Goal: Task Accomplishment & Management: Manage account settings

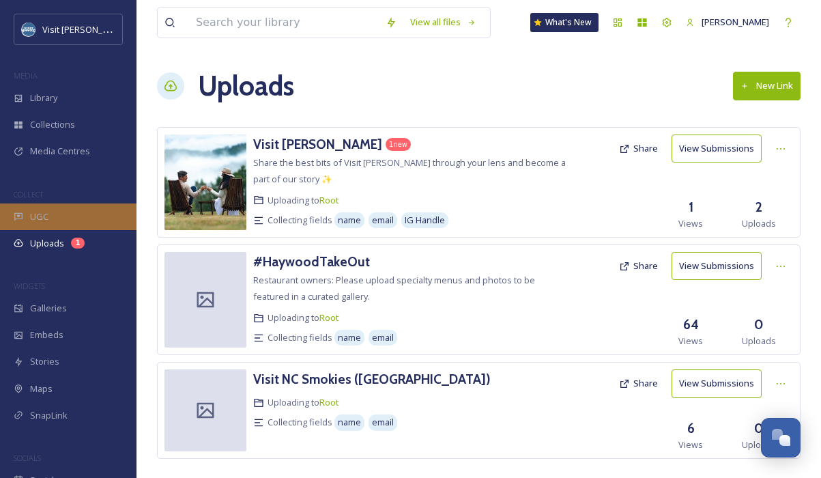
click at [71, 216] on div "UGC" at bounding box center [68, 216] width 136 height 27
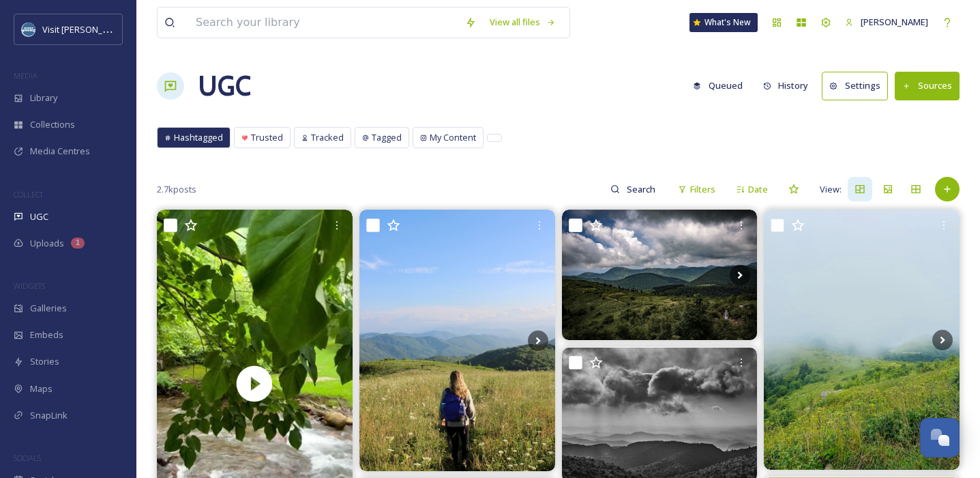
scroll to position [152, 0]
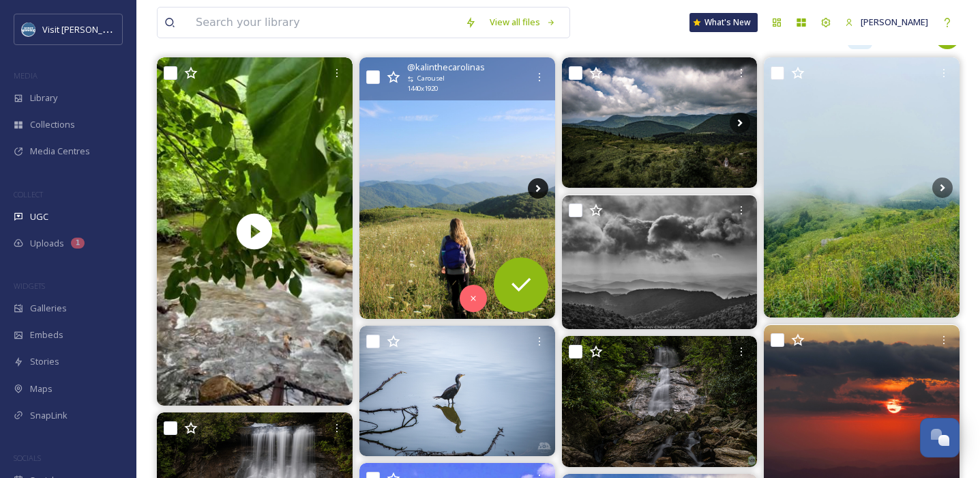
click at [534, 186] on icon at bounding box center [538, 188] width 20 height 20
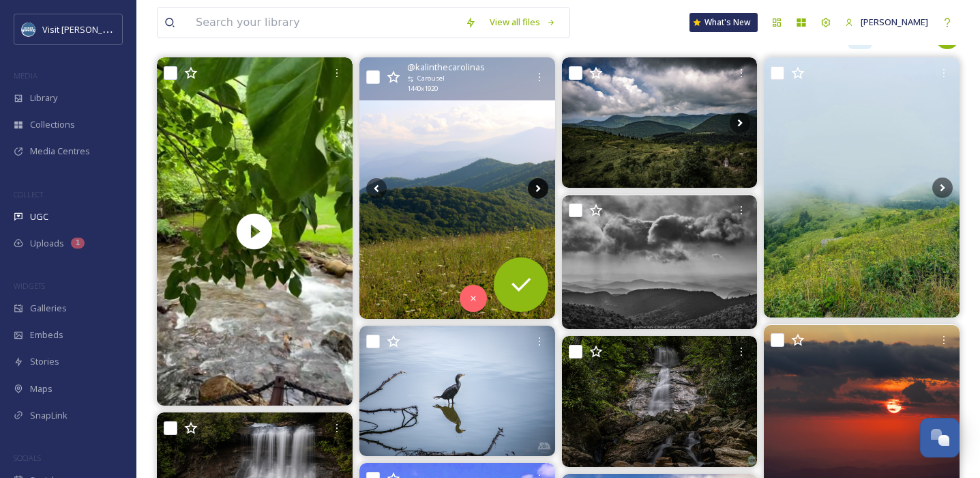
click at [535, 186] on icon at bounding box center [538, 188] width 20 height 20
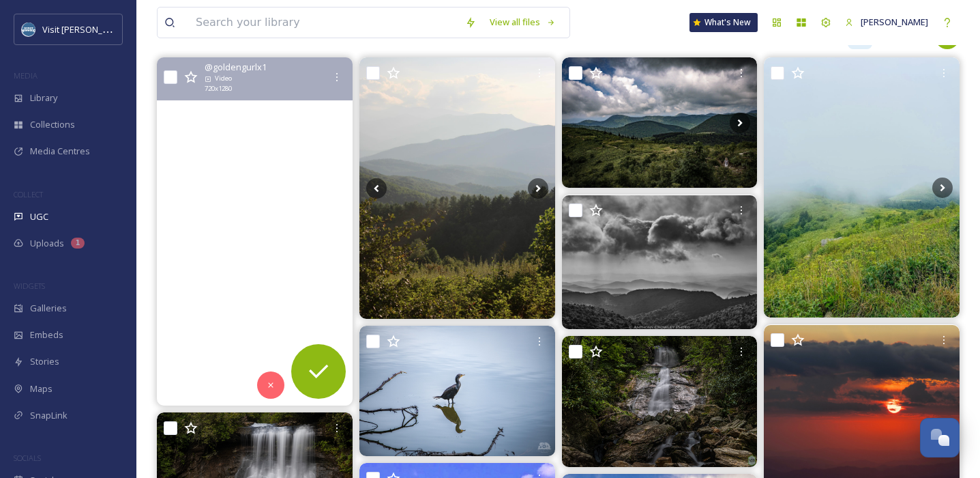
click at [261, 184] on video "Back at Headwaters and I can’t believe we are sitting here shivering in August!…" at bounding box center [255, 231] width 196 height 348
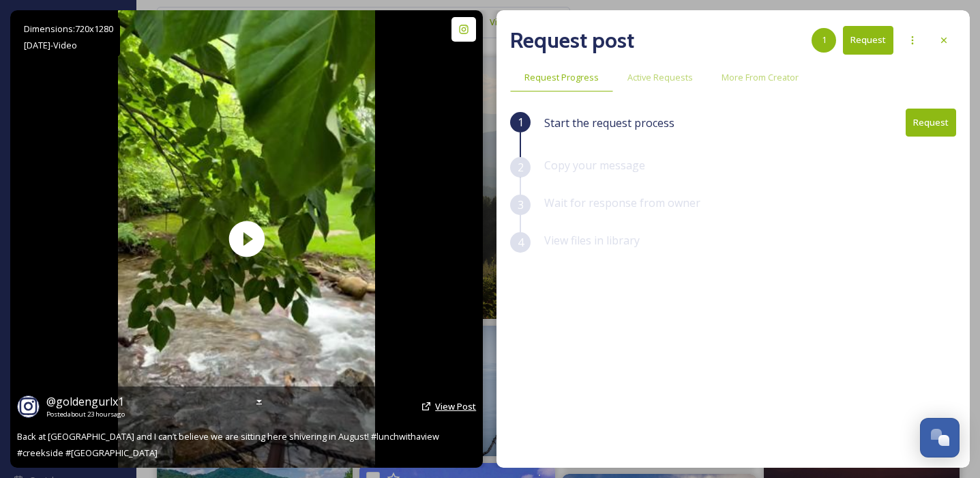
click at [437, 405] on span "View Post" at bounding box center [455, 406] width 41 height 12
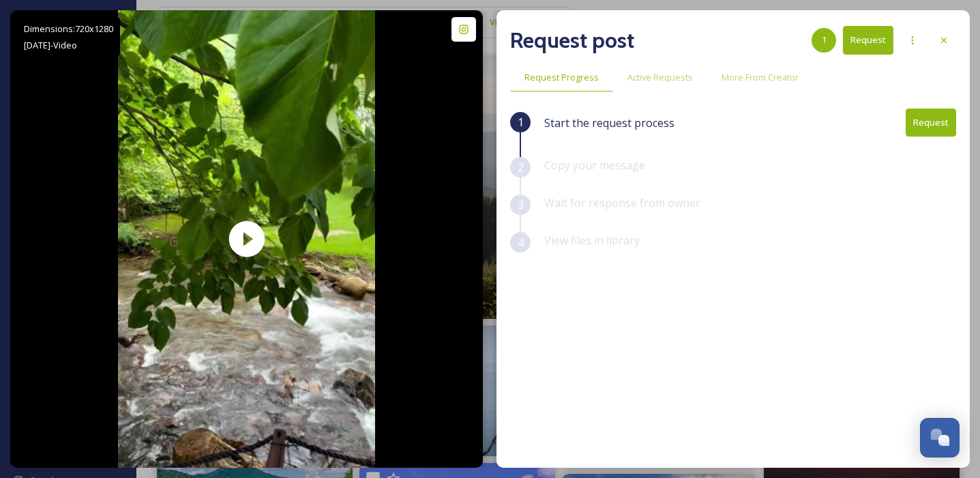
click at [820, 120] on button "Request" at bounding box center [931, 122] width 50 height 28
click at [820, 125] on button "Request" at bounding box center [931, 122] width 50 height 28
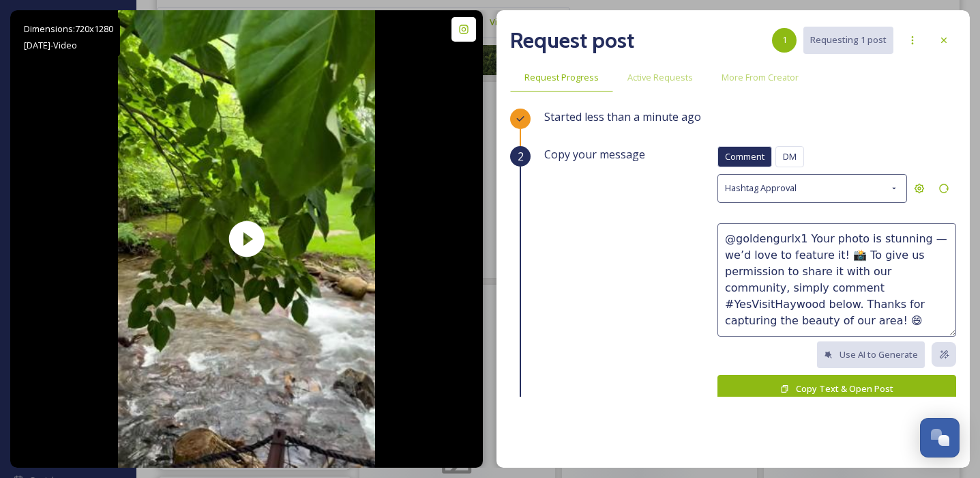
scroll to position [1223, 0]
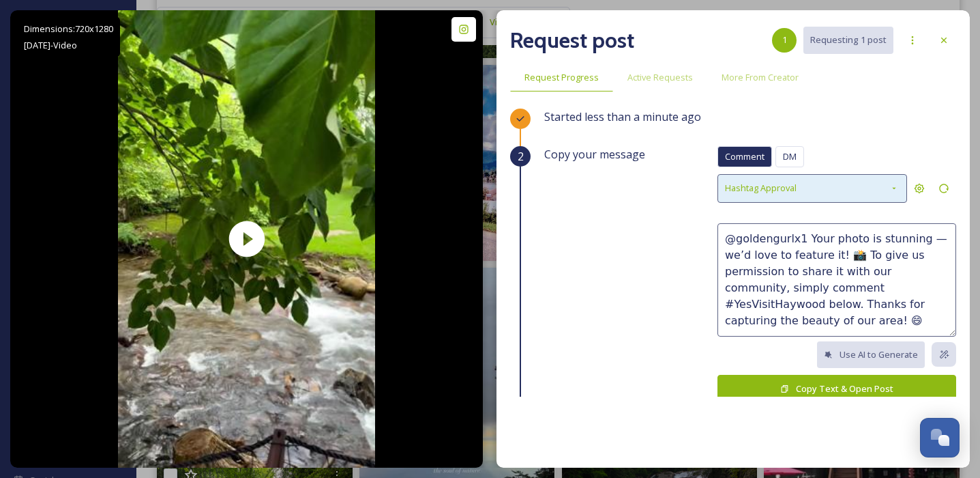
click at [820, 192] on div "Hashtag Approval" at bounding box center [813, 188] width 190 height 28
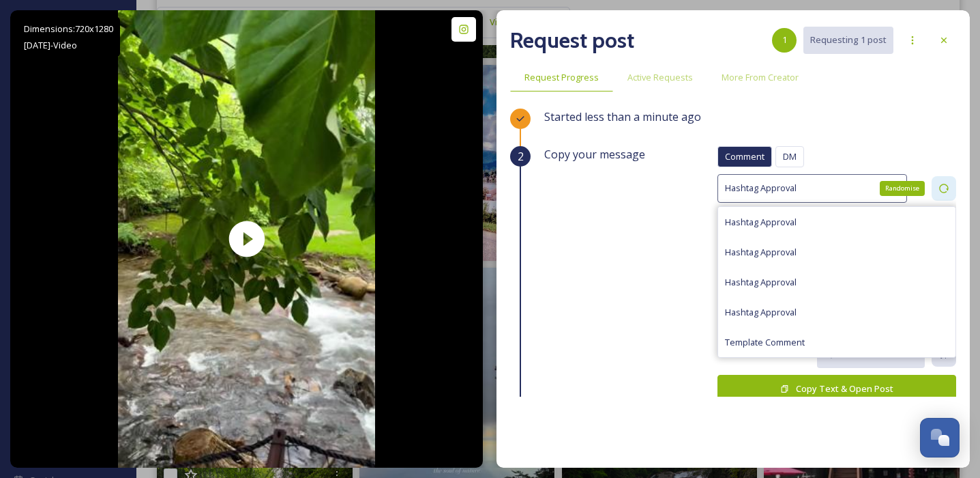
click at [820, 189] on icon at bounding box center [944, 188] width 11 height 11
click at [820, 146] on div "Comment DM Comment DM" at bounding box center [837, 160] width 239 height 28
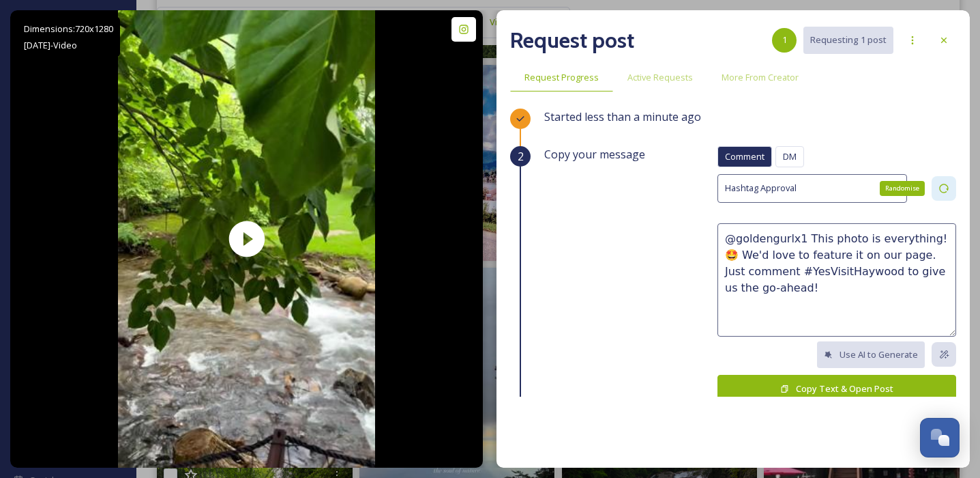
click at [820, 177] on div "Randomise" at bounding box center [944, 188] width 25 height 25
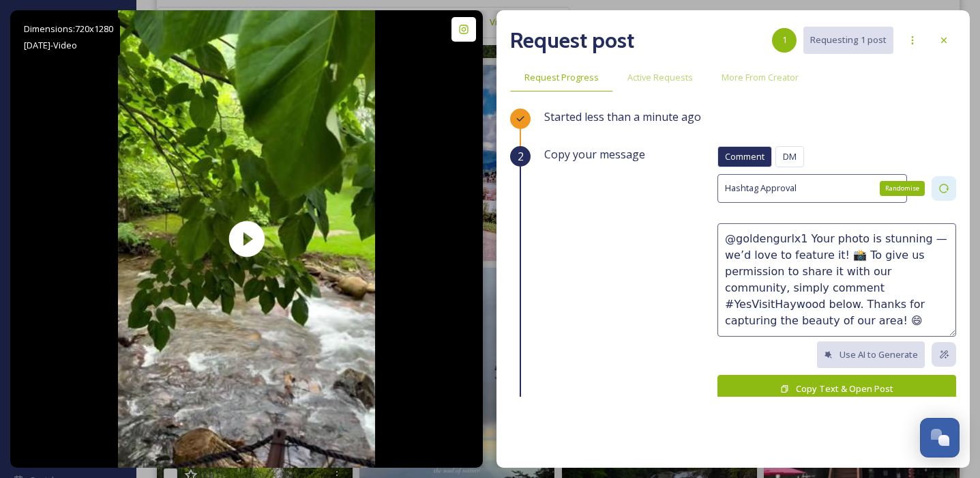
click at [820, 177] on div "Randomise" at bounding box center [944, 188] width 25 height 25
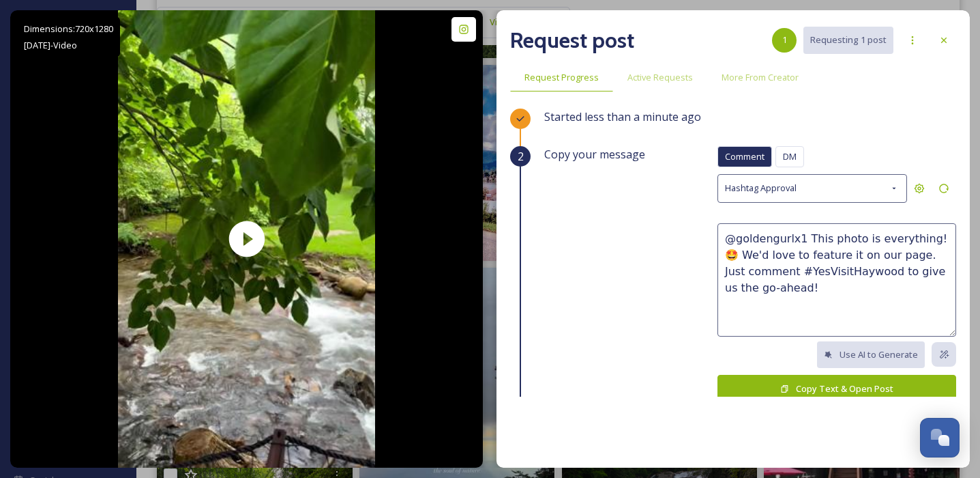
drag, startPoint x: 825, startPoint y: 239, endPoint x: 851, endPoint y: 237, distance: 26.0
click at [820, 237] on textarea "@goldengurlx1 This photo is everything! 🤩 We'd love to feature it on our page. …" at bounding box center [837, 279] width 239 height 113
click at [793, 289] on textarea "@goldengurlx1 This video is everything! 🤩 We'd love to feature it on our page. …" at bounding box center [837, 279] width 239 height 113
type textarea "@goldengurlx1 This video is everything! 🤩 We'd love to feature it on our page. …"
click at [814, 390] on button "Copy Text & Open Post" at bounding box center [837, 389] width 239 height 28
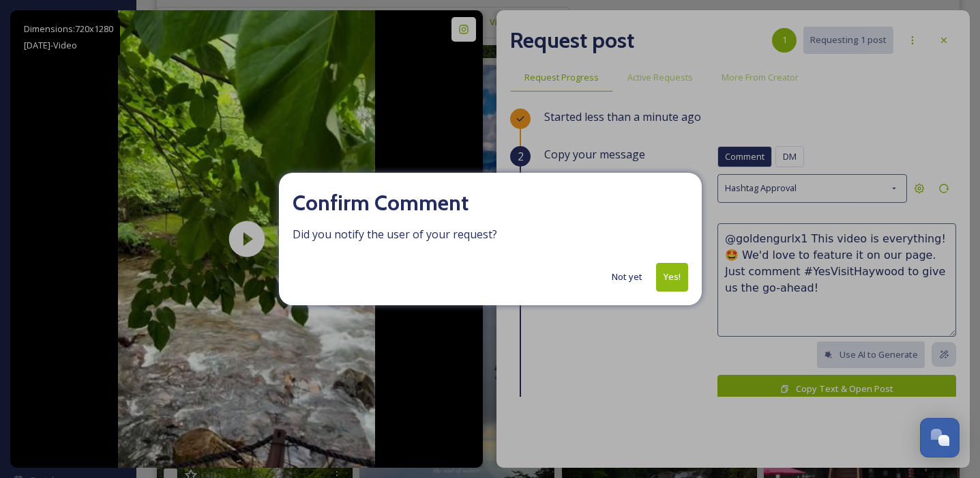
click at [669, 266] on button "Yes!" at bounding box center [672, 277] width 32 height 28
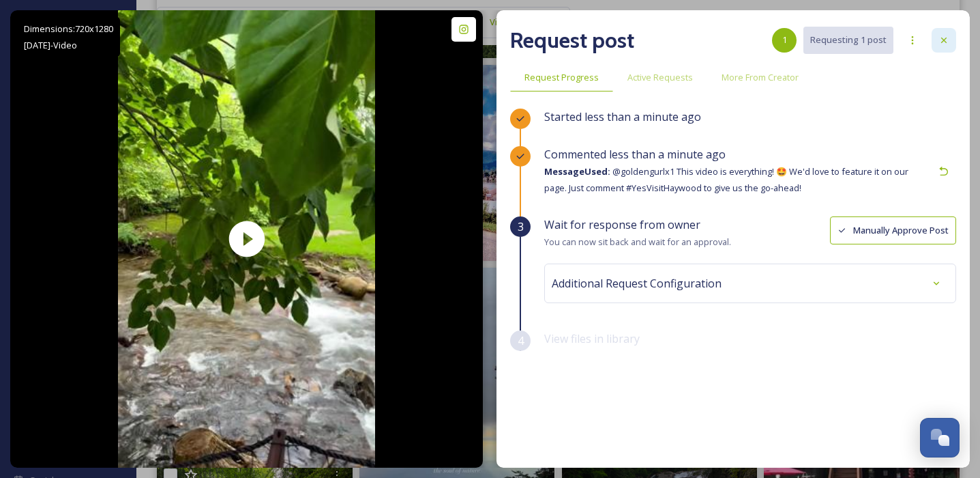
click at [820, 44] on icon at bounding box center [944, 40] width 11 height 11
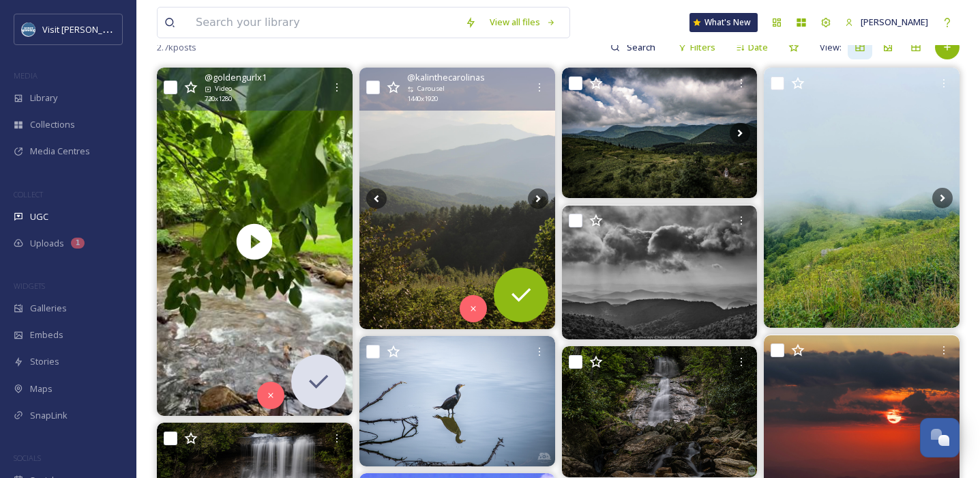
scroll to position [132, 0]
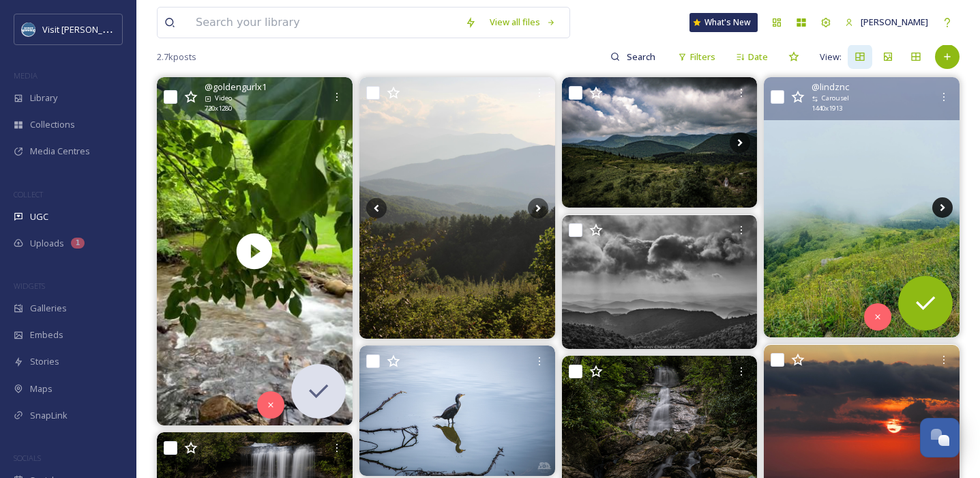
click at [820, 205] on icon at bounding box center [943, 208] width 5 height 8
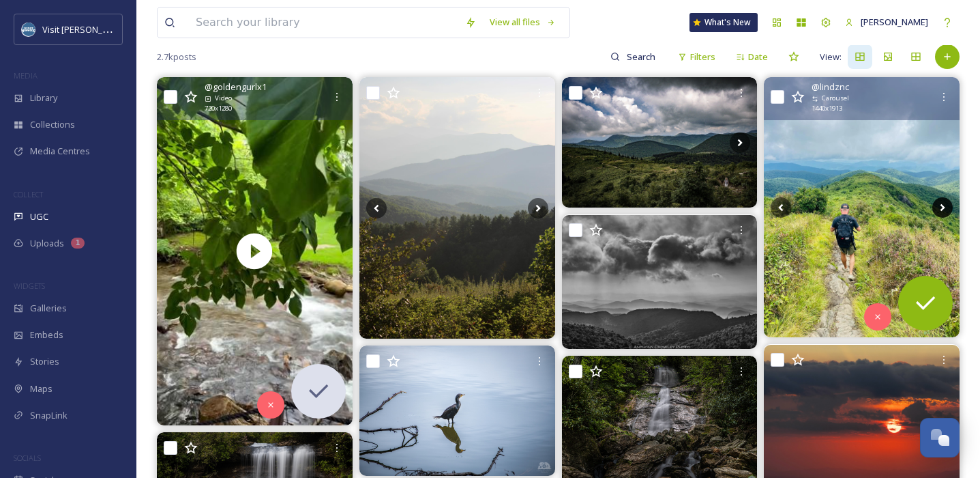
click at [820, 206] on icon at bounding box center [943, 207] width 20 height 20
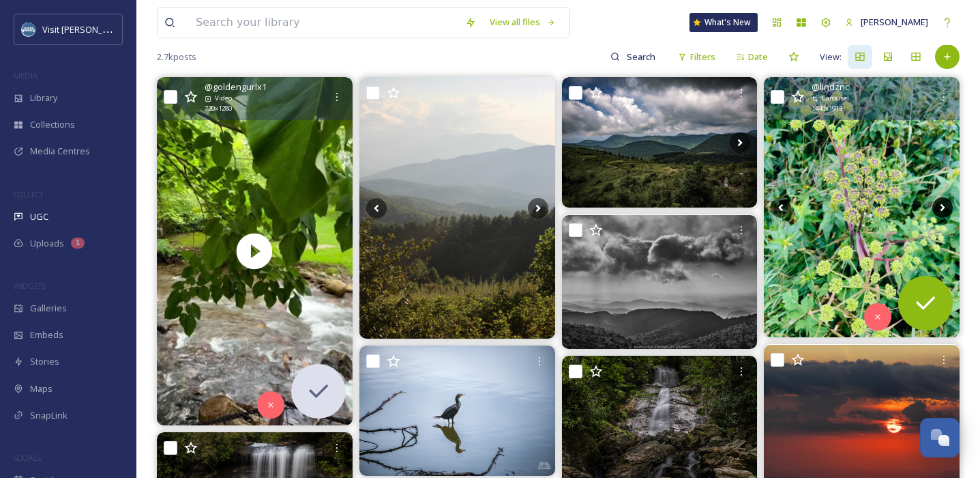
click at [820, 206] on icon at bounding box center [943, 207] width 20 height 20
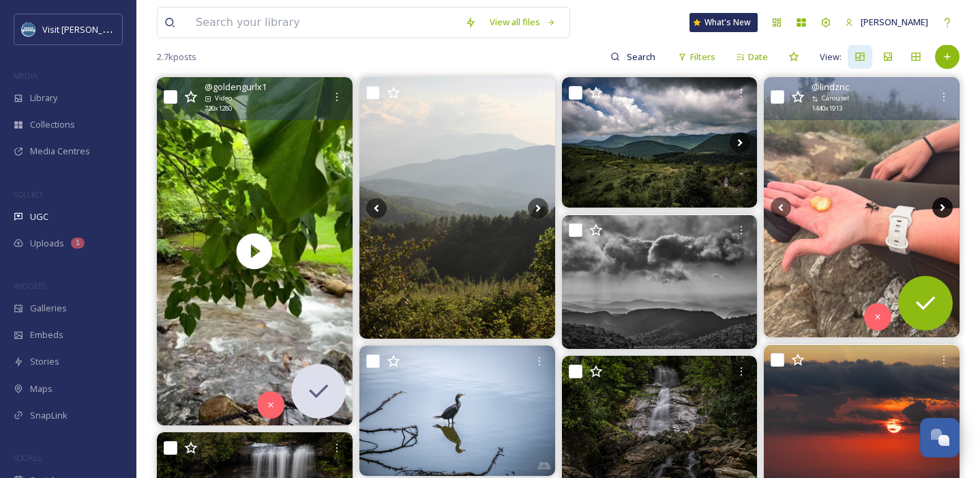
click at [820, 206] on icon at bounding box center [943, 207] width 20 height 20
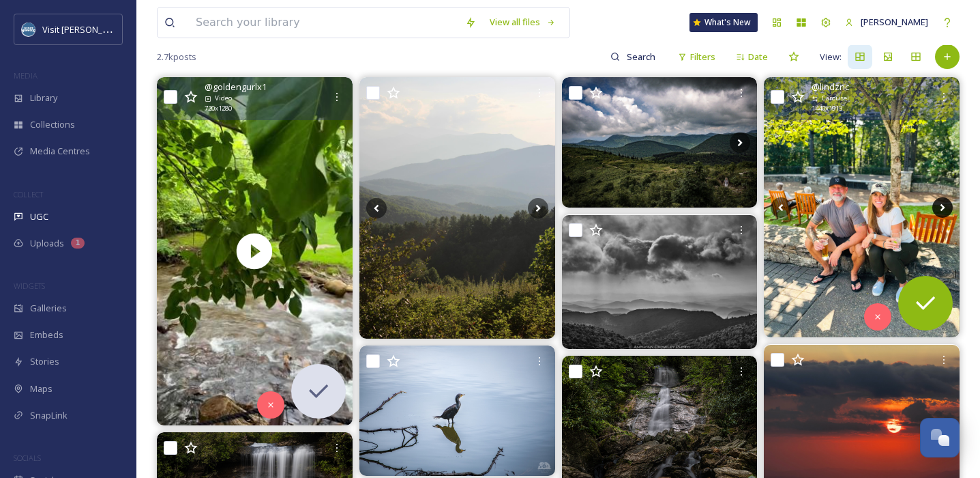
click at [820, 206] on icon at bounding box center [943, 207] width 20 height 20
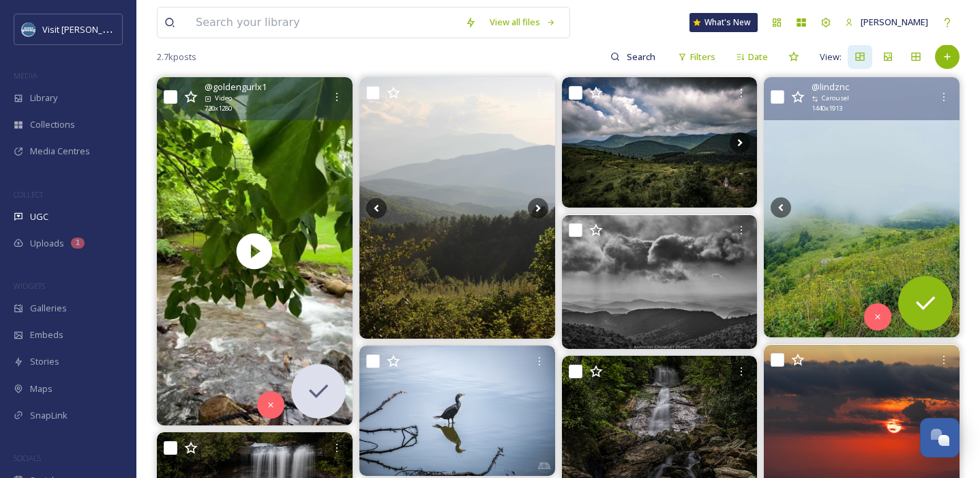
click at [820, 206] on icon at bounding box center [943, 207] width 20 height 20
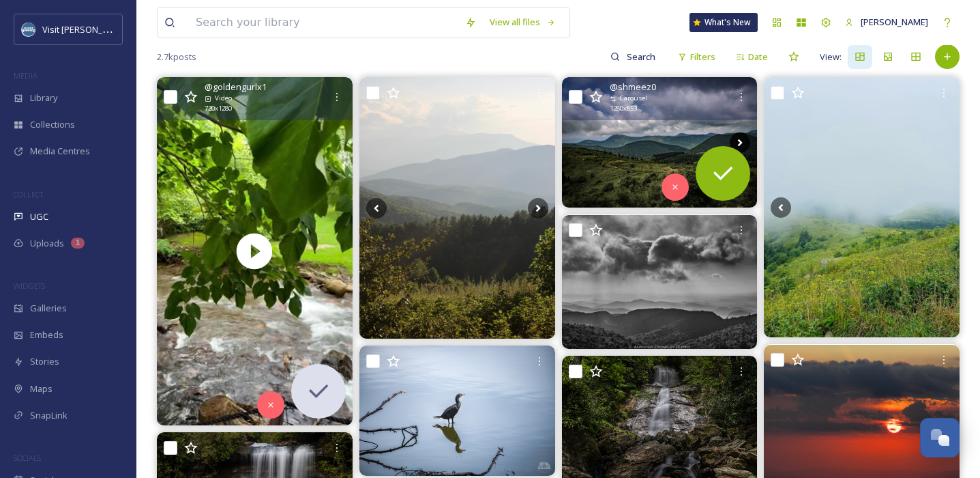
click at [742, 136] on icon at bounding box center [740, 142] width 20 height 20
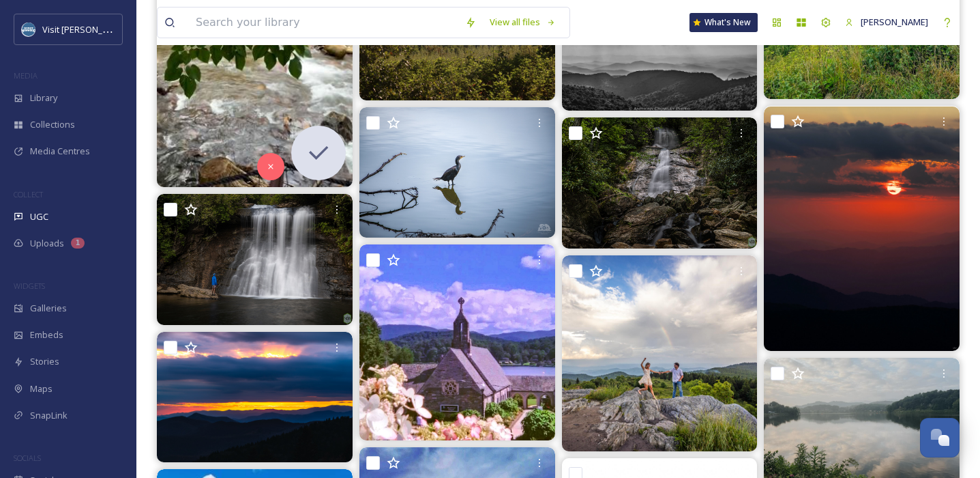
scroll to position [372, 0]
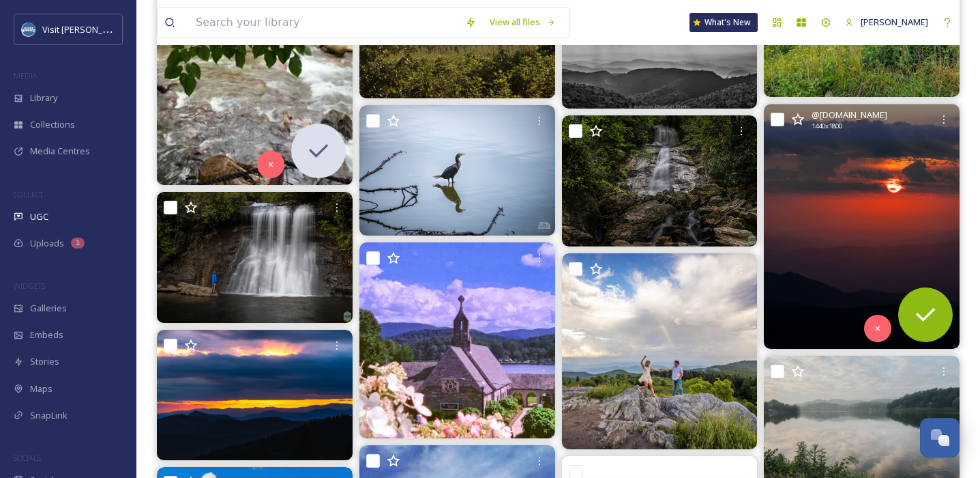
click at [820, 224] on img at bounding box center [862, 226] width 196 height 244
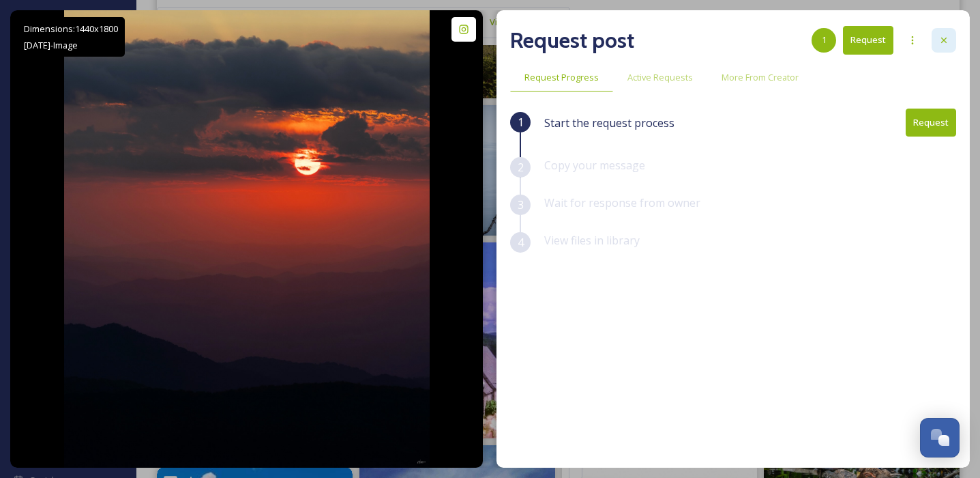
click at [820, 41] on icon at bounding box center [943, 40] width 5 height 5
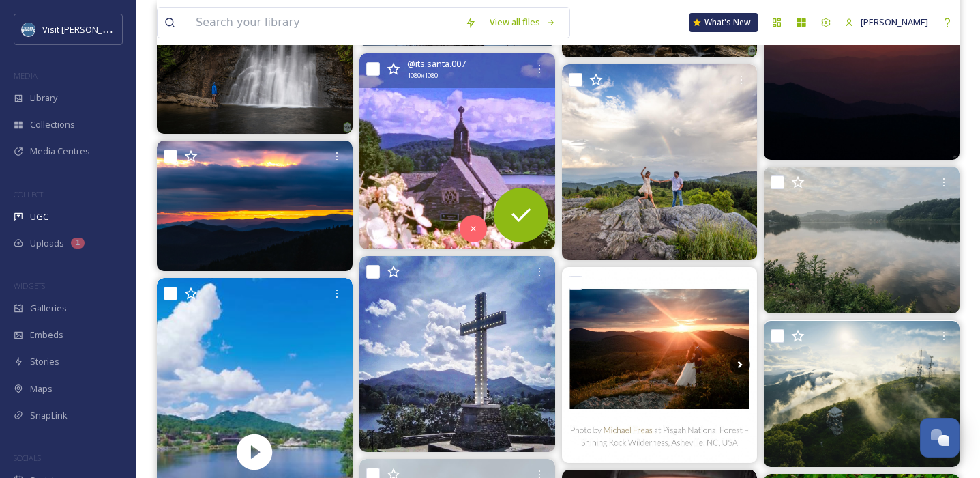
scroll to position [563, 0]
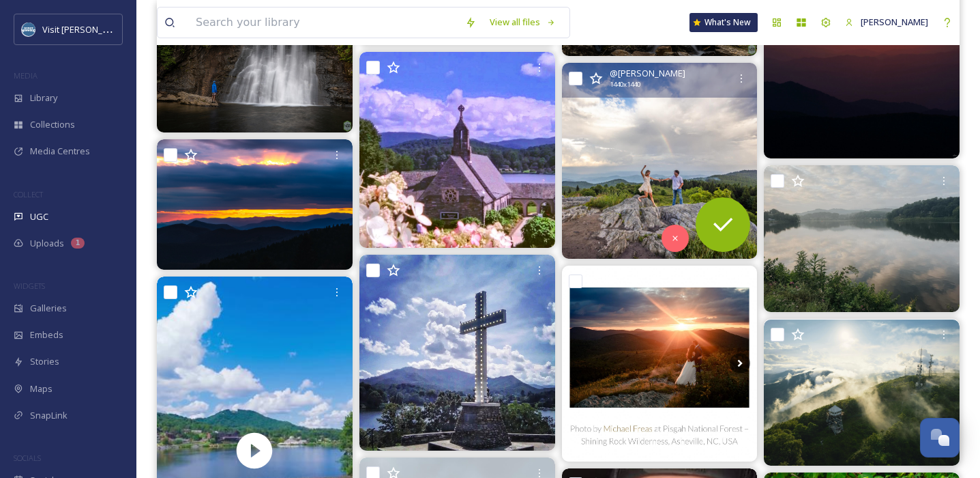
click at [665, 148] on img at bounding box center [660, 161] width 196 height 196
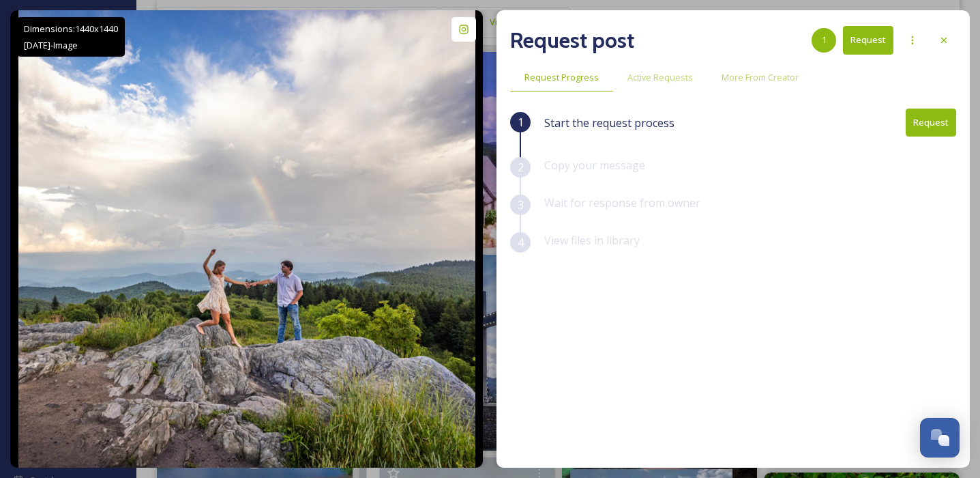
click at [820, 40] on div "Request post 1 Request Request Progress Active Requests More From Creator 1 Sta…" at bounding box center [733, 238] width 473 height 457
click at [820, 40] on icon at bounding box center [943, 40] width 5 height 5
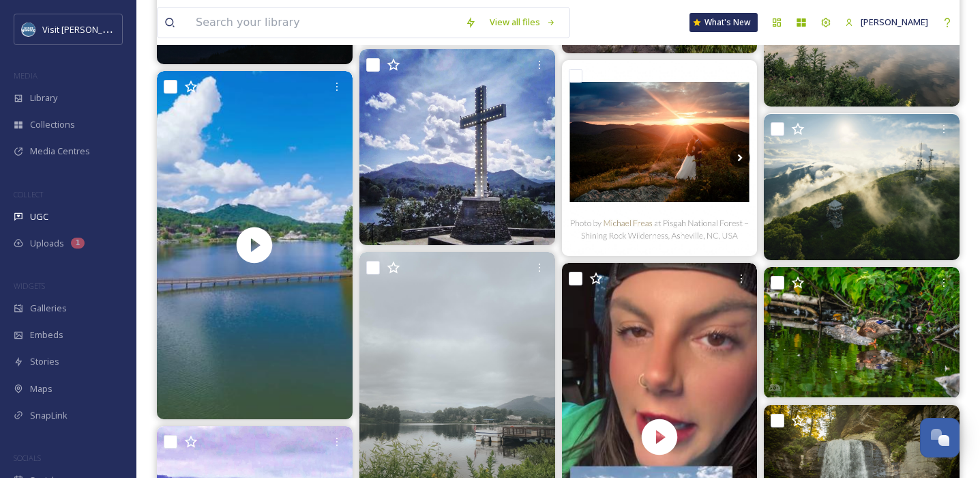
scroll to position [774, 0]
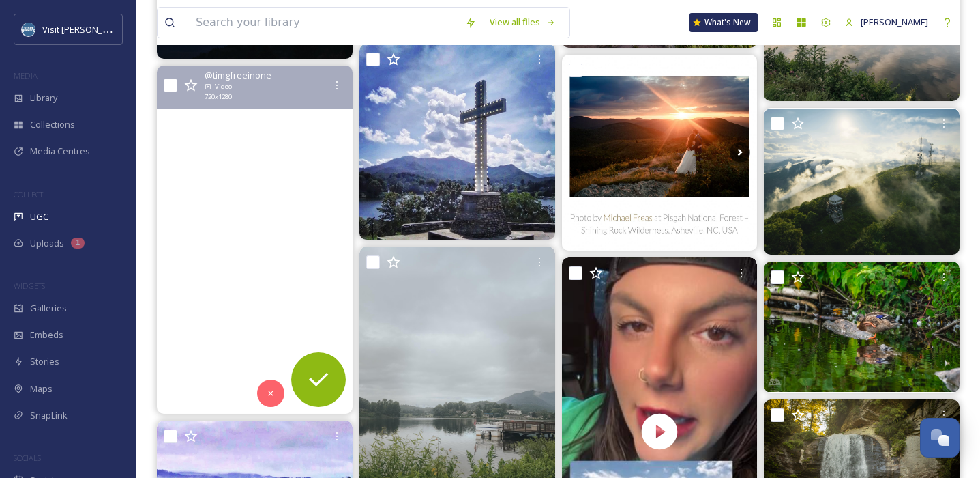
click at [287, 294] on video "##lakejunaluska #bibleconference25 #awakeninghope #mini4pro #livingproof" at bounding box center [255, 239] width 196 height 348
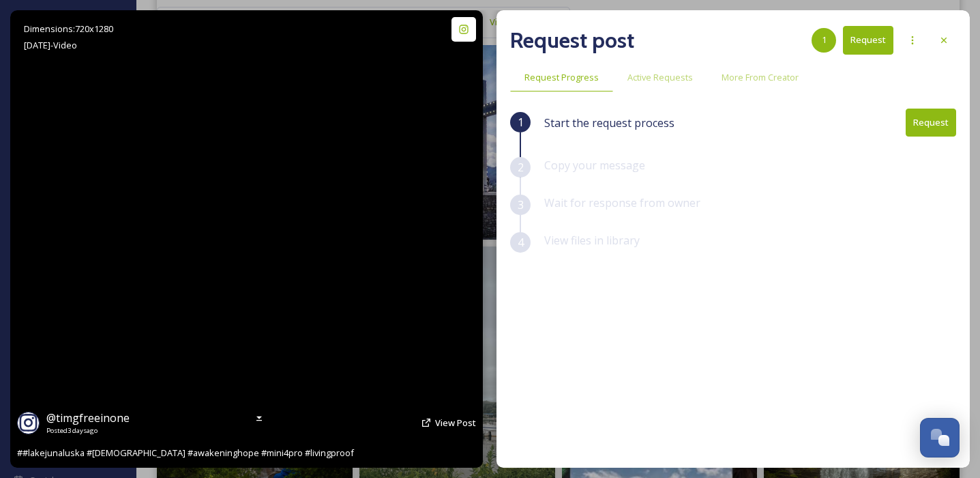
click at [237, 272] on video "##lakejunaluska #bibleconference25 #awakeninghope #mini4pro #livingproof" at bounding box center [246, 238] width 257 height 457
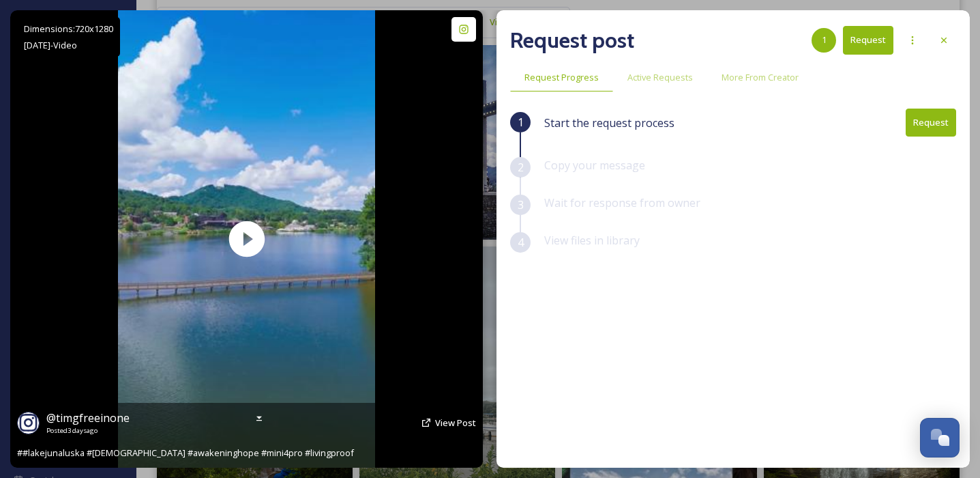
click at [433, 419] on div "@ timgfreeinone Posted [DATE] View Post" at bounding box center [246, 422] width 459 height 26
click at [453, 422] on span "View Post" at bounding box center [455, 422] width 41 height 12
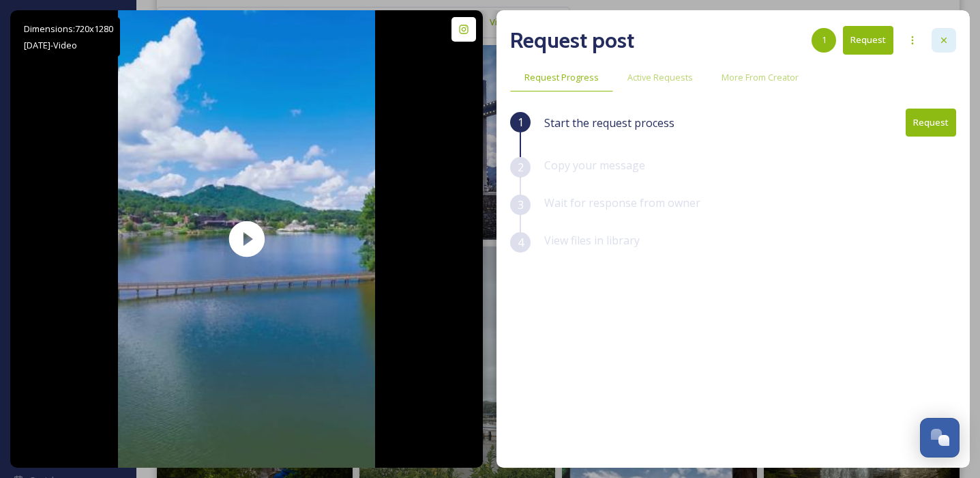
click at [820, 33] on div at bounding box center [944, 40] width 25 height 25
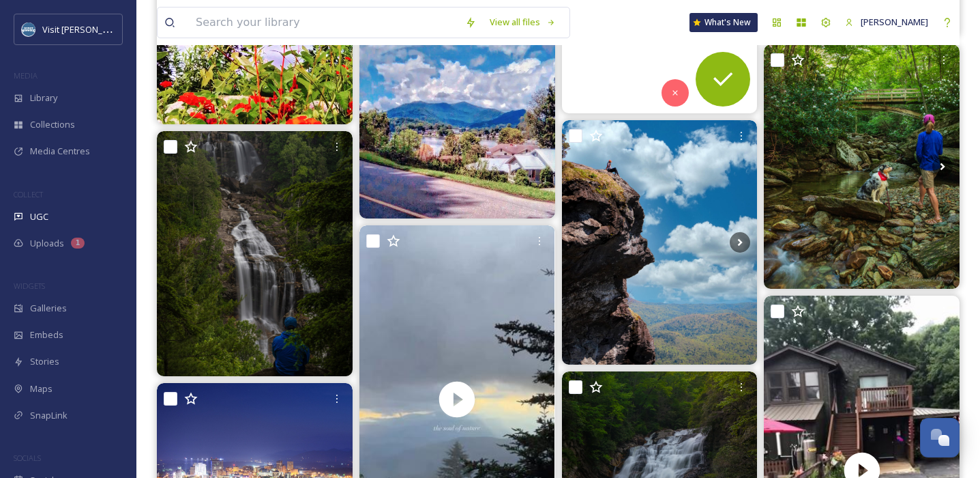
scroll to position [1270, 0]
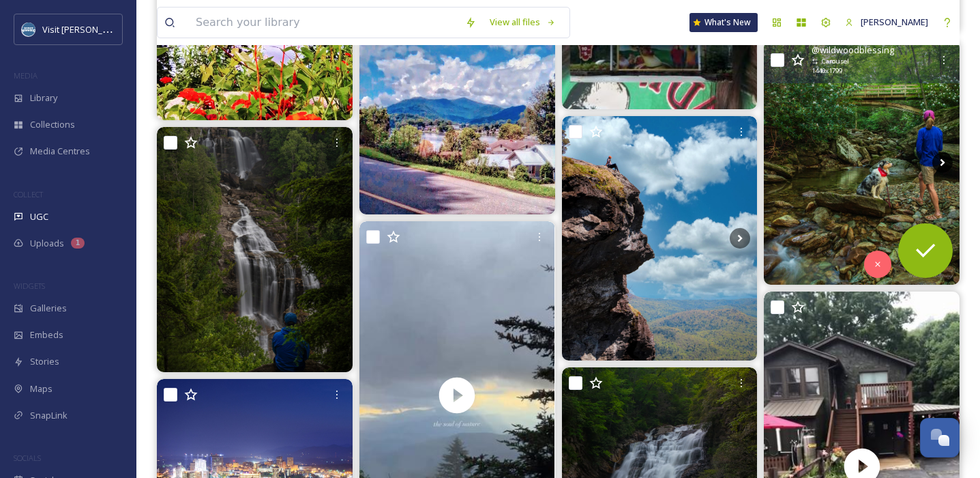
click at [820, 162] on icon at bounding box center [943, 162] width 20 height 20
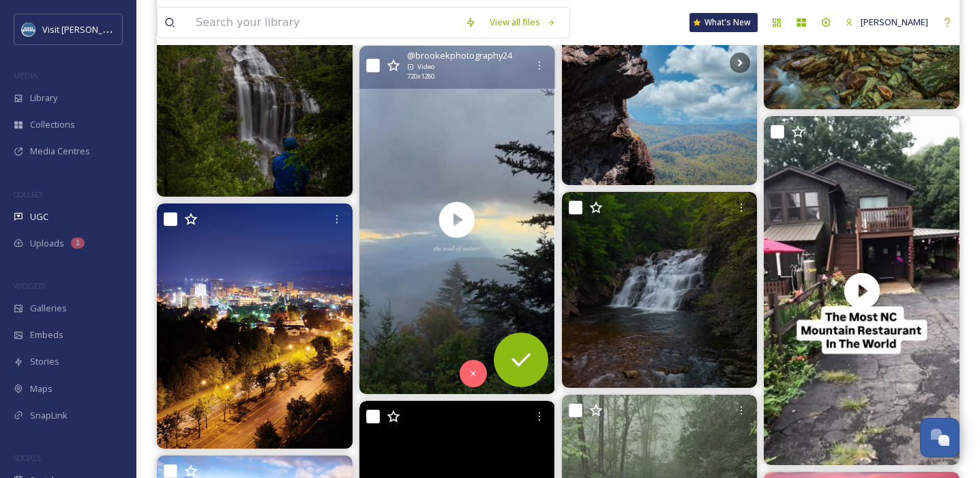
scroll to position [1449, 0]
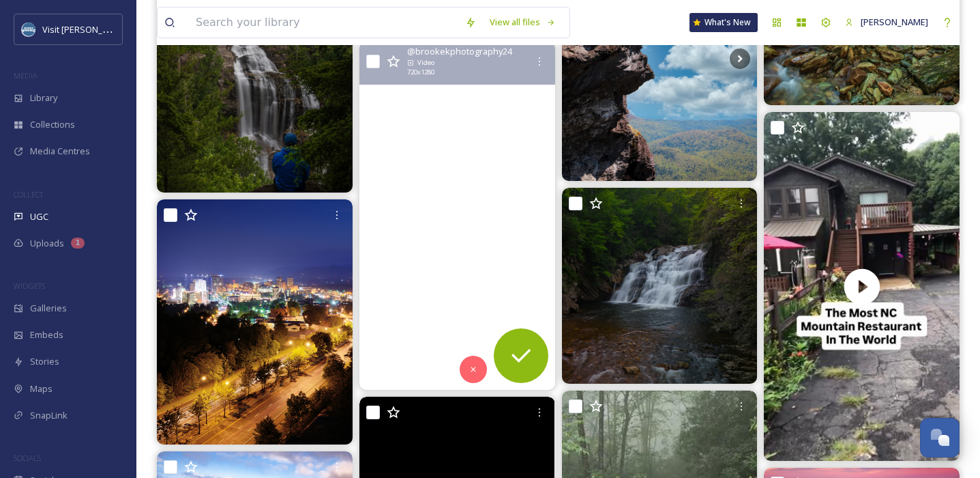
click at [448, 238] on video "An evening in the Blue Ridge Mountains ⛅️ The sun played shy, but found somethi…" at bounding box center [458, 216] width 196 height 348
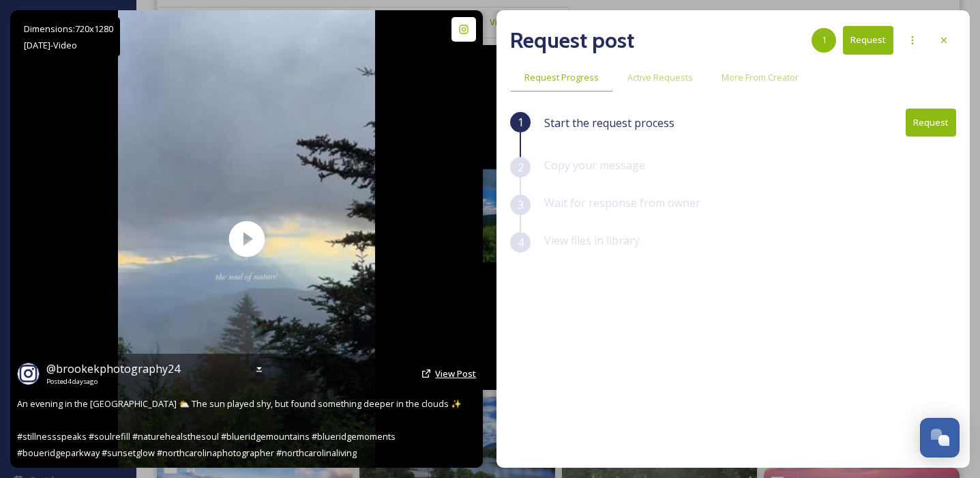
click at [454, 375] on span "View Post" at bounding box center [455, 373] width 41 height 12
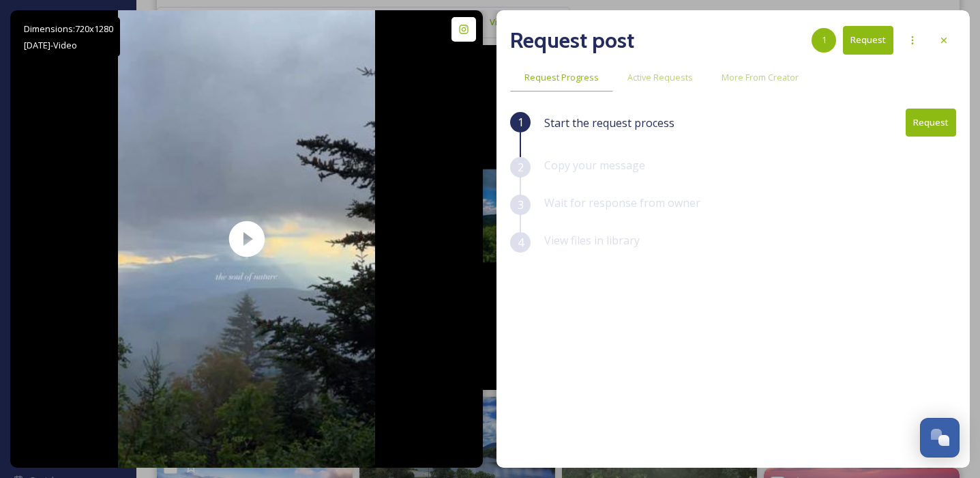
click at [820, 124] on button "Request" at bounding box center [931, 122] width 50 height 28
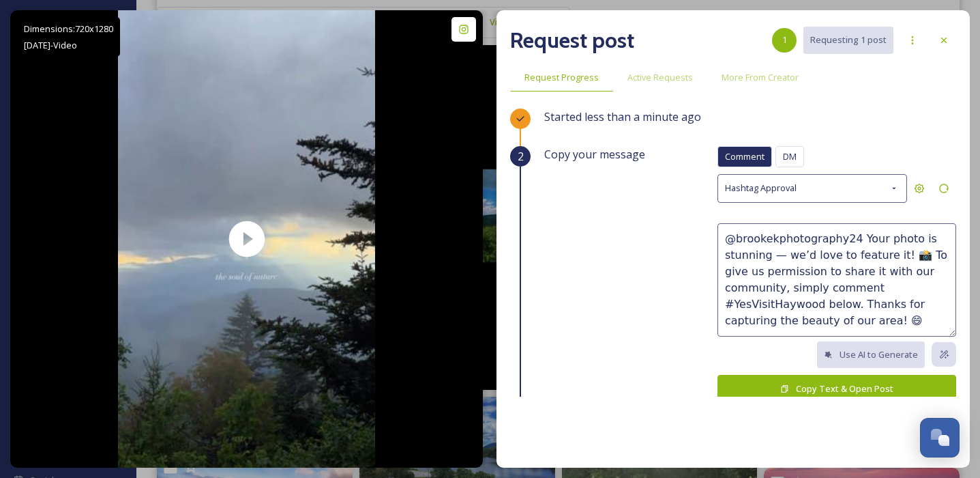
drag, startPoint x: 881, startPoint y: 237, endPoint x: 905, endPoint y: 235, distance: 23.2
click at [820, 236] on textarea "@brookekphotography24 Your photo is stunning — we’d love to feature it! 📸 To gi…" at bounding box center [837, 279] width 239 height 113
type textarea "@brookekphotography24 Your video is stunning — we’d love to feature it! 📸 To gi…"
click at [768, 390] on button "Copy Text & Open Post" at bounding box center [837, 389] width 239 height 28
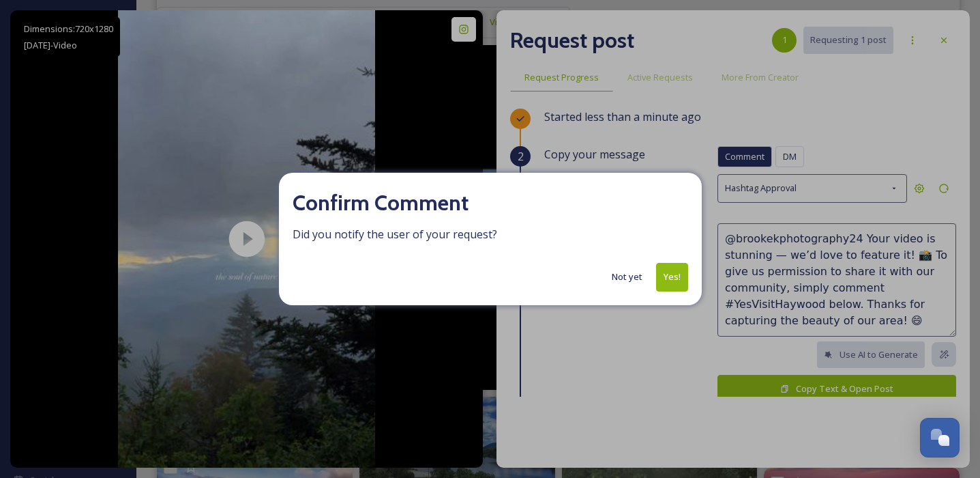
click at [668, 286] on button "Yes!" at bounding box center [672, 277] width 32 height 28
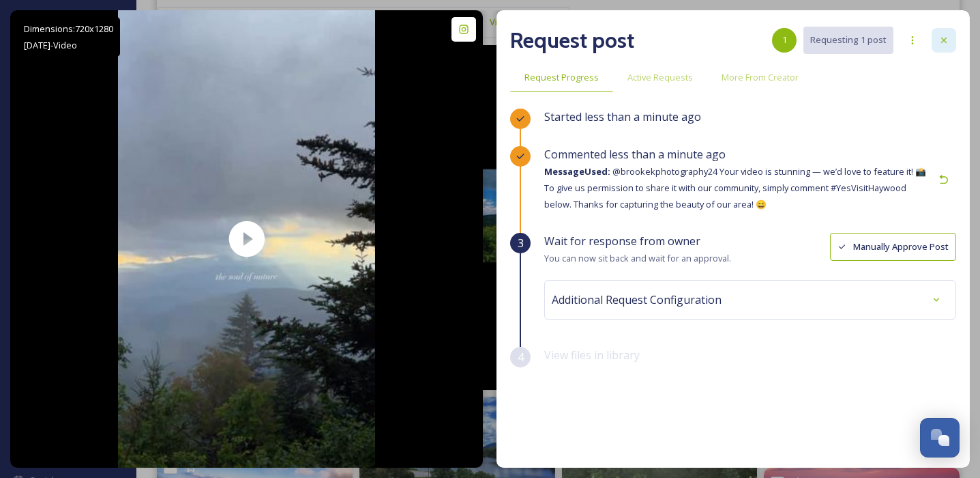
click at [820, 41] on icon at bounding box center [943, 40] width 5 height 5
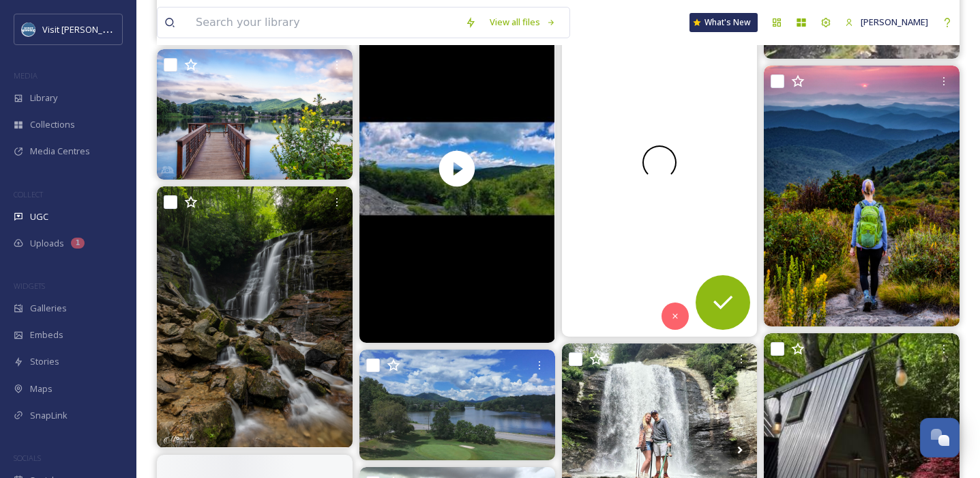
scroll to position [1853, 0]
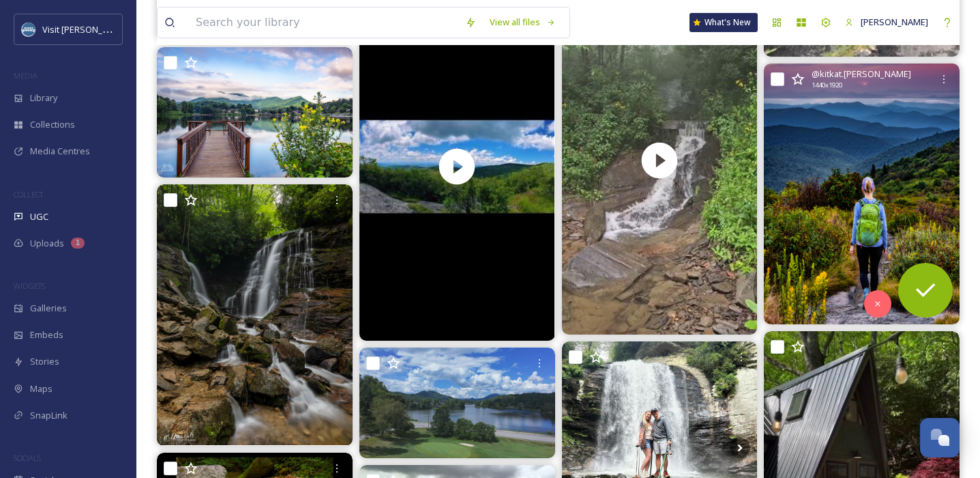
click at [820, 145] on img at bounding box center [862, 193] width 196 height 261
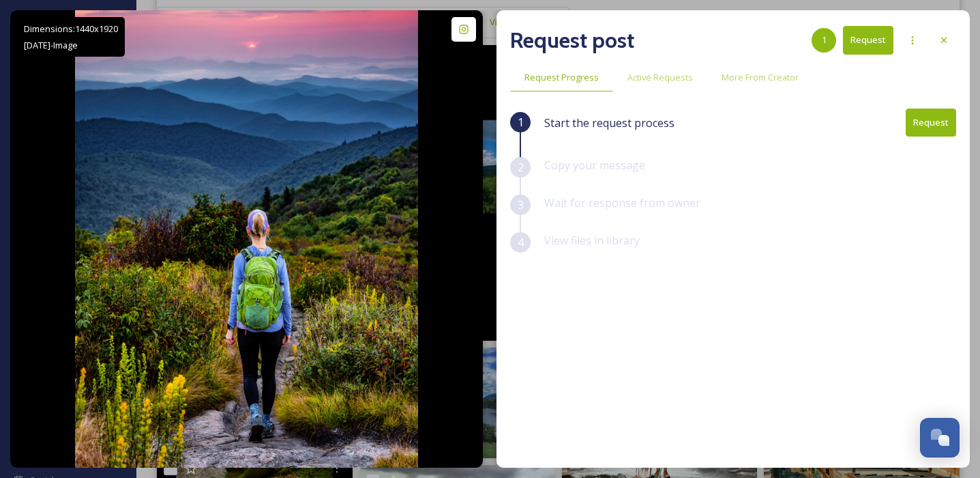
click at [820, 125] on button "Request" at bounding box center [931, 122] width 50 height 28
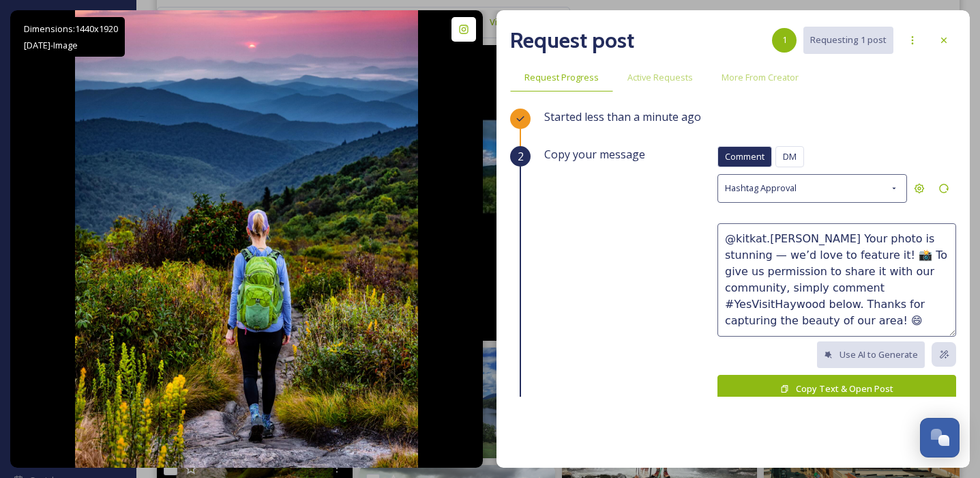
click at [820, 390] on button "Copy Text & Open Post" at bounding box center [837, 389] width 239 height 28
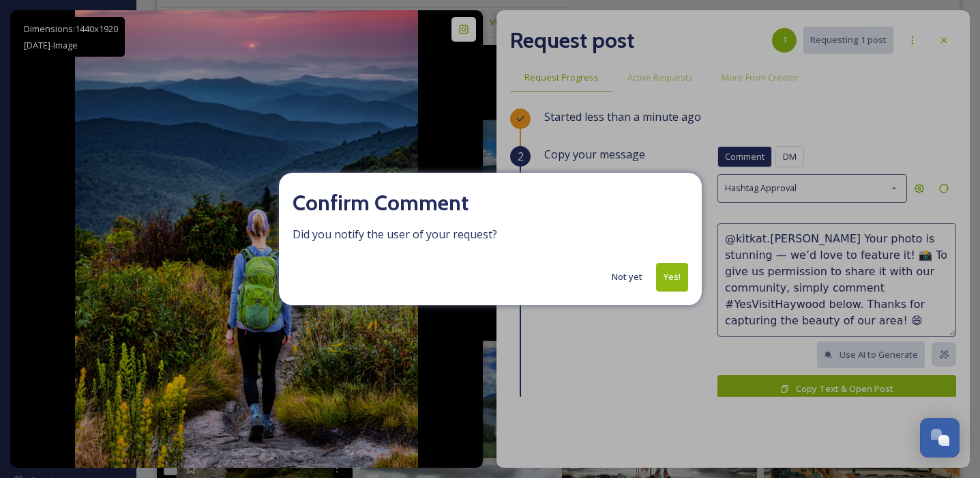
click at [675, 275] on button "Yes!" at bounding box center [672, 277] width 32 height 28
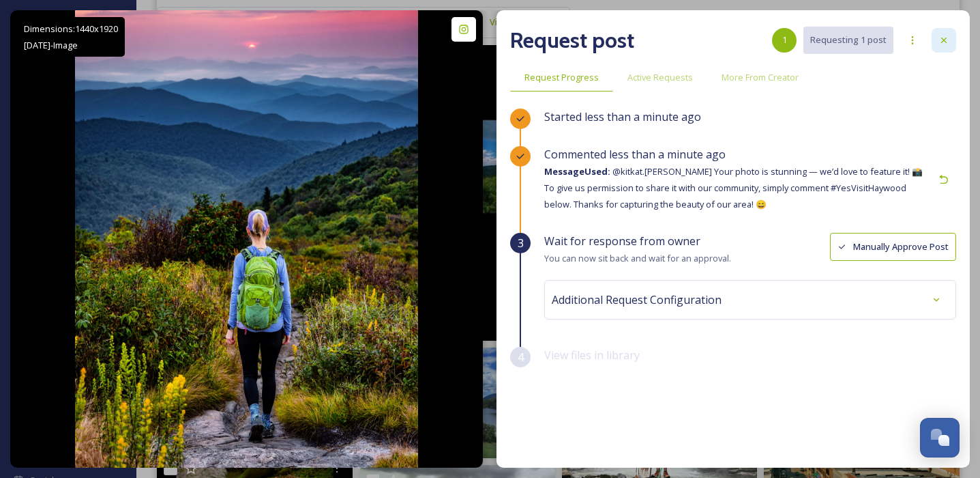
click at [820, 38] on icon at bounding box center [943, 40] width 5 height 5
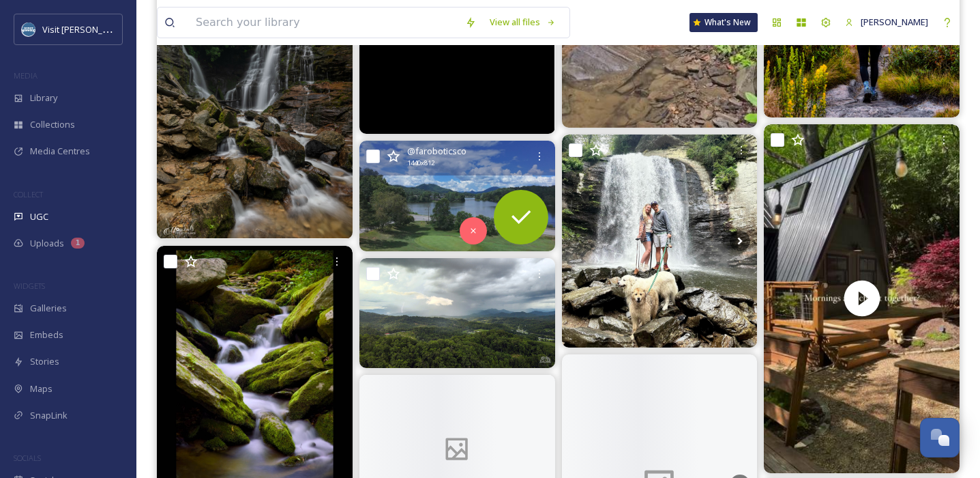
scroll to position [2075, 0]
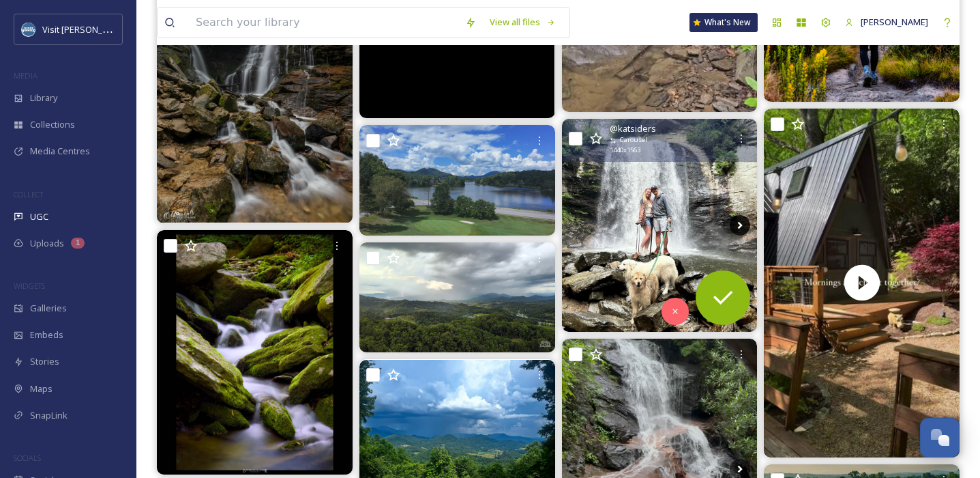
click at [736, 226] on icon at bounding box center [740, 225] width 20 height 20
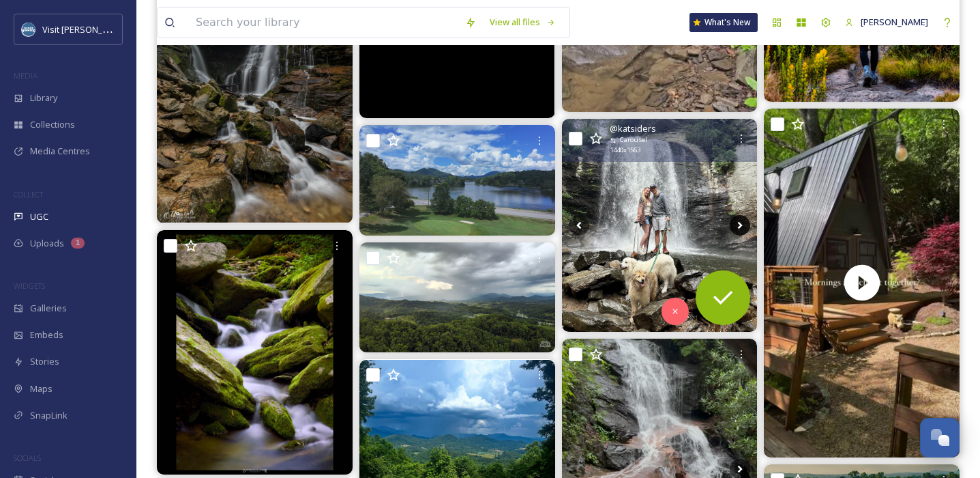
click at [748, 226] on icon at bounding box center [740, 225] width 20 height 20
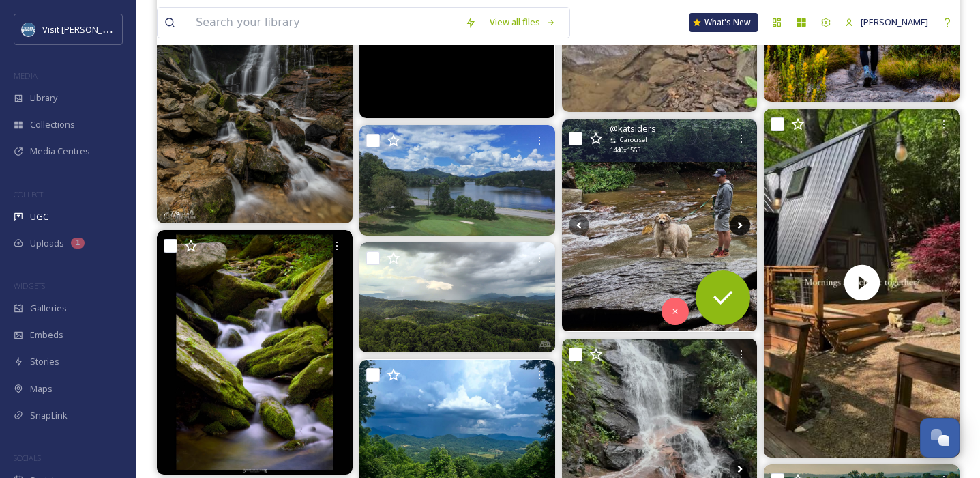
click at [737, 228] on icon at bounding box center [740, 225] width 20 height 20
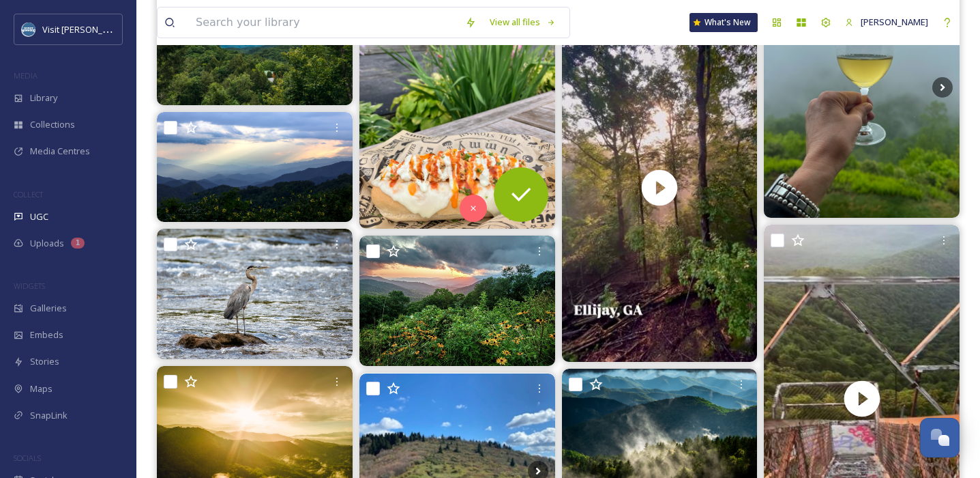
scroll to position [2787, 0]
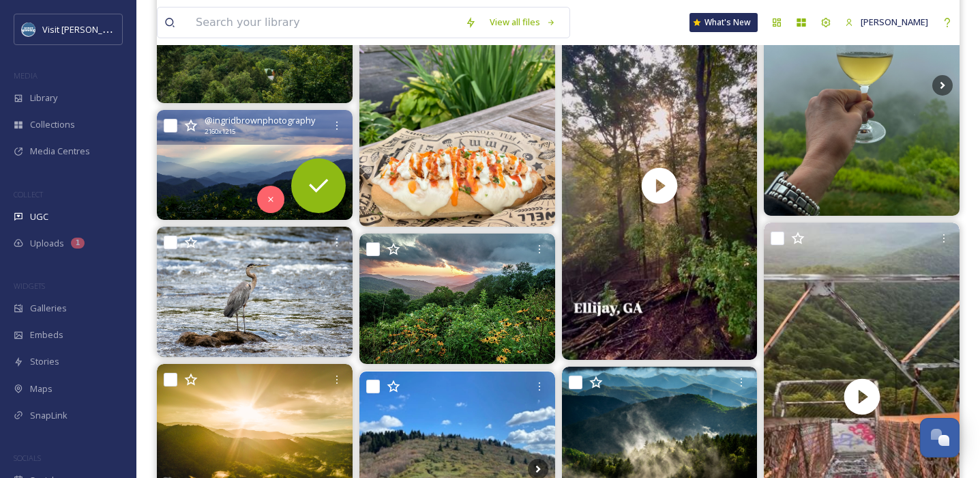
click at [273, 150] on img at bounding box center [255, 165] width 196 height 110
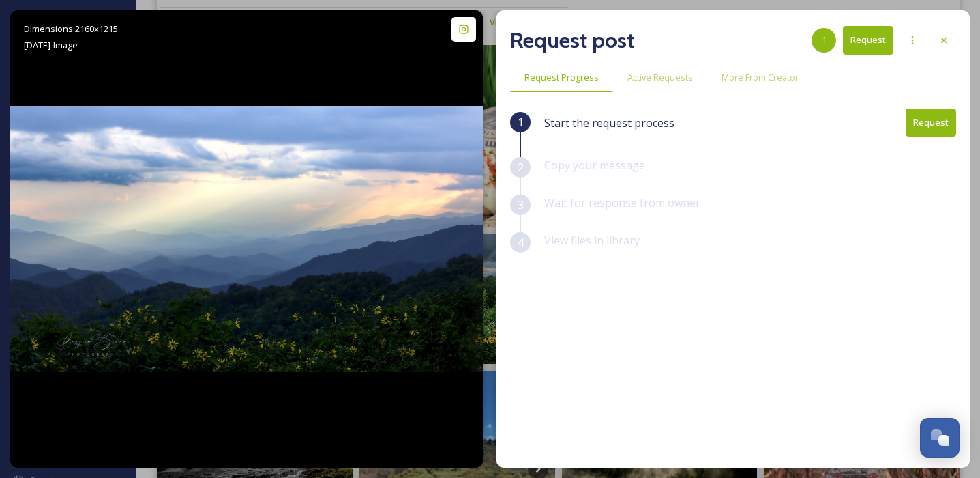
click at [820, 124] on button "Request" at bounding box center [931, 122] width 50 height 28
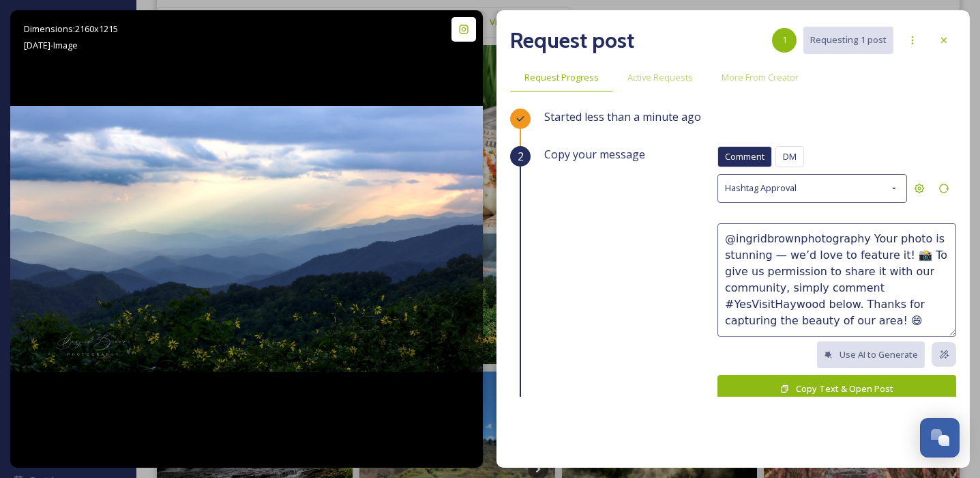
click at [810, 381] on button "Copy Text & Open Post" at bounding box center [837, 389] width 239 height 28
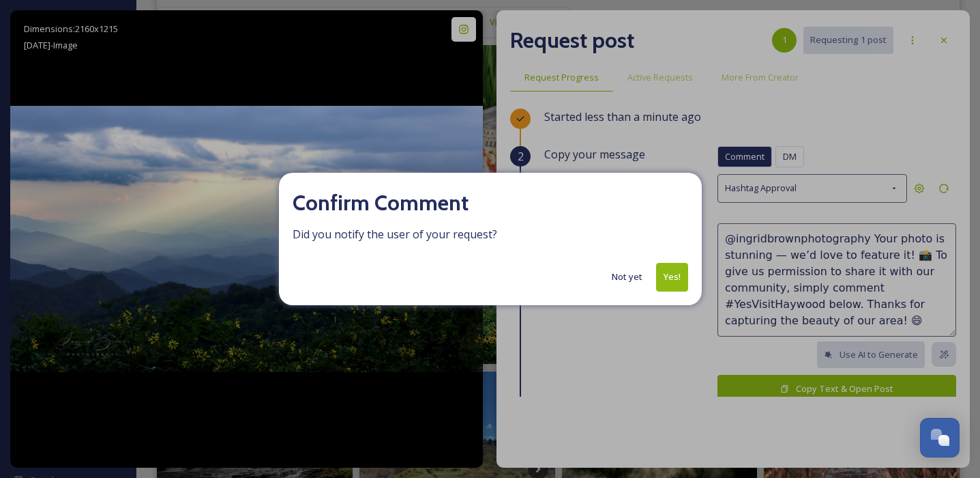
click at [680, 284] on button "Yes!" at bounding box center [672, 277] width 32 height 28
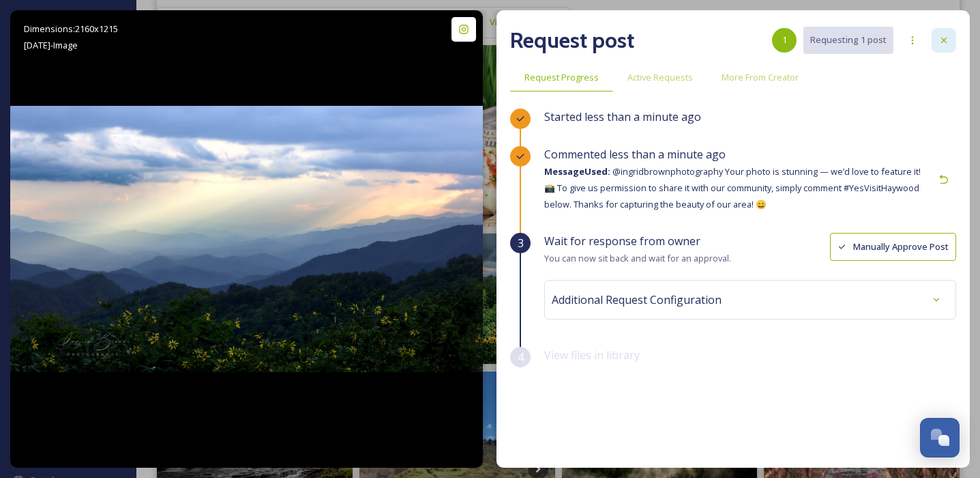
click at [820, 37] on icon at bounding box center [944, 40] width 11 height 11
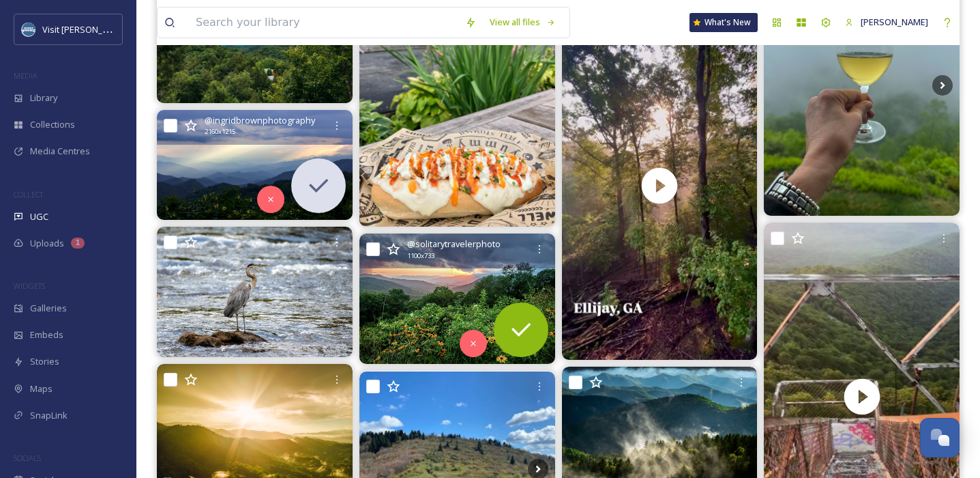
click at [443, 296] on img at bounding box center [458, 298] width 196 height 130
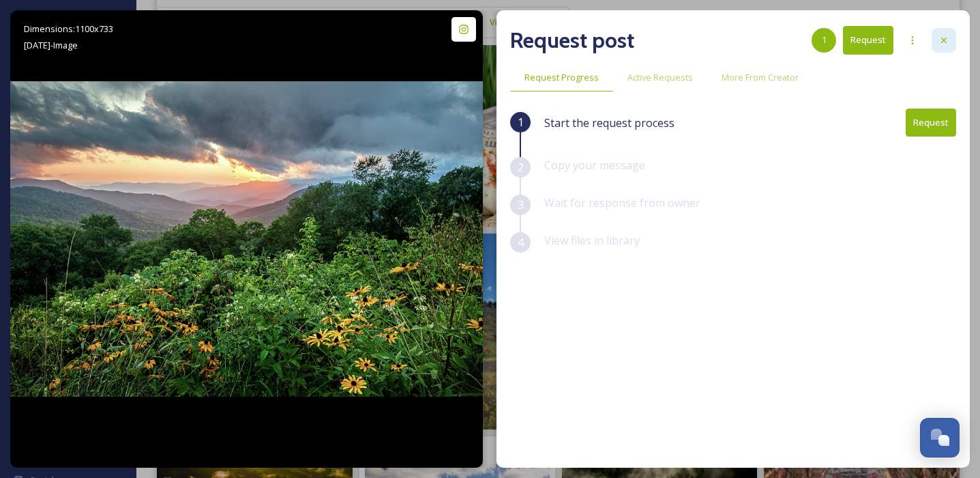
click at [820, 36] on icon at bounding box center [944, 40] width 11 height 11
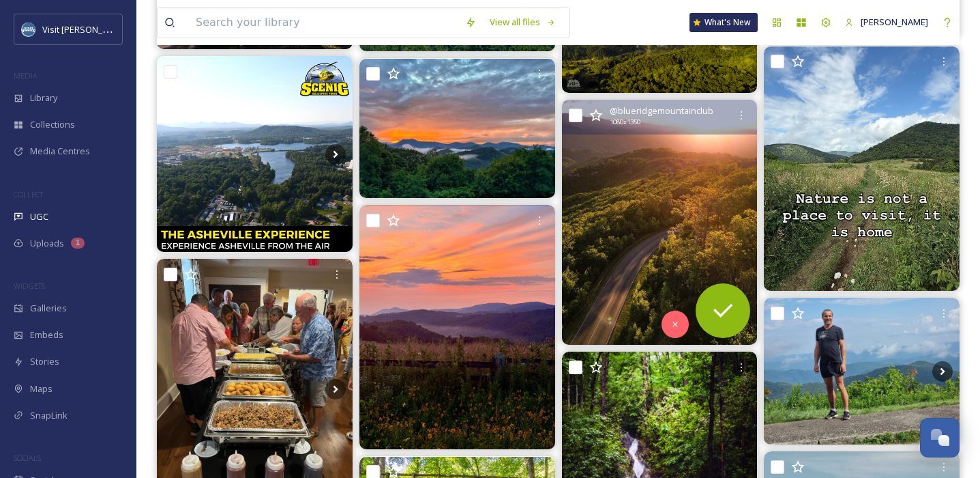
scroll to position [3916, 0]
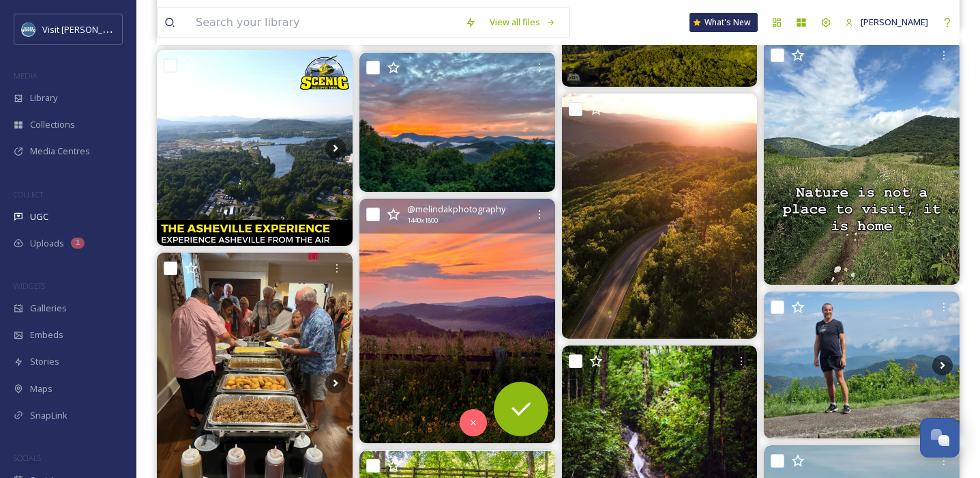
click at [471, 295] on img at bounding box center [458, 321] width 196 height 244
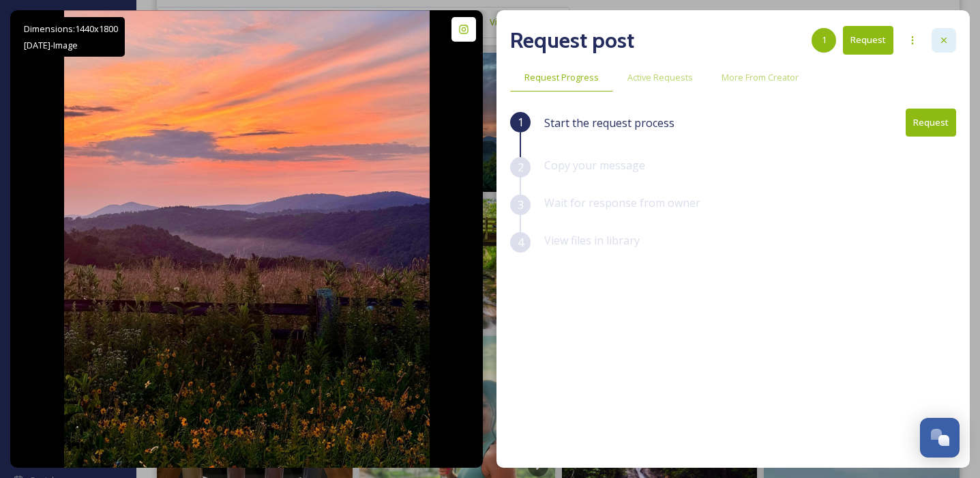
click at [820, 29] on div at bounding box center [944, 40] width 25 height 25
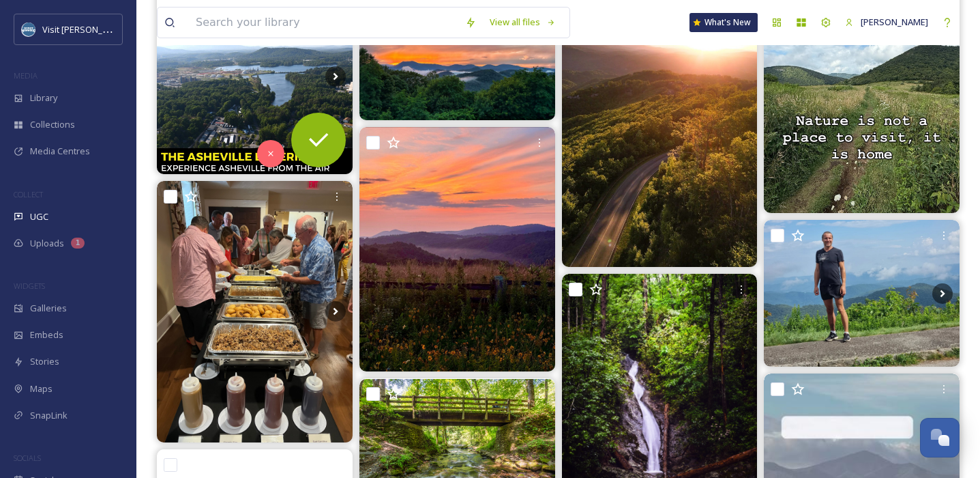
scroll to position [3983, 0]
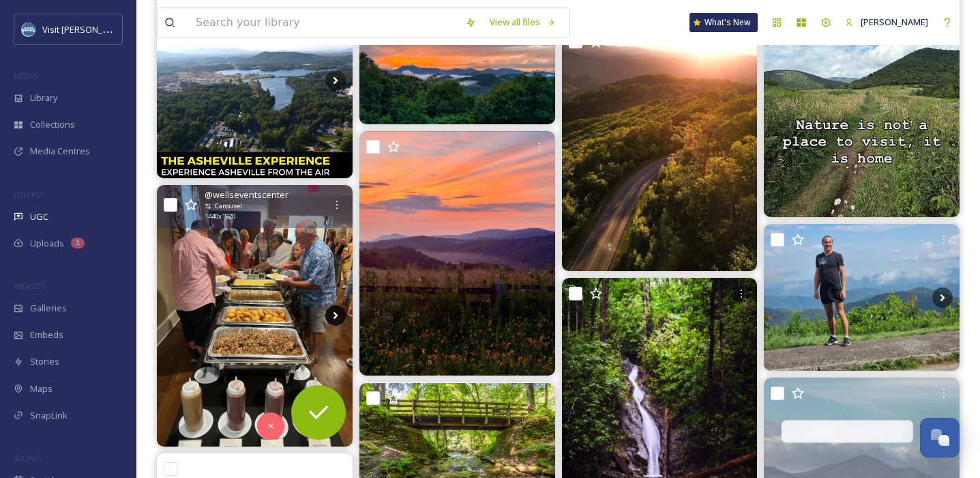
click at [336, 315] on icon at bounding box center [335, 316] width 5 height 8
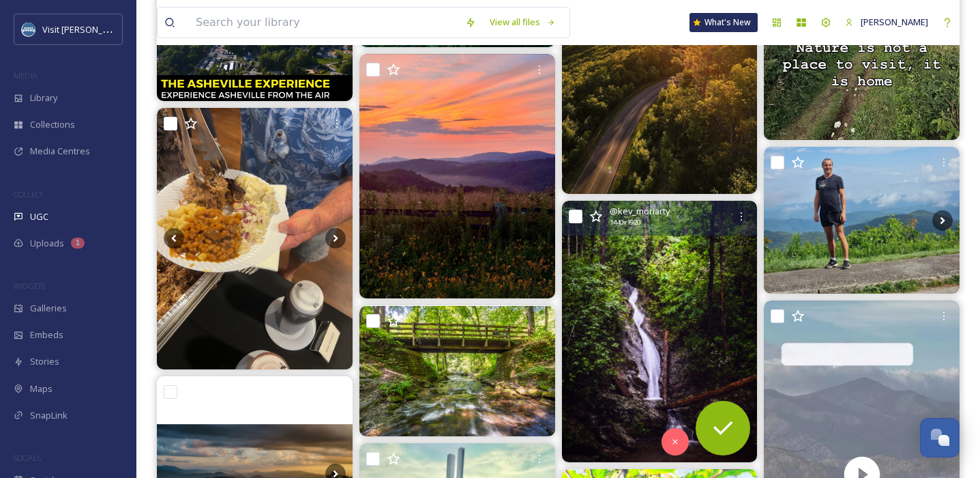
scroll to position [4045, 0]
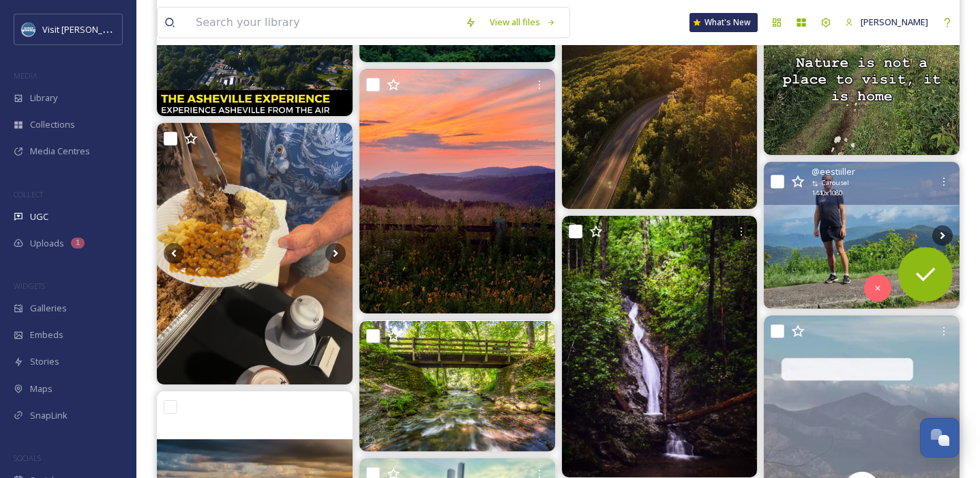
click at [820, 226] on img at bounding box center [862, 235] width 196 height 147
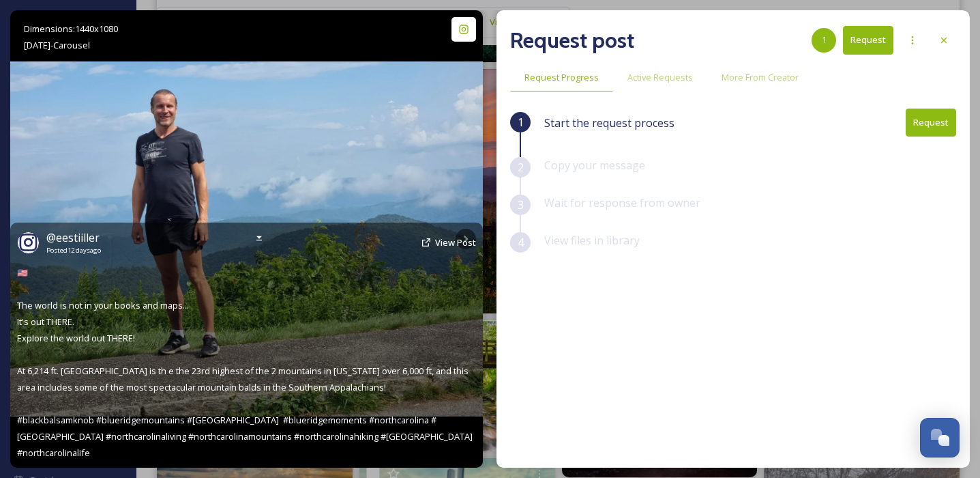
click at [458, 176] on img at bounding box center [246, 238] width 473 height 355
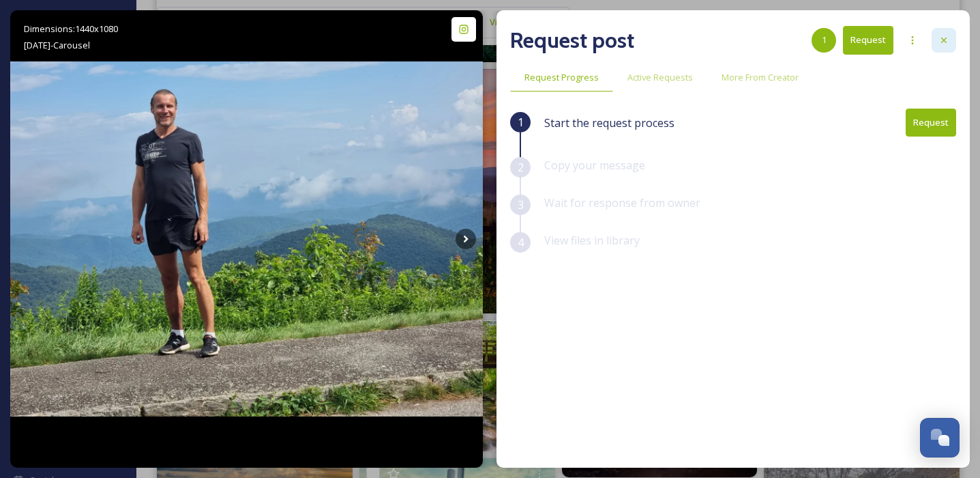
click at [820, 42] on icon at bounding box center [943, 40] width 5 height 5
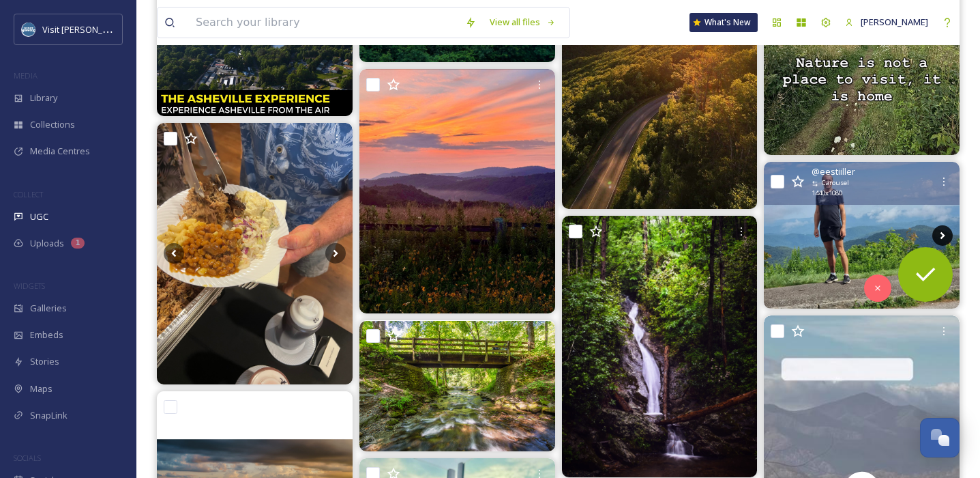
click at [820, 232] on icon at bounding box center [943, 235] width 20 height 20
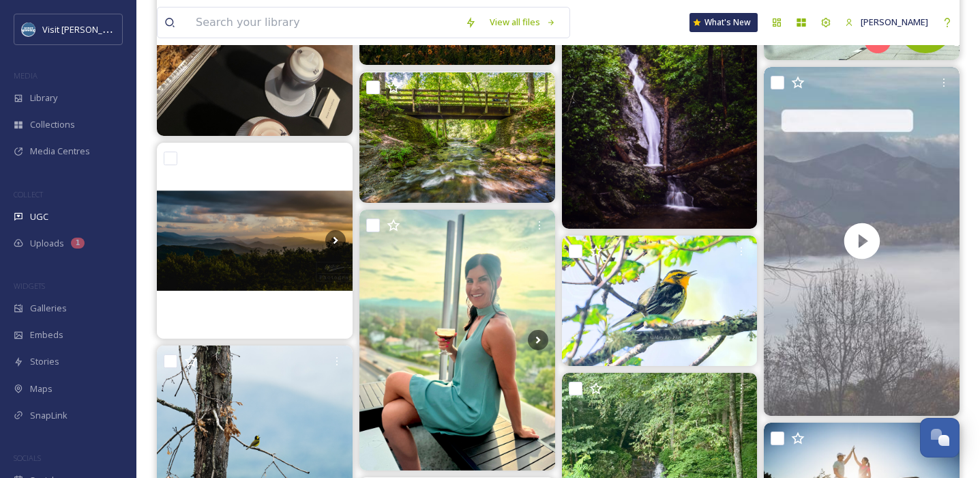
scroll to position [4297, 0]
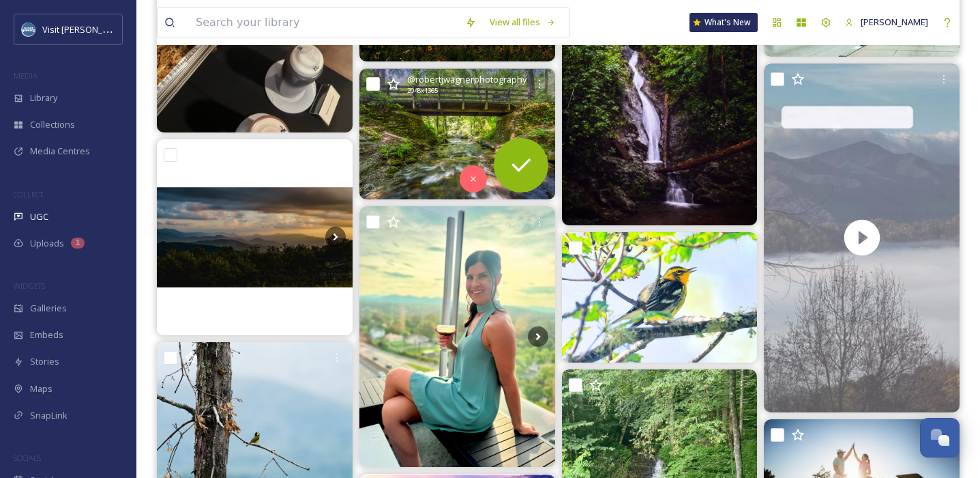
click at [473, 123] on img at bounding box center [458, 134] width 196 height 130
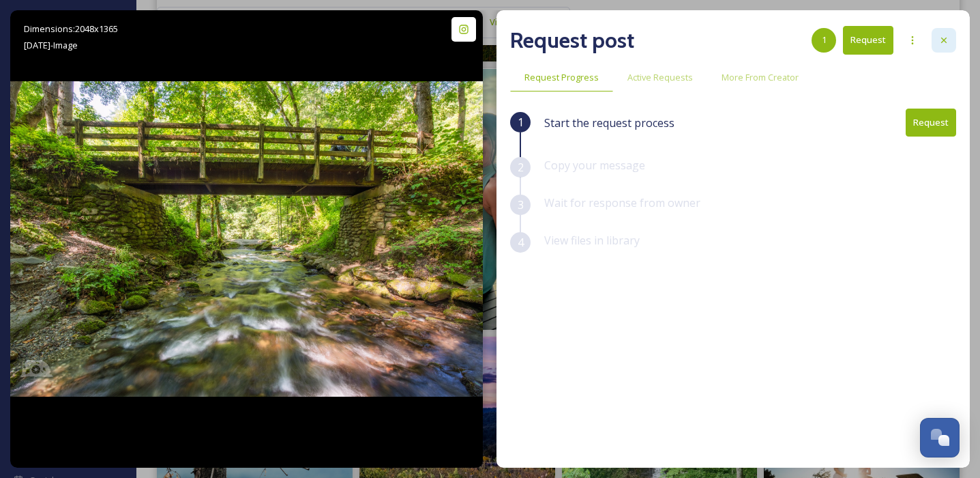
click at [820, 44] on icon at bounding box center [944, 40] width 11 height 11
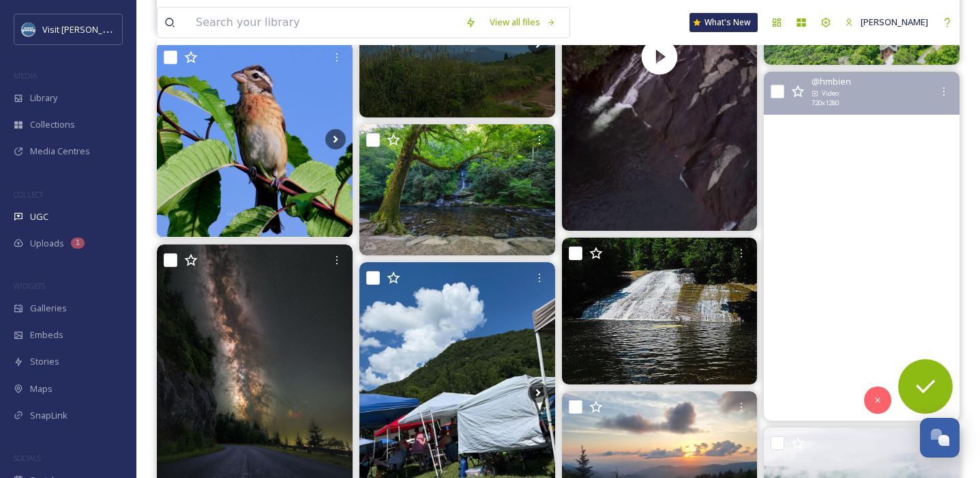
scroll to position [5050, 0]
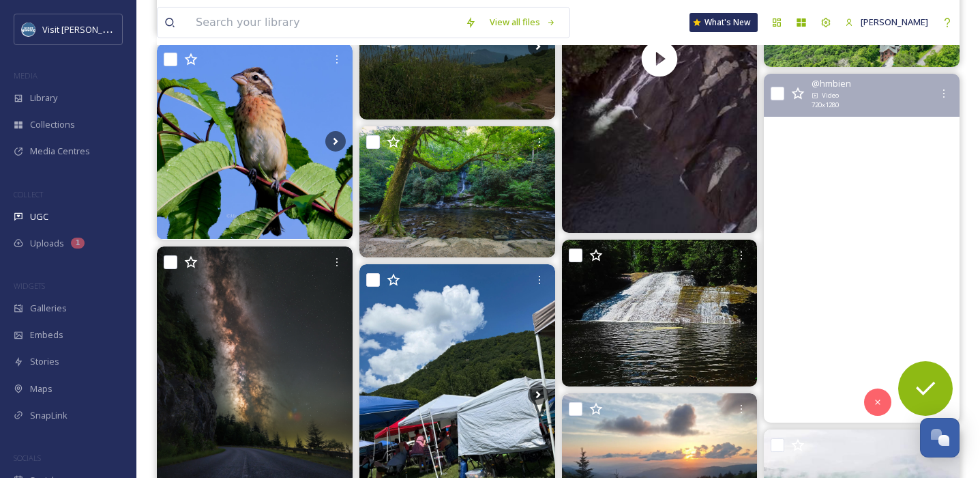
click at [820, 176] on video "Okay, one last memory of last week’s trip to a resort just under an hour outsid…" at bounding box center [862, 248] width 196 height 348
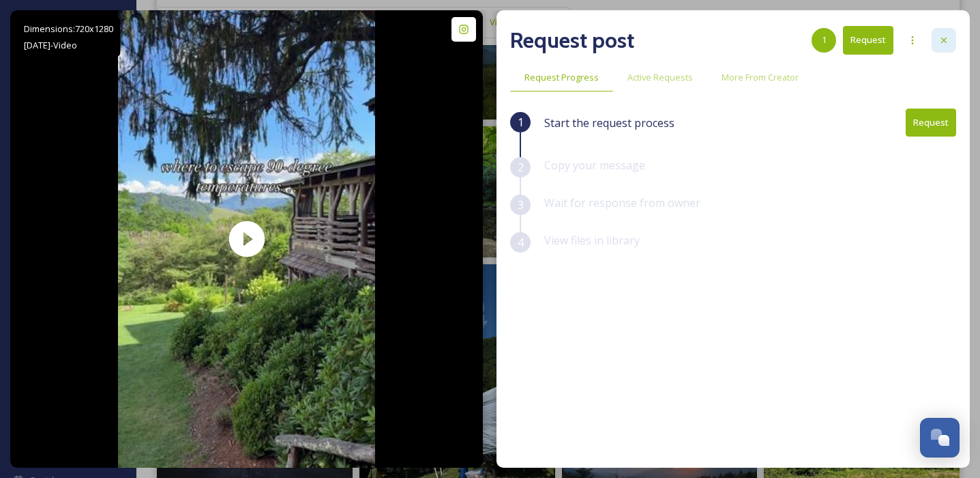
click at [820, 36] on icon at bounding box center [944, 40] width 11 height 11
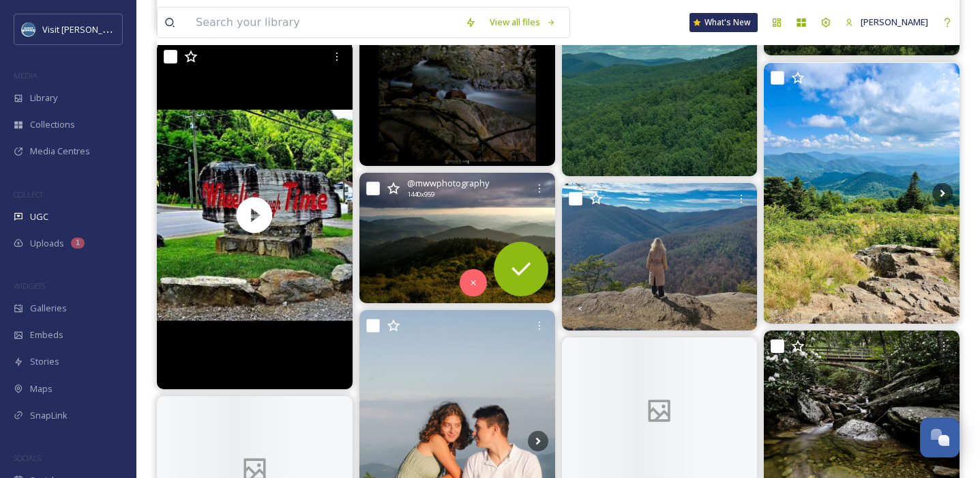
scroll to position [5659, 0]
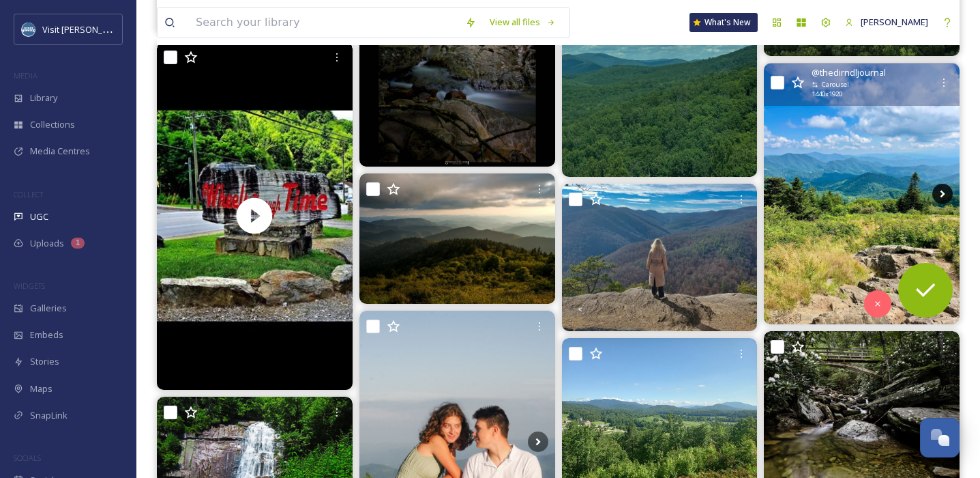
click at [820, 195] on icon at bounding box center [943, 194] width 20 height 20
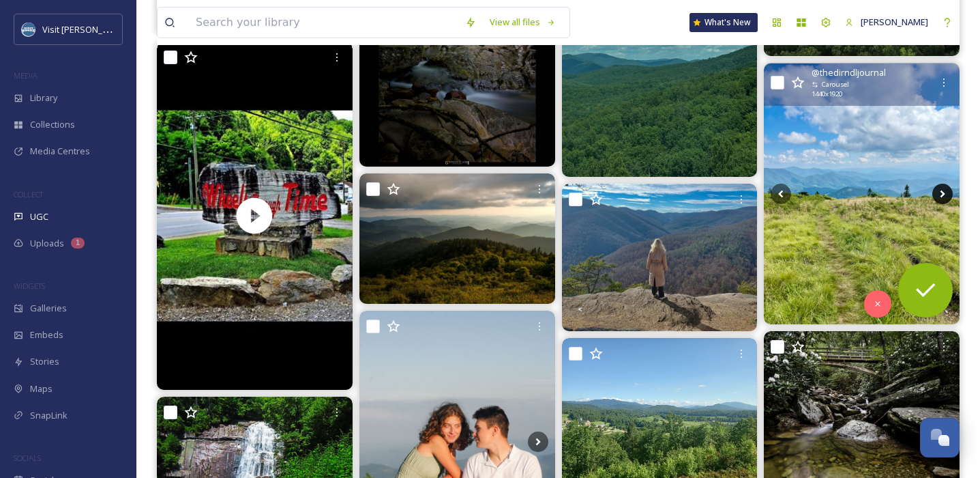
click at [820, 195] on icon at bounding box center [943, 194] width 20 height 20
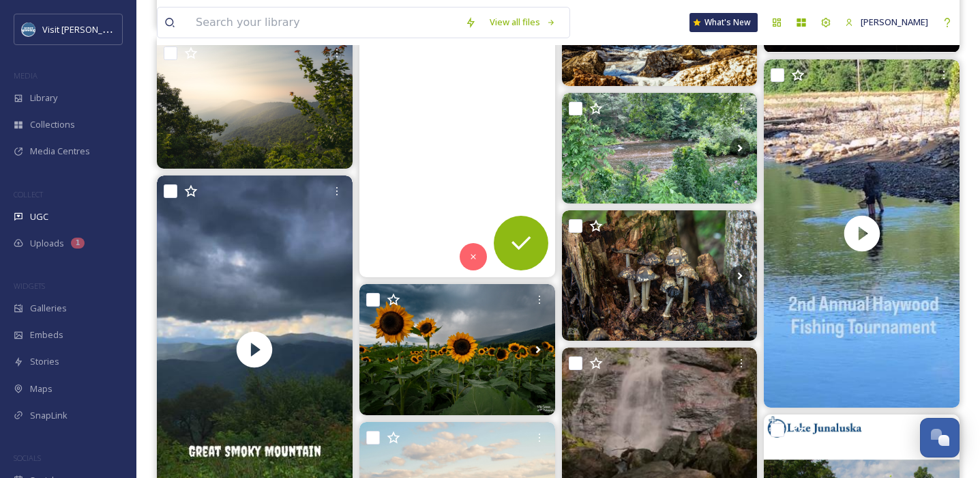
scroll to position [6310, 0]
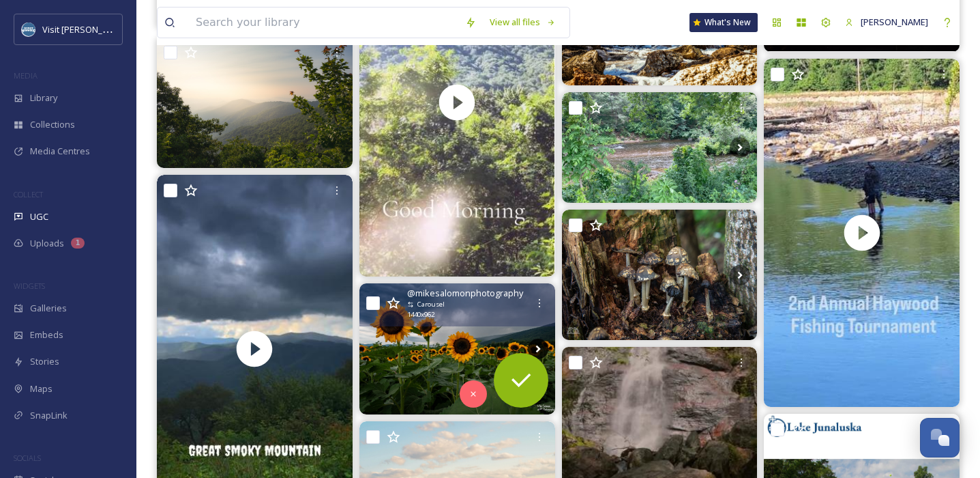
click at [536, 345] on icon at bounding box center [538, 349] width 5 height 8
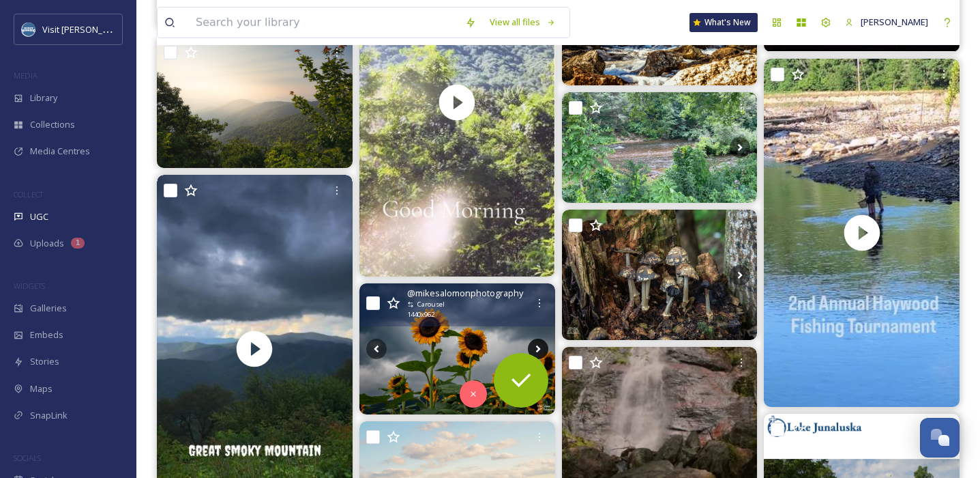
click at [539, 346] on icon at bounding box center [538, 348] width 20 height 20
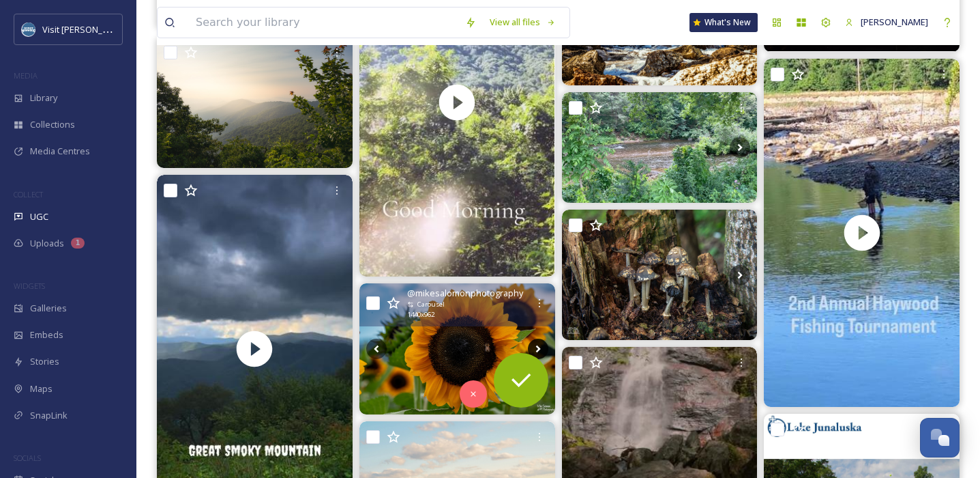
click at [539, 346] on icon at bounding box center [538, 348] width 20 height 20
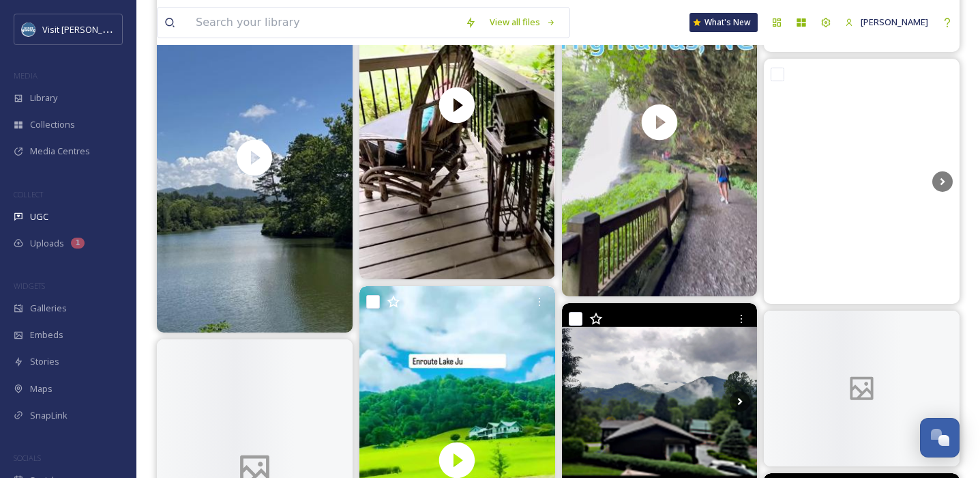
scroll to position [10128, 0]
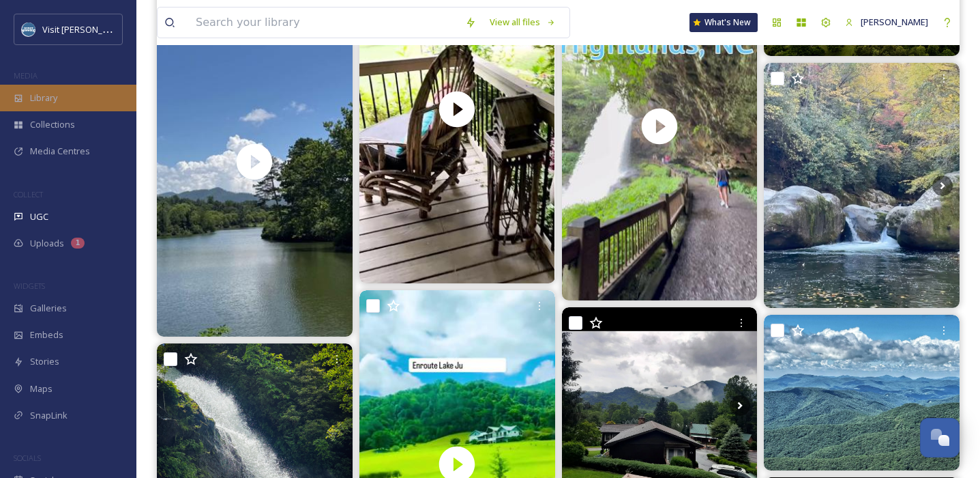
click at [29, 104] on div "Library" at bounding box center [68, 98] width 136 height 27
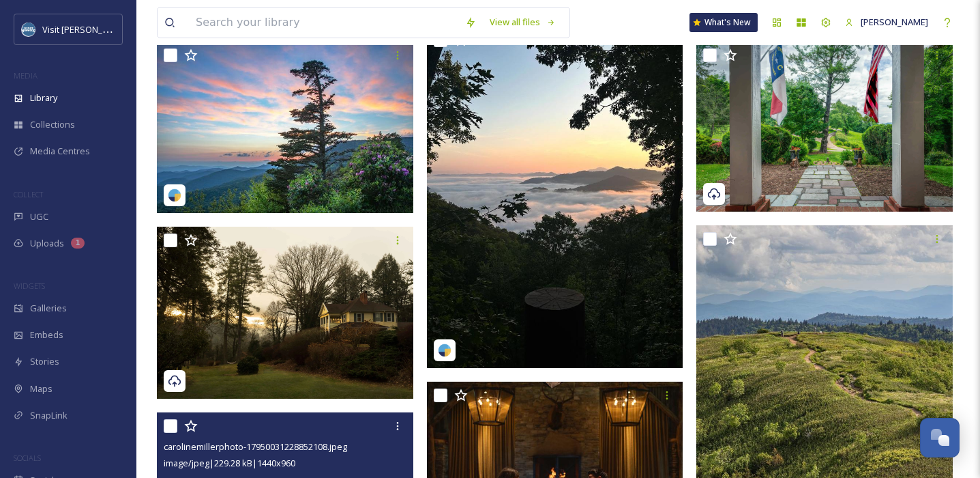
scroll to position [733, 0]
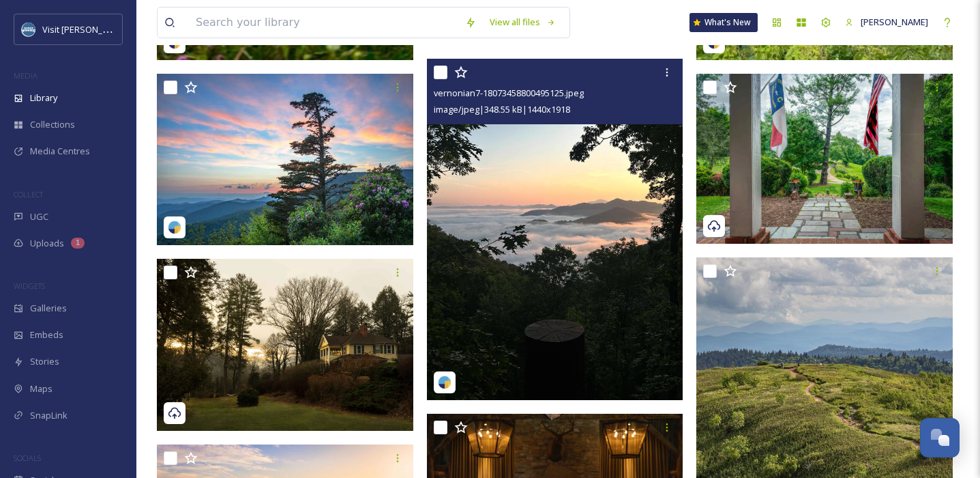
click at [576, 200] on img at bounding box center [555, 230] width 257 height 342
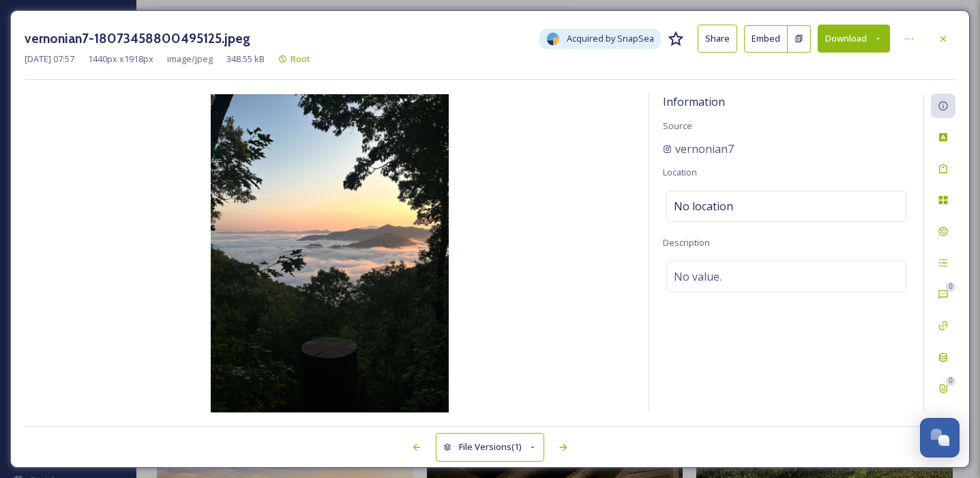
click at [820, 37] on icon at bounding box center [878, 38] width 9 height 9
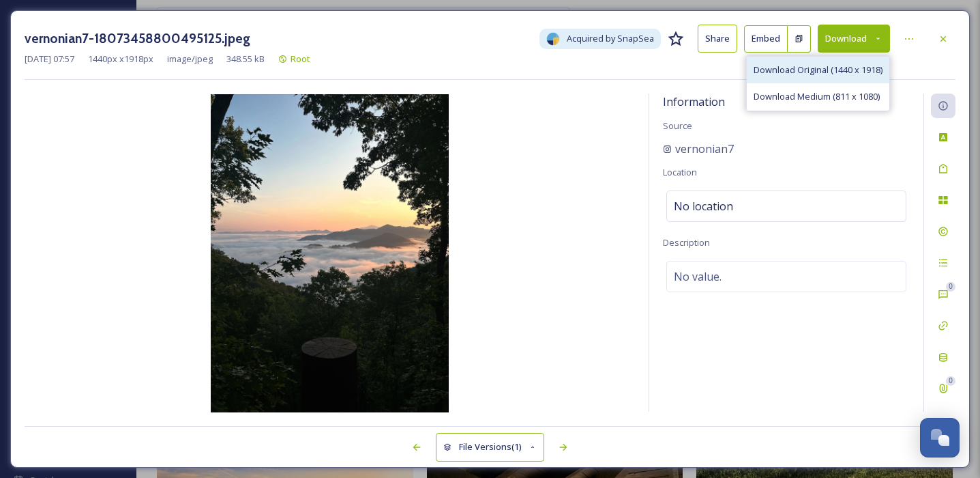
click at [820, 77] on div "Download Original (1440 x 1918)" at bounding box center [818, 70] width 143 height 27
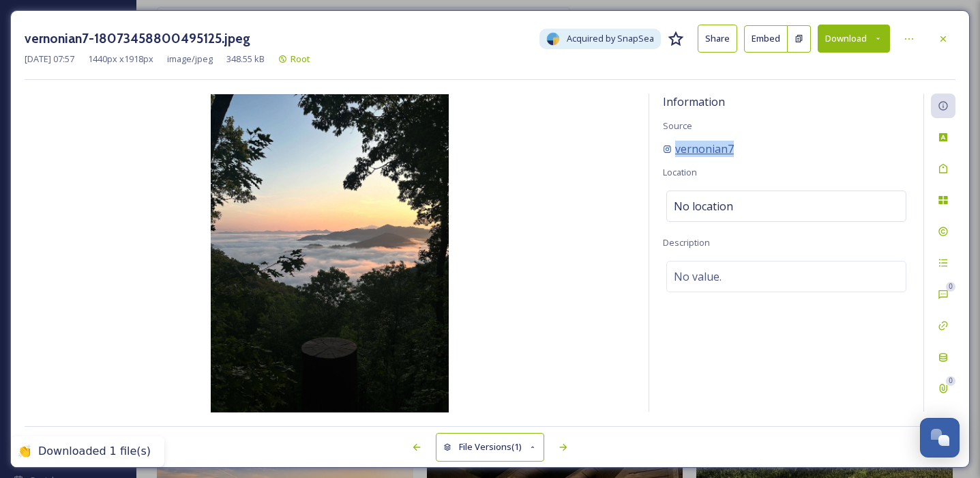
drag, startPoint x: 744, startPoint y: 150, endPoint x: 671, endPoint y: 149, distance: 73.7
click at [671, 149] on div "vernonian7" at bounding box center [786, 149] width 247 height 16
copy span "vernonian7"
click at [812, 134] on div "Information Source vernonian7 Location No location Description No value." at bounding box center [786, 252] width 274 height 318
click at [820, 35] on icon at bounding box center [943, 38] width 11 height 11
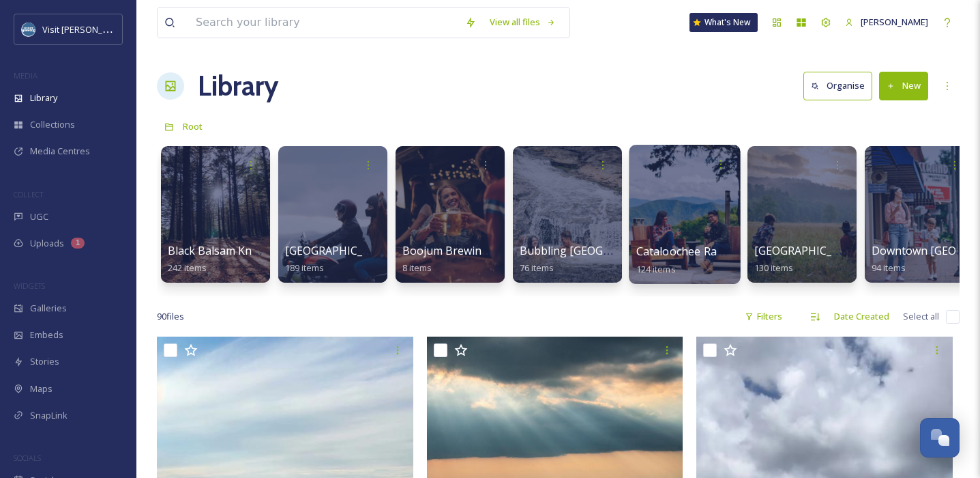
click at [681, 219] on div at bounding box center [684, 214] width 111 height 139
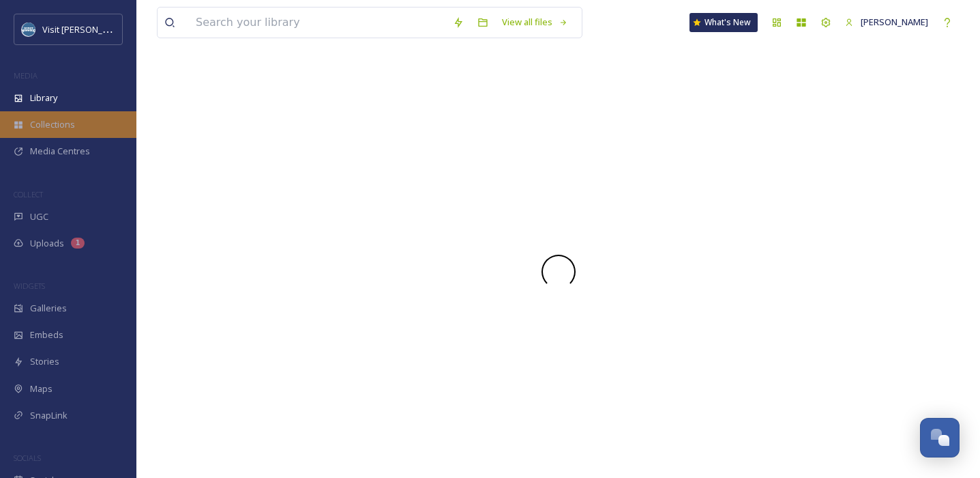
click at [42, 123] on span "Collections" at bounding box center [52, 124] width 45 height 13
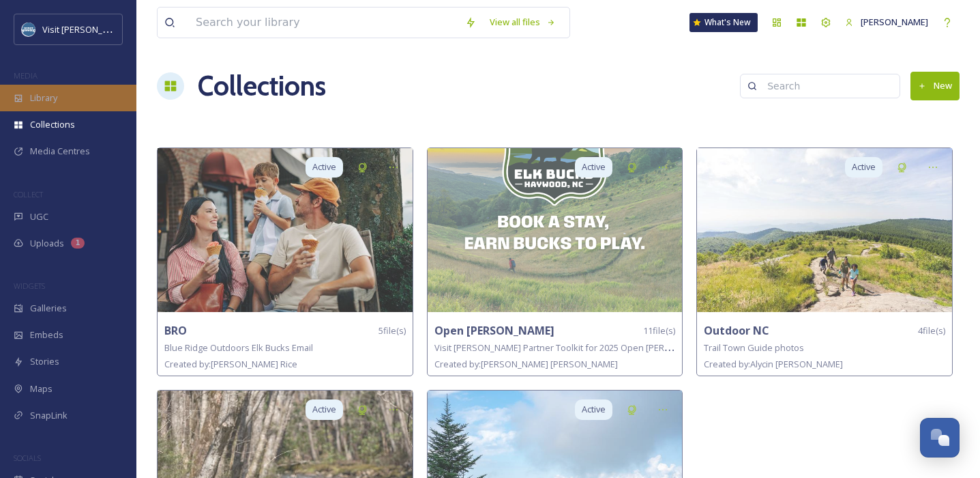
click at [44, 102] on span "Library" at bounding box center [43, 97] width 27 height 13
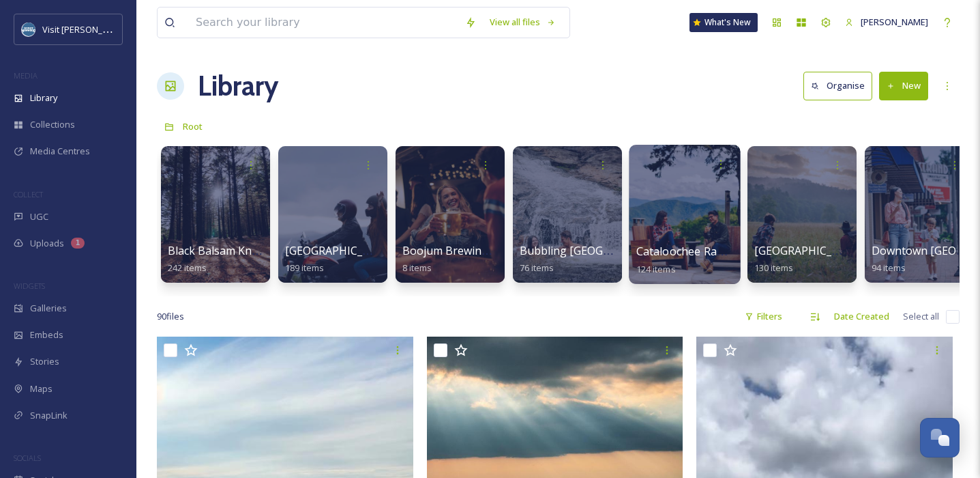
click at [675, 219] on div at bounding box center [684, 214] width 111 height 139
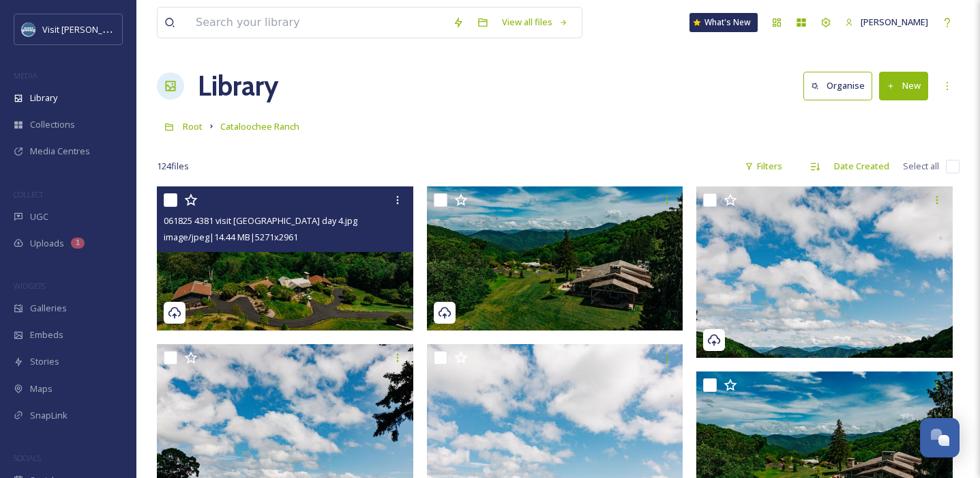
click at [177, 199] on input "checkbox" at bounding box center [171, 200] width 14 height 14
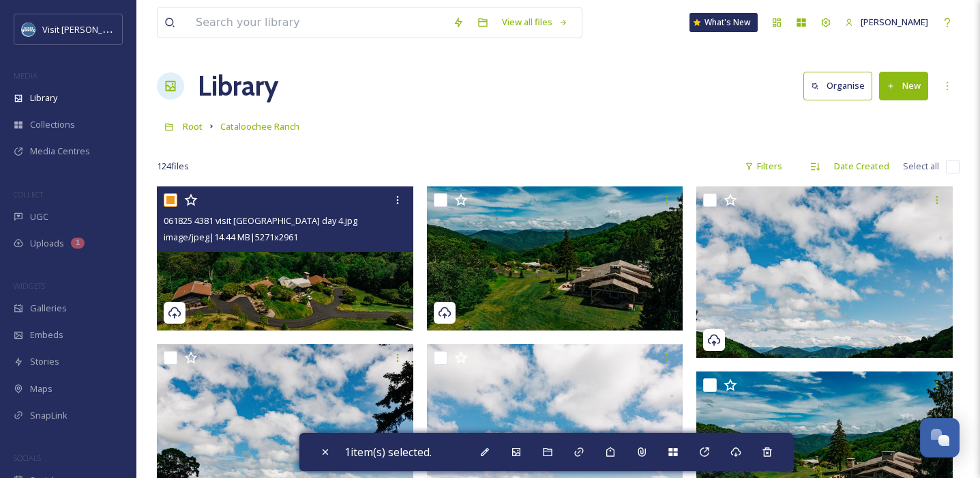
click at [168, 196] on input "checkbox" at bounding box center [171, 200] width 14 height 14
checkbox input "false"
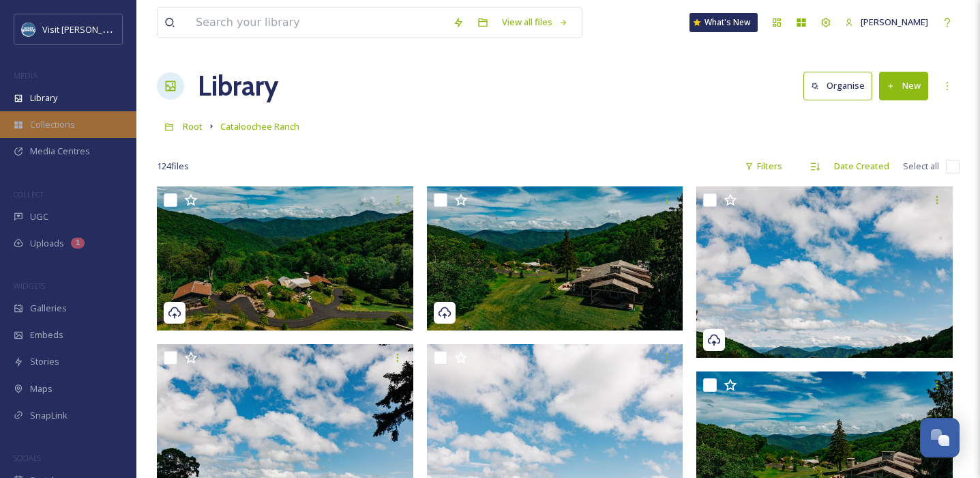
click at [65, 121] on span "Collections" at bounding box center [52, 124] width 45 height 13
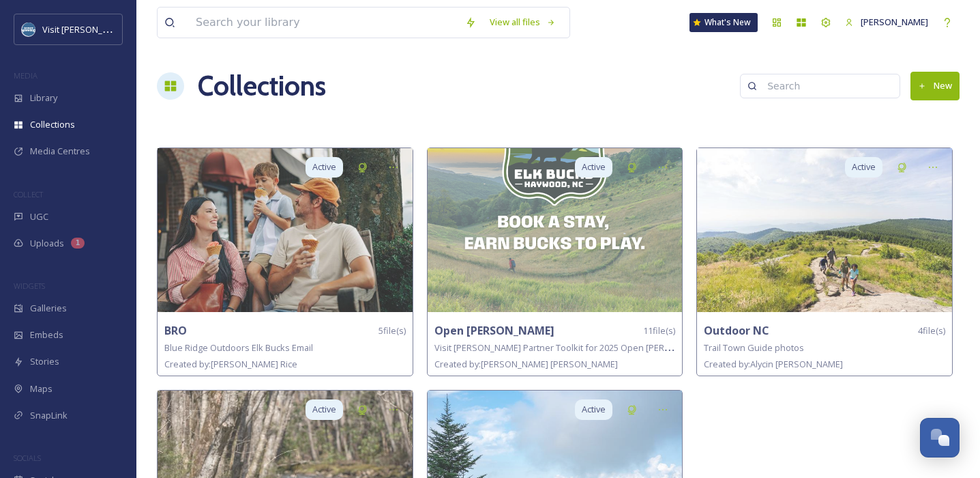
click at [820, 92] on button "New" at bounding box center [935, 86] width 49 height 28
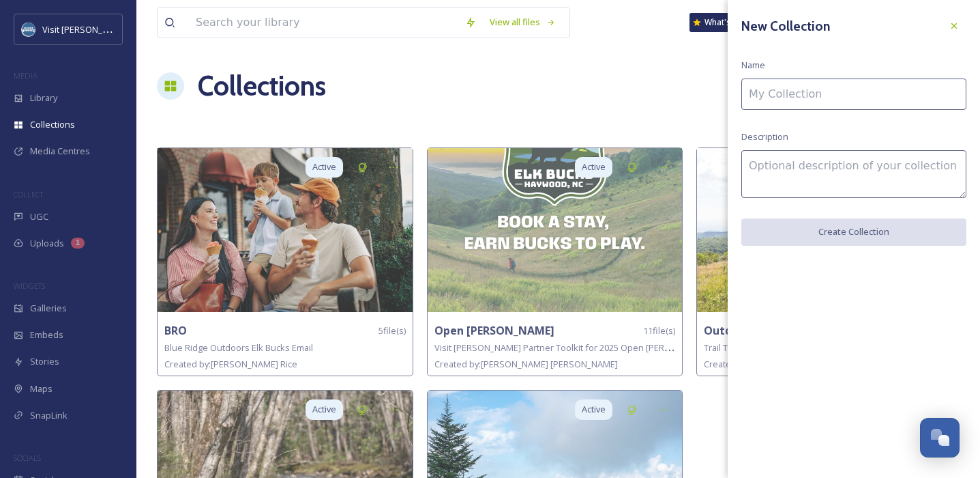
click at [820, 91] on input at bounding box center [854, 93] width 225 height 31
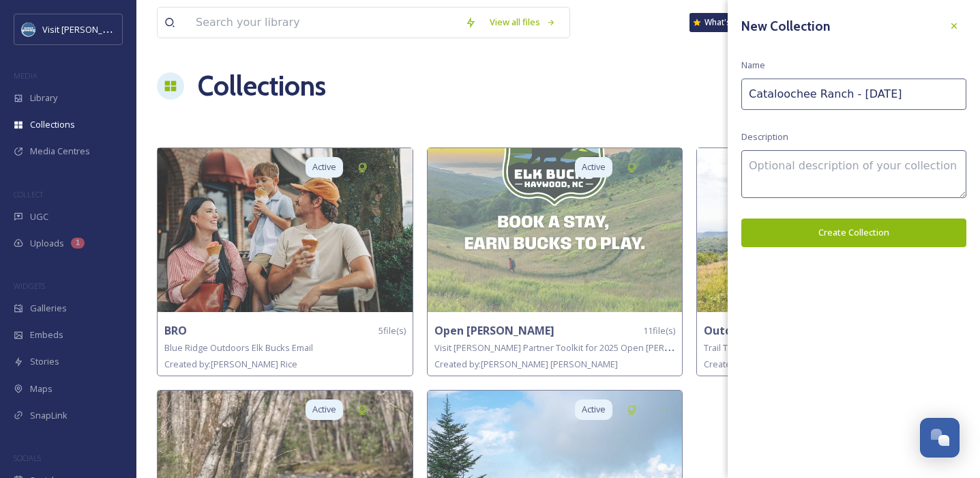
drag, startPoint x: 943, startPoint y: 96, endPoint x: 855, endPoint y: 95, distance: 88.0
click at [820, 95] on input "Cataloochee Ranch - [DATE]" at bounding box center [854, 93] width 225 height 31
type input "Cataloochee Ranch"
click at [801, 167] on textarea at bounding box center [854, 174] width 225 height 48
paste textarea "[DATE]"
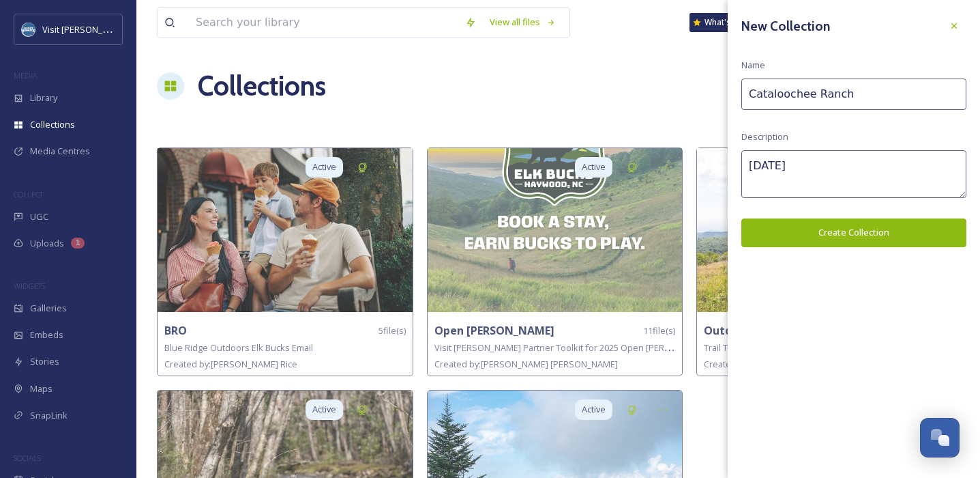
click at [749, 166] on textarea "[DATE]" at bounding box center [854, 174] width 225 height 48
click at [820, 164] on textarea "Photos from [DATE]" at bounding box center [854, 174] width 225 height 48
type textarea "Photos from [DATE] [PERSON_NAME] Photoshoot"
click at [820, 239] on button "Create Collection" at bounding box center [854, 232] width 225 height 28
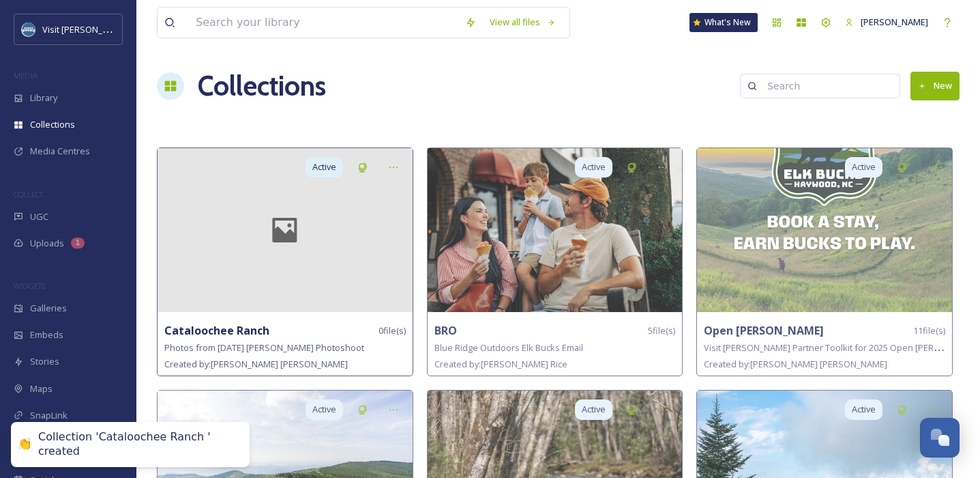
click at [268, 255] on div at bounding box center [285, 230] width 255 height 164
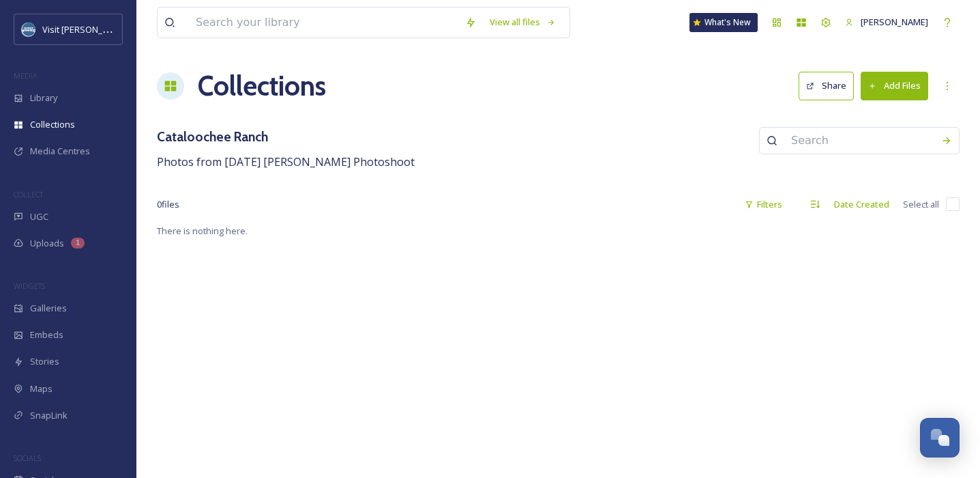
click at [820, 89] on button "Add Files" at bounding box center [895, 86] width 68 height 28
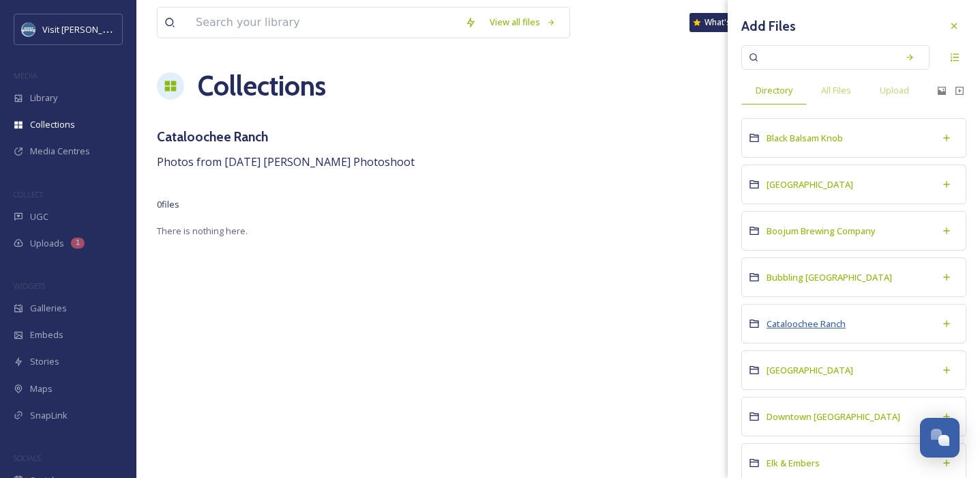
click at [820, 320] on span "Cataloochee Ranch" at bounding box center [806, 323] width 79 height 12
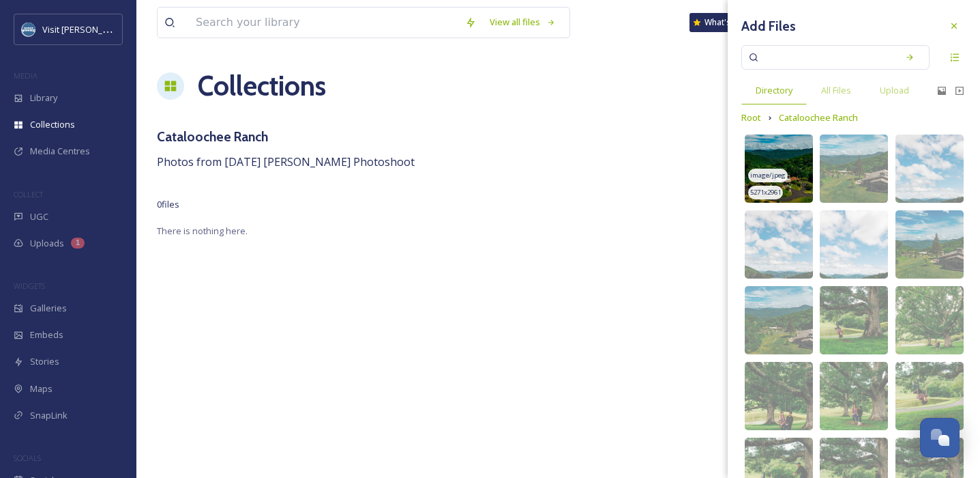
click at [788, 156] on img at bounding box center [779, 168] width 68 height 68
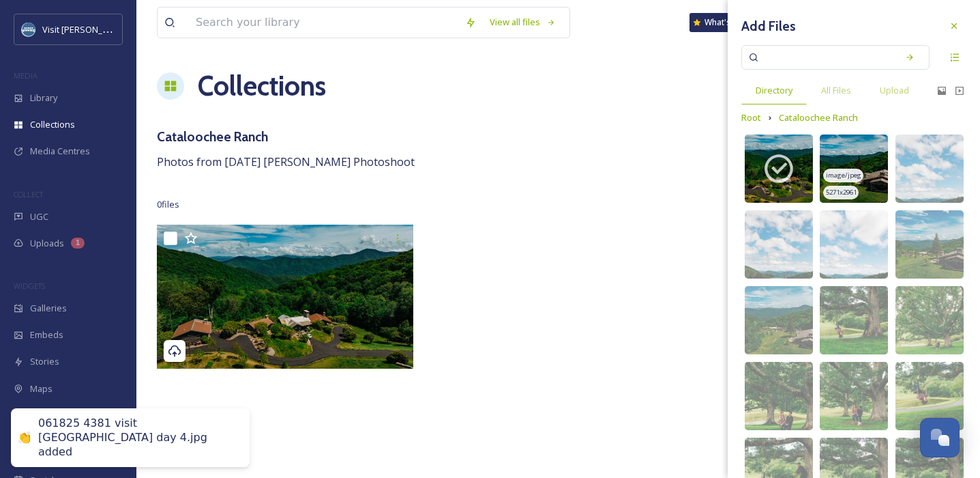
click at [820, 155] on img at bounding box center [854, 168] width 68 height 68
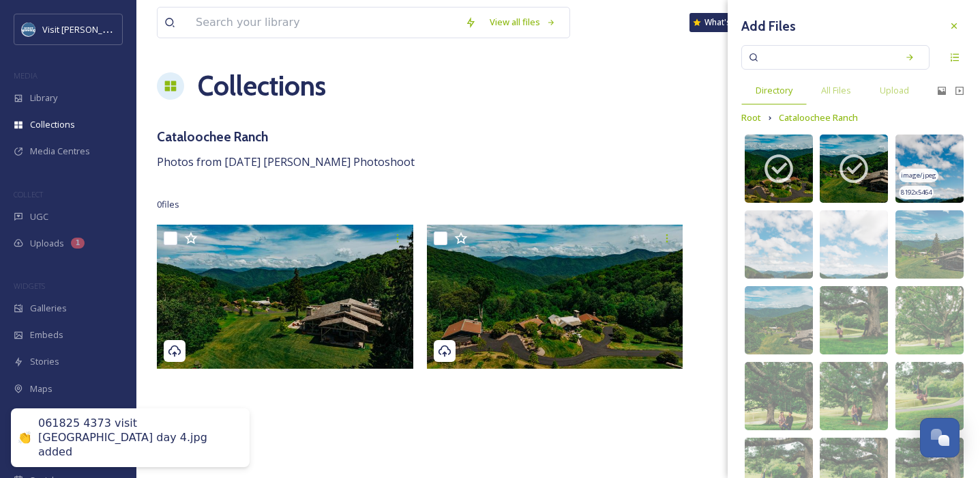
click at [820, 153] on img at bounding box center [930, 168] width 68 height 68
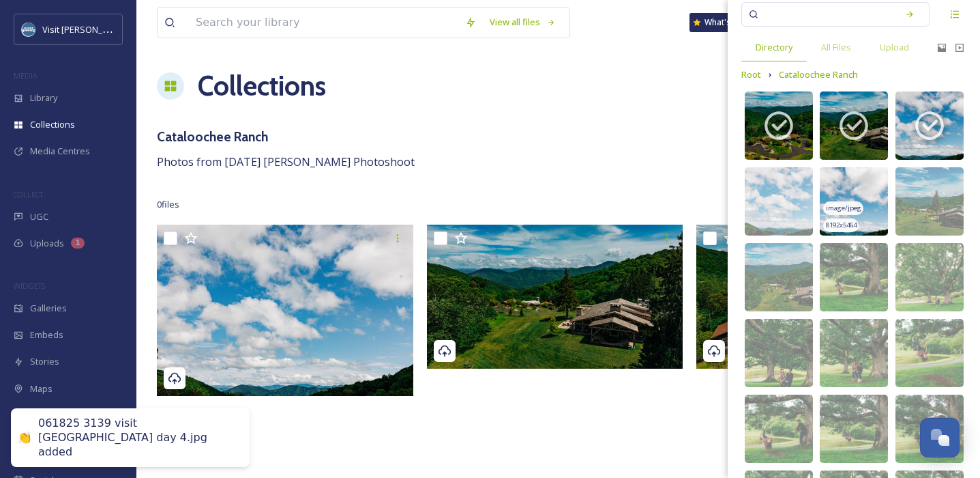
scroll to position [55, 0]
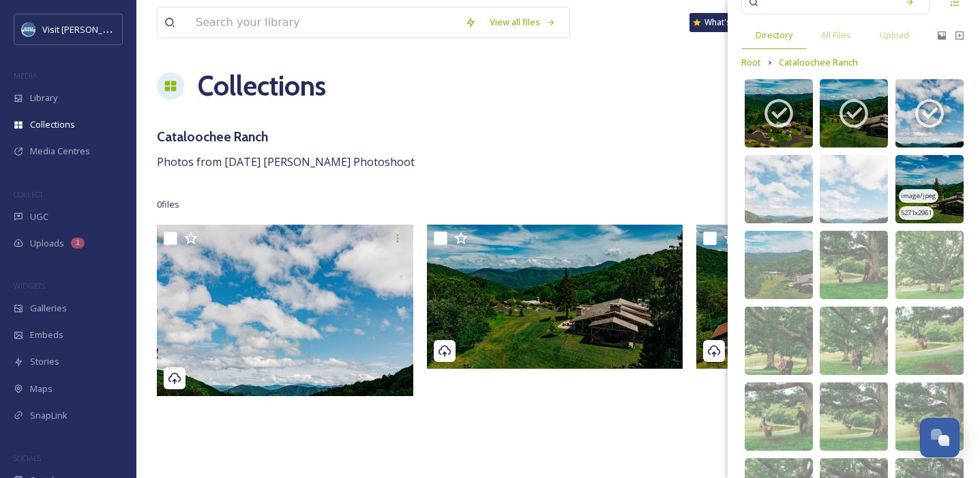
click at [820, 166] on img at bounding box center [930, 189] width 68 height 68
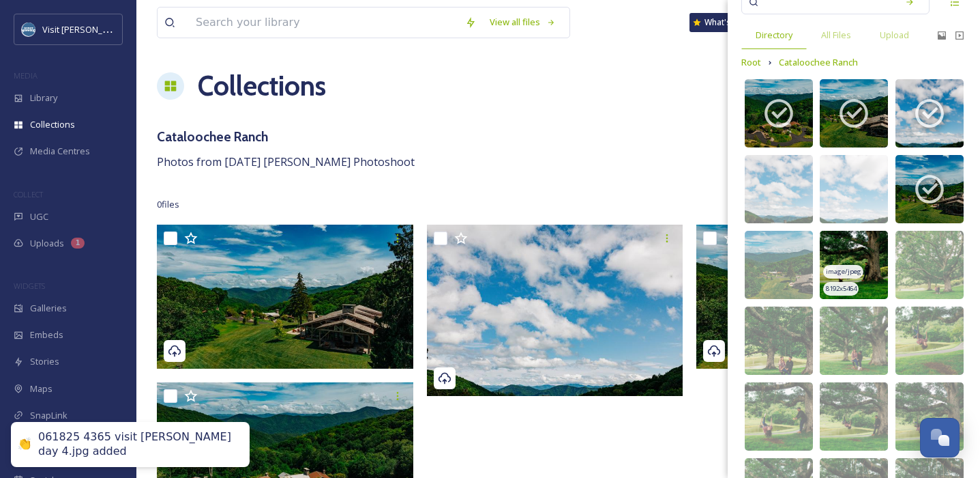
click at [820, 250] on img at bounding box center [854, 265] width 68 height 68
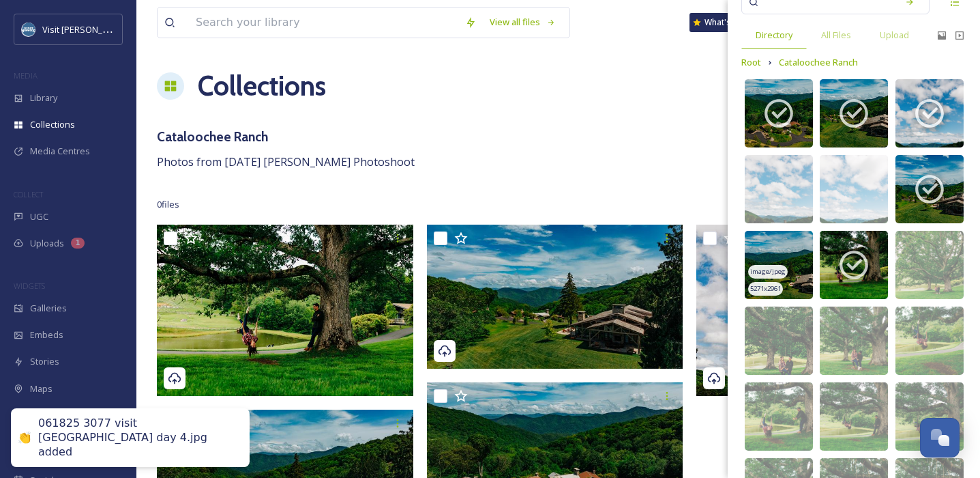
click at [788, 252] on img at bounding box center [779, 265] width 68 height 68
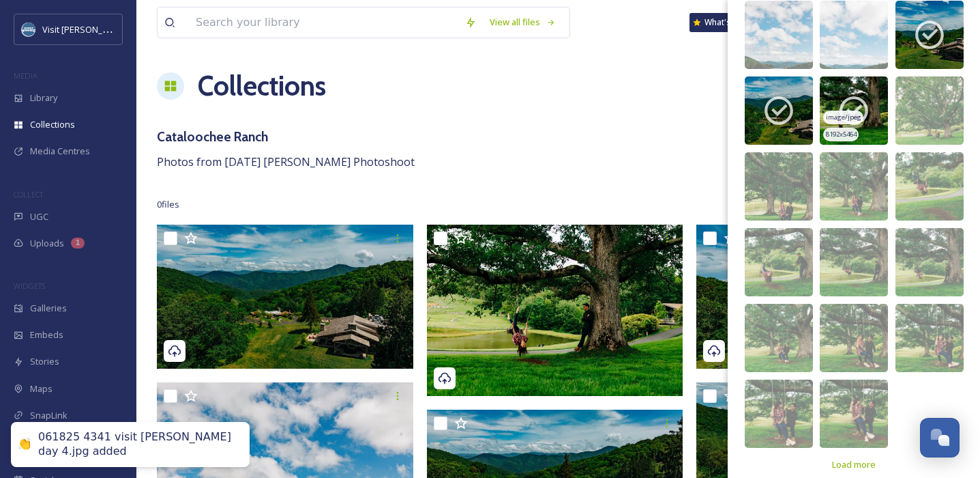
scroll to position [209, 0]
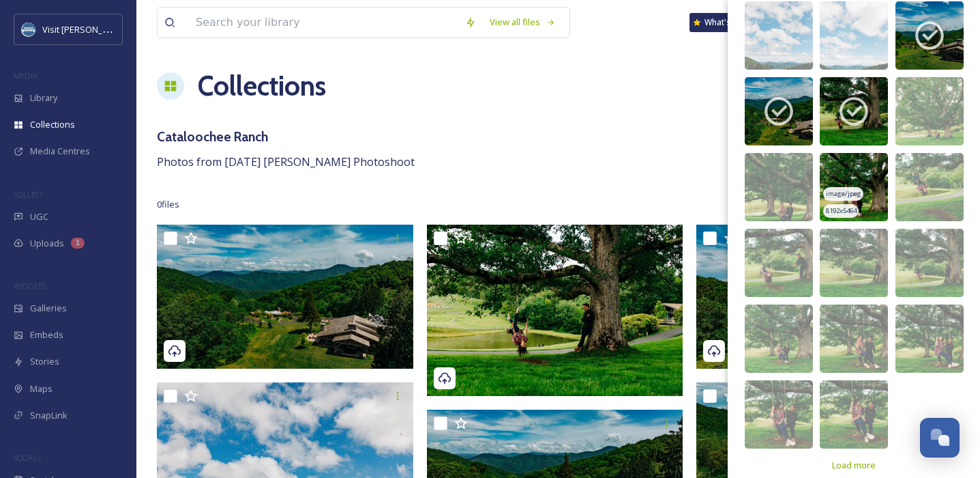
click at [820, 167] on img at bounding box center [854, 187] width 68 height 68
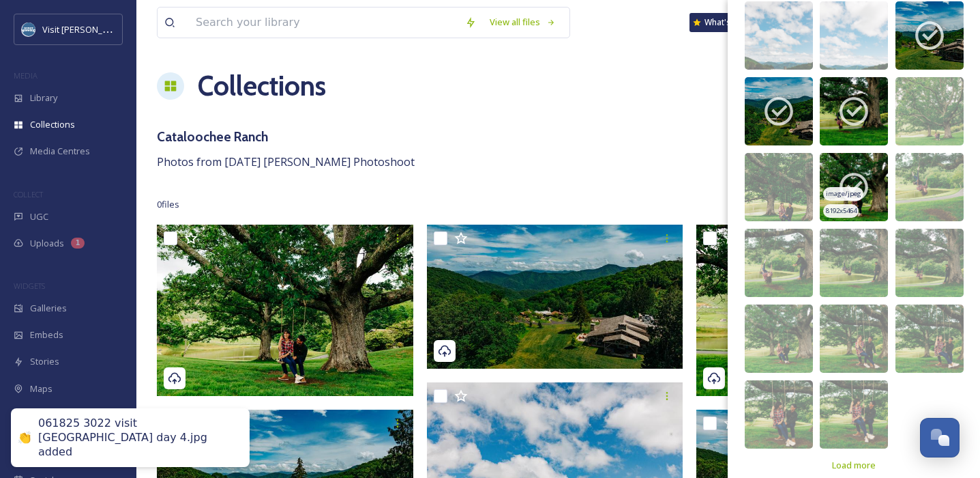
scroll to position [223, 0]
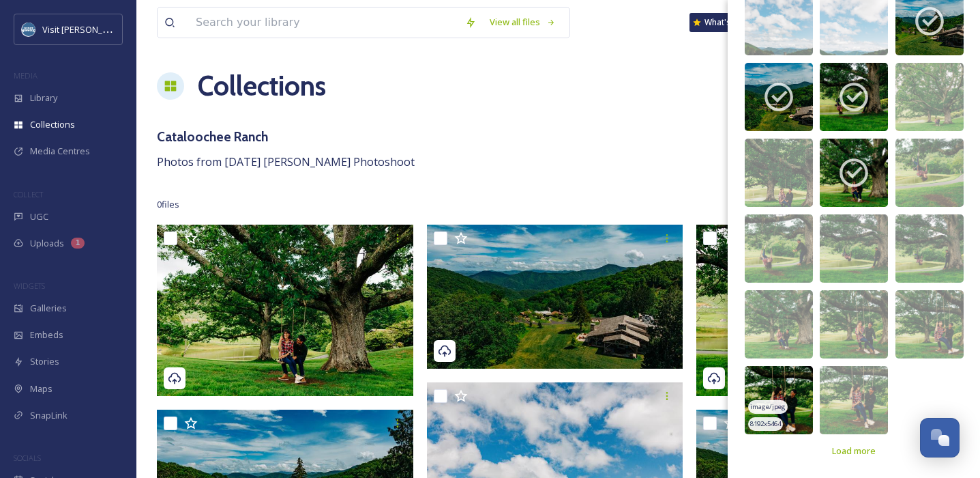
click at [787, 382] on img at bounding box center [779, 400] width 68 height 68
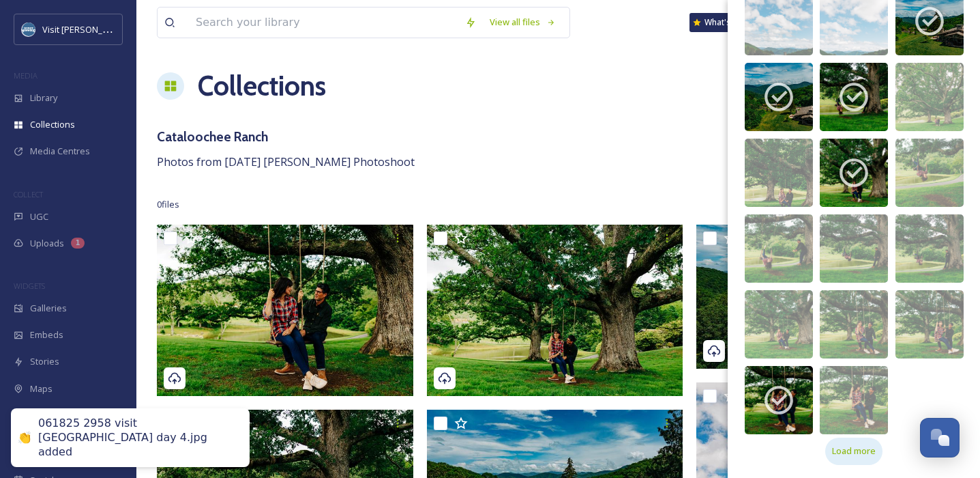
click at [820, 447] on span "Load more" at bounding box center [854, 450] width 44 height 13
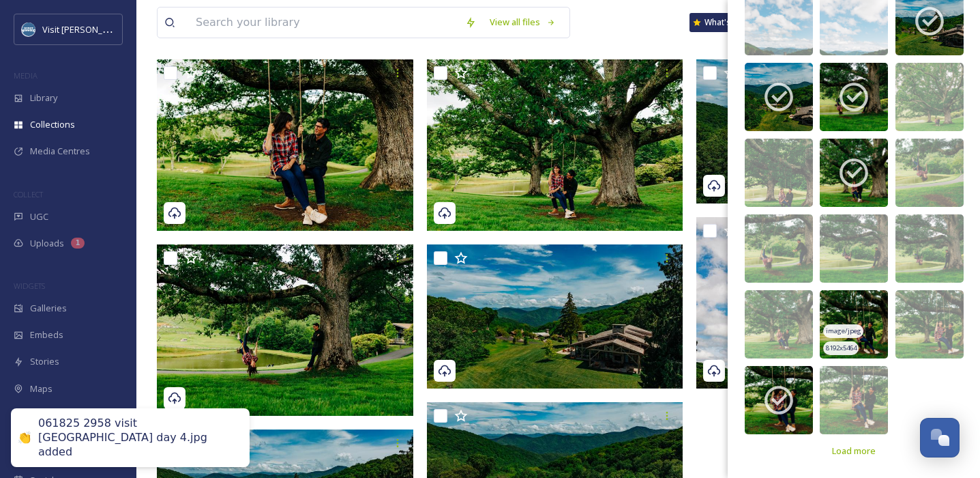
scroll to position [168, 0]
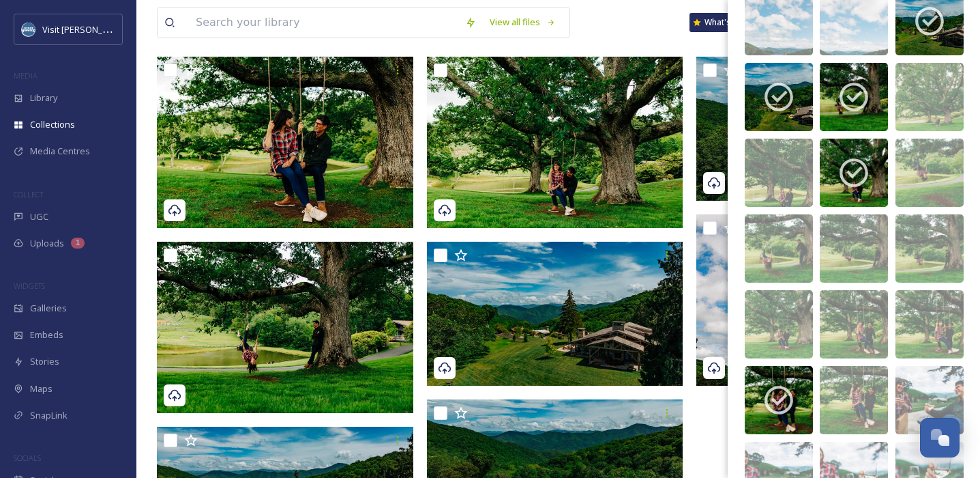
click at [820, 449] on img at bounding box center [854, 475] width 68 height 68
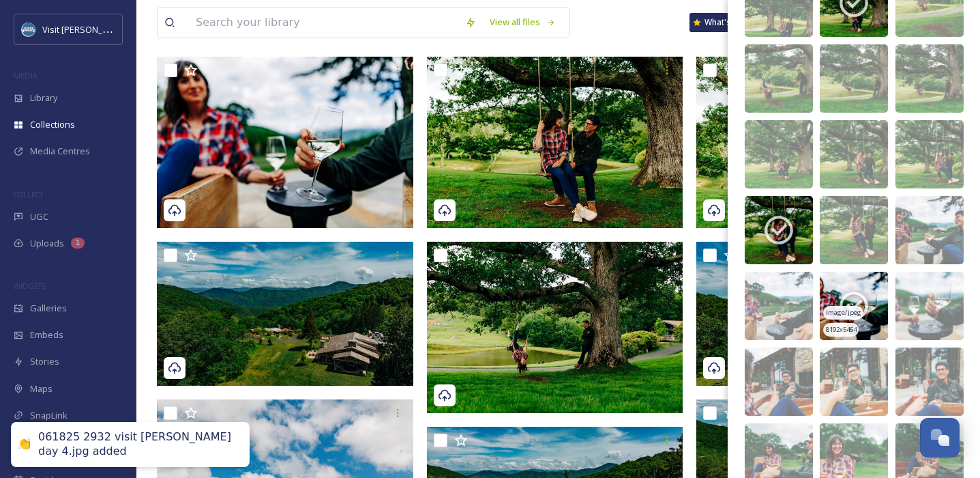
scroll to position [394, 0]
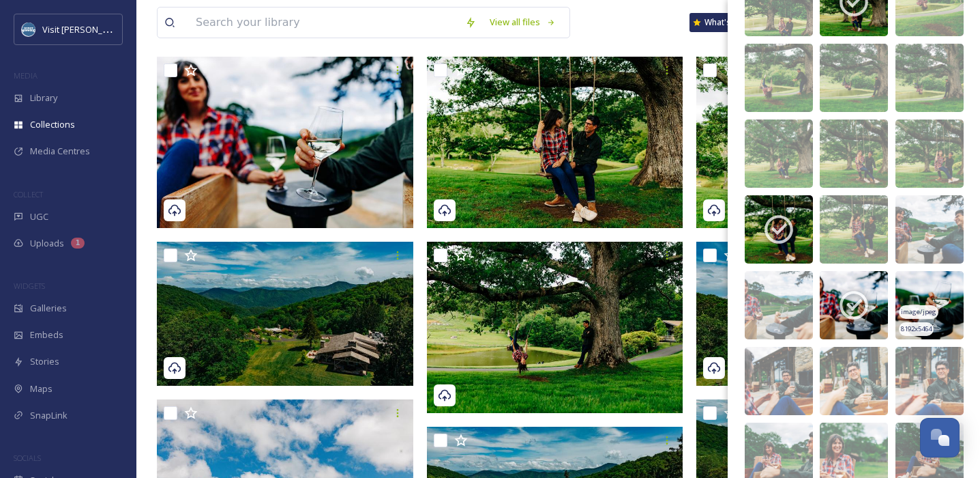
click at [820, 287] on img at bounding box center [930, 305] width 68 height 68
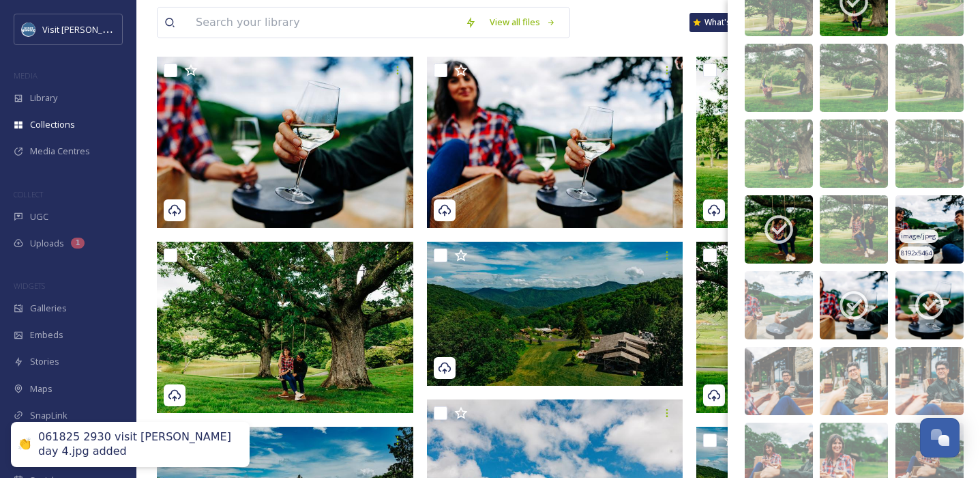
click at [820, 207] on img at bounding box center [930, 229] width 68 height 68
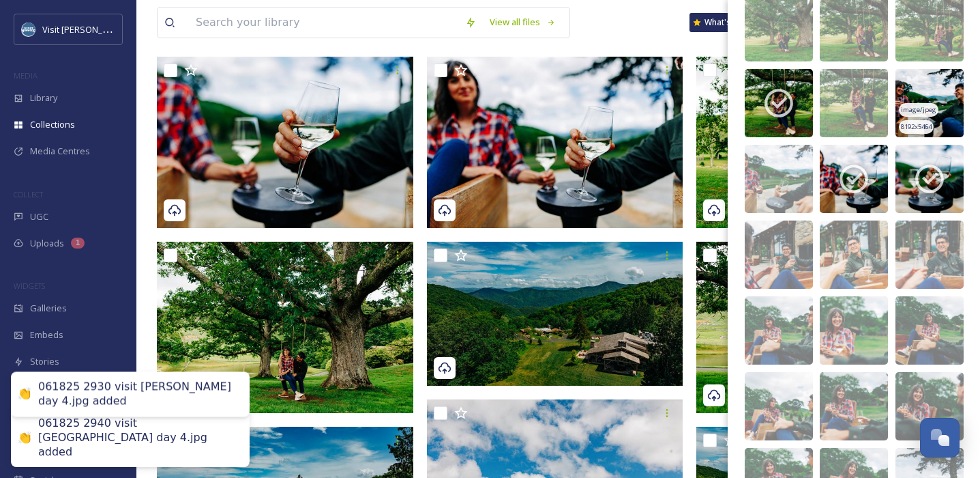
scroll to position [525, 0]
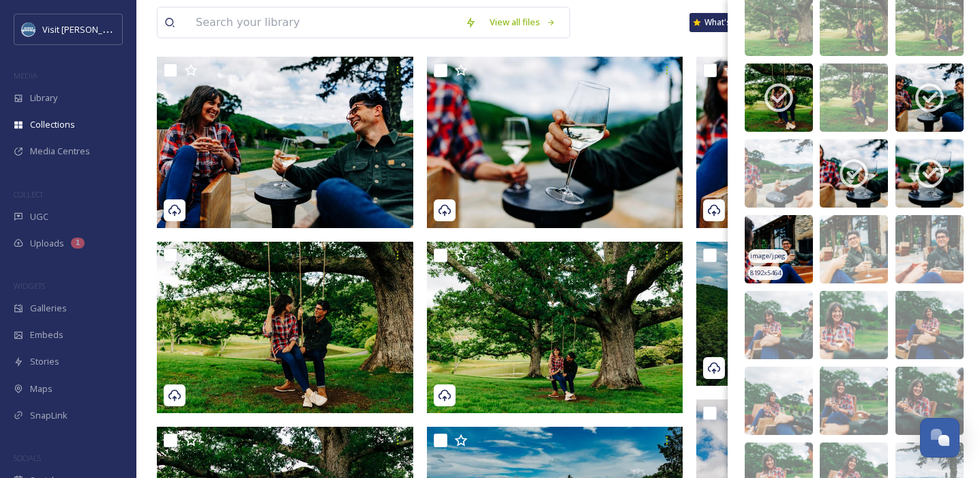
click at [774, 233] on img at bounding box center [779, 249] width 68 height 68
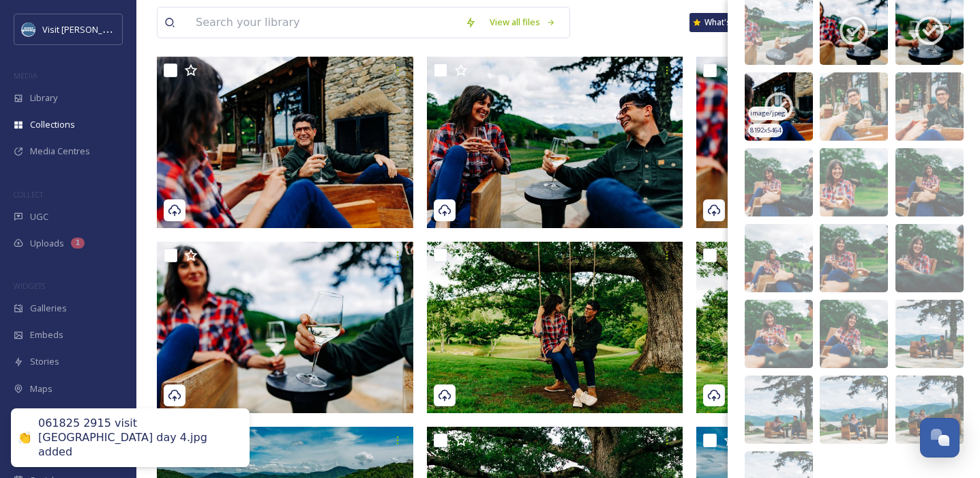
scroll to position [673, 0]
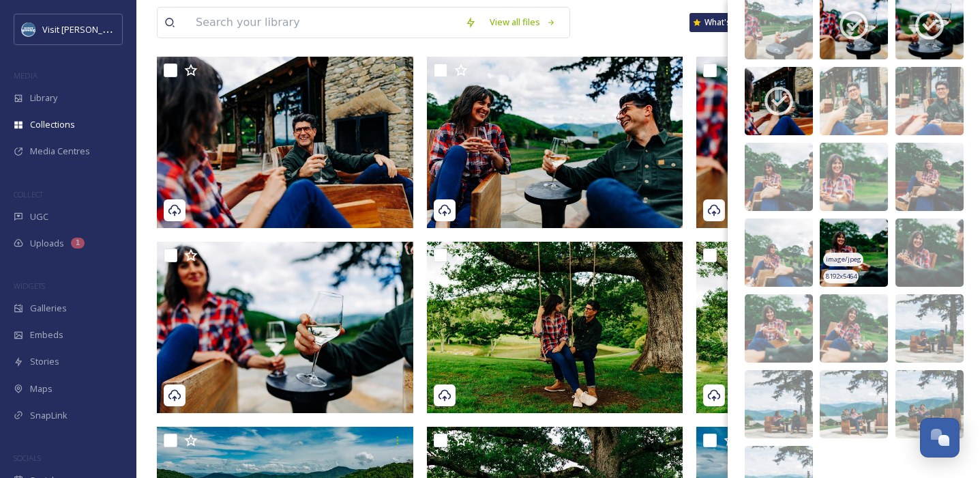
click at [820, 236] on img at bounding box center [854, 252] width 68 height 68
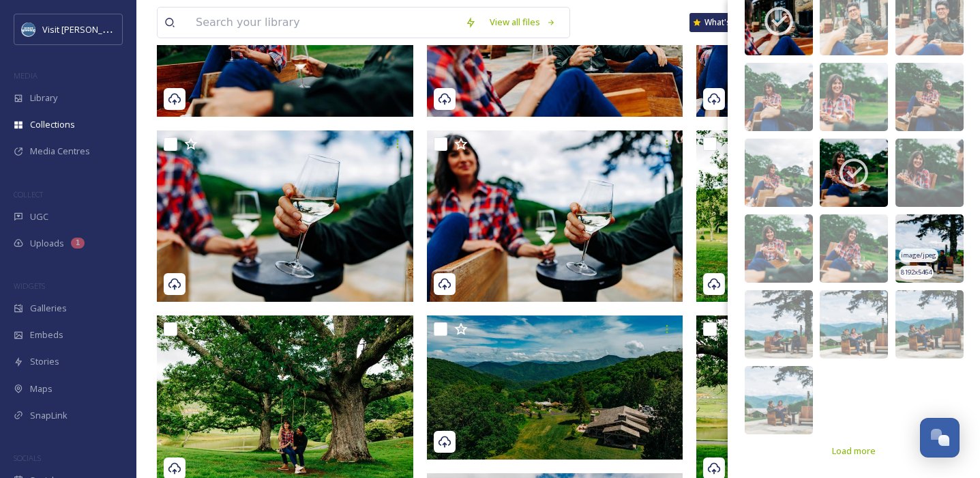
scroll to position [279, 0]
click at [820, 454] on span "Load more" at bounding box center [854, 450] width 44 height 13
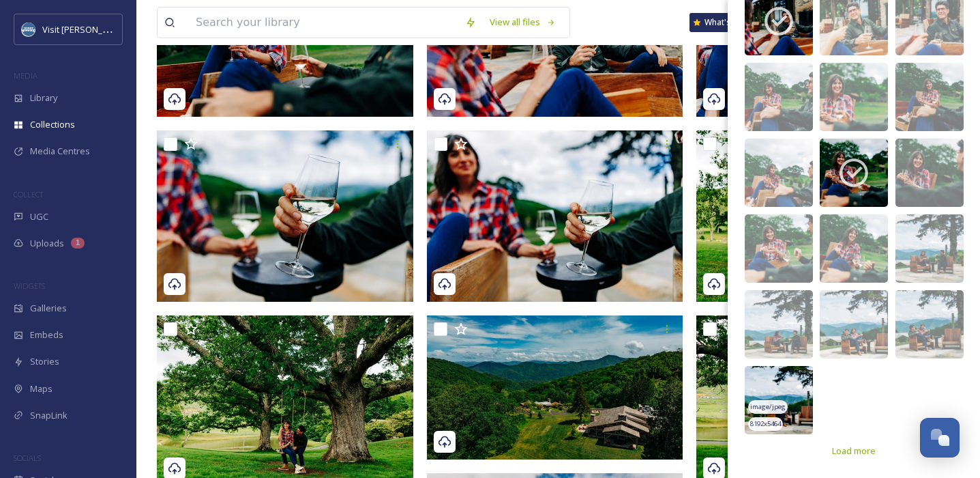
click at [770, 382] on img at bounding box center [779, 400] width 68 height 68
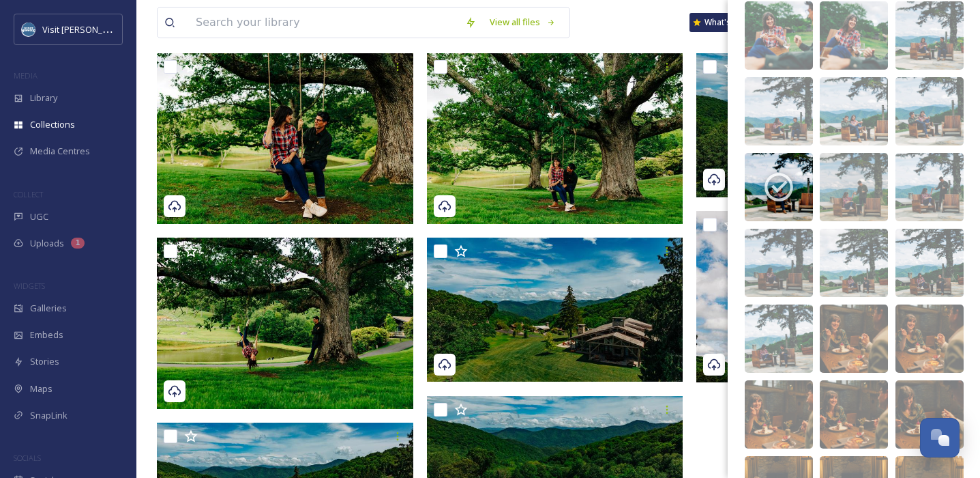
scroll to position [965, 0]
click at [820, 323] on img at bounding box center [854, 339] width 68 height 68
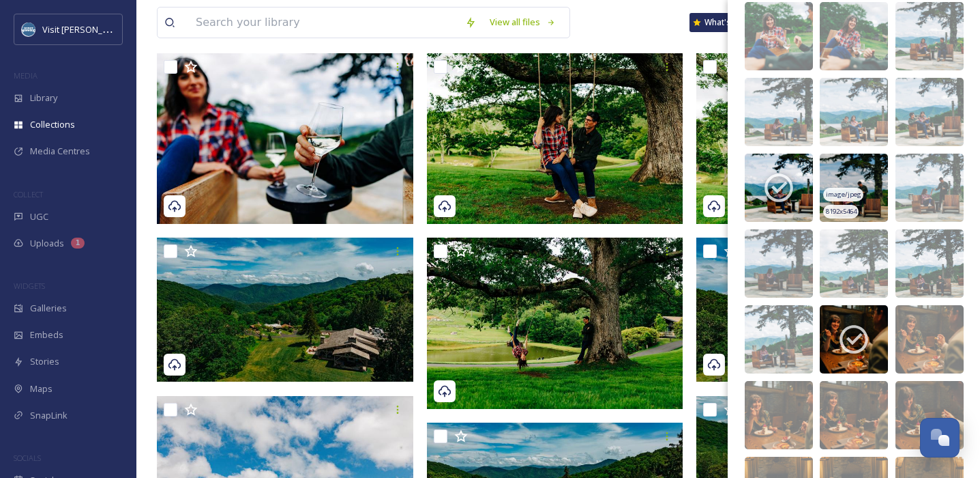
click at [820, 165] on img at bounding box center [854, 187] width 68 height 68
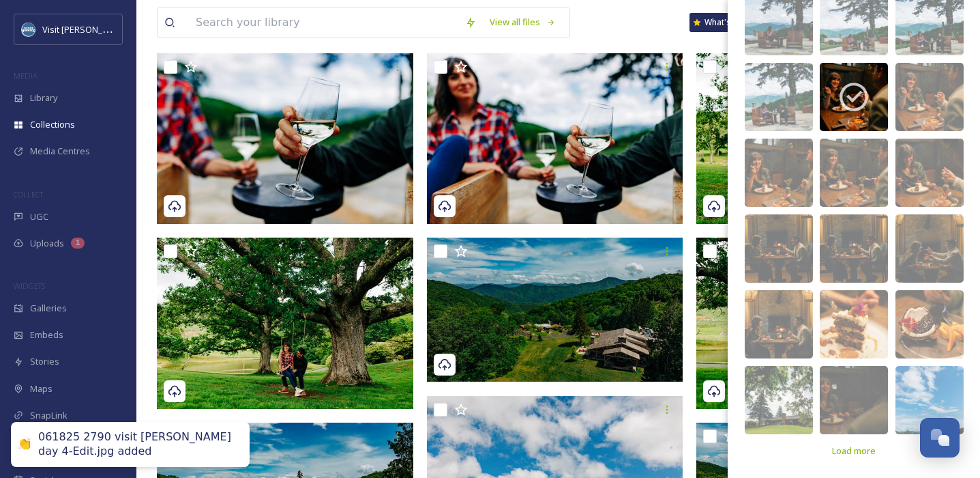
scroll to position [1206, 0]
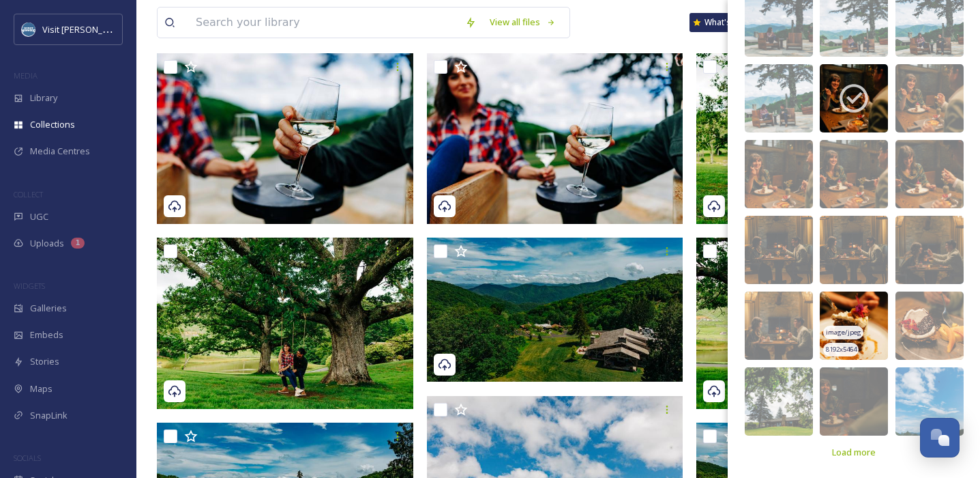
click at [820, 306] on img at bounding box center [854, 325] width 68 height 68
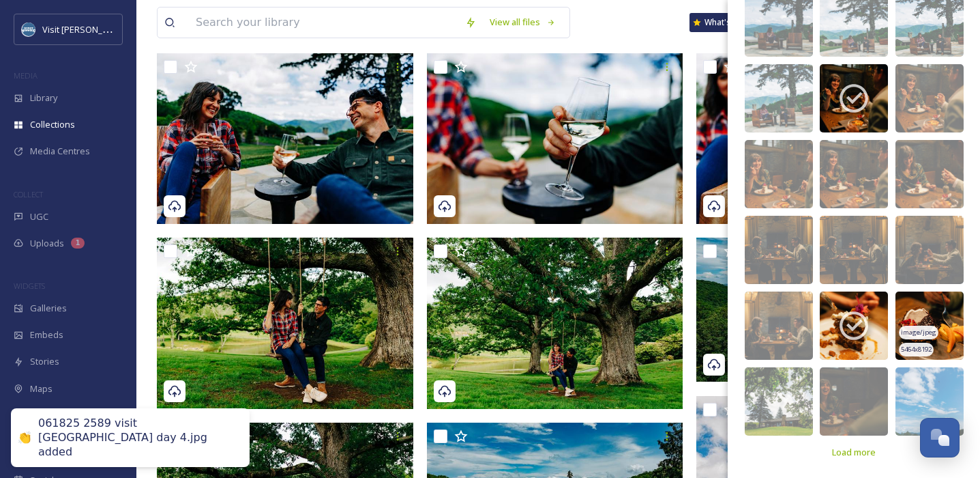
click at [820, 302] on img at bounding box center [930, 325] width 68 height 68
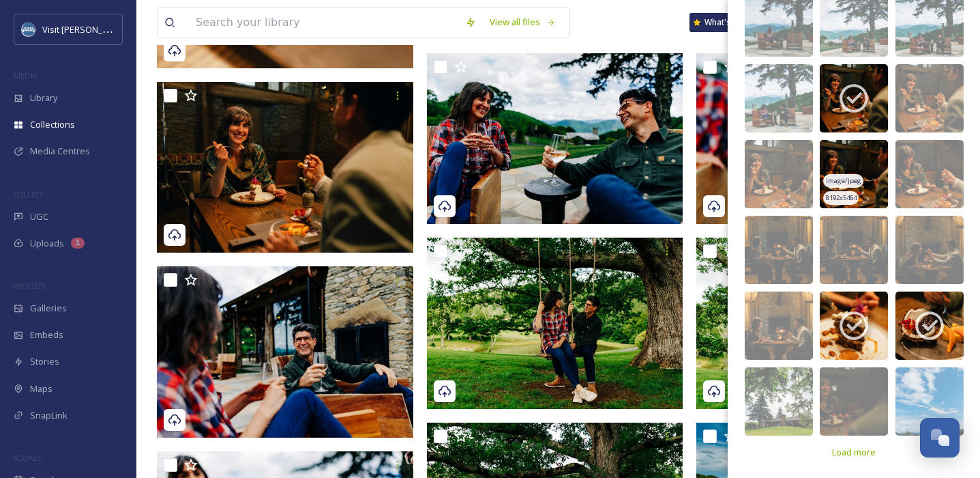
click at [820, 158] on img at bounding box center [854, 174] width 68 height 68
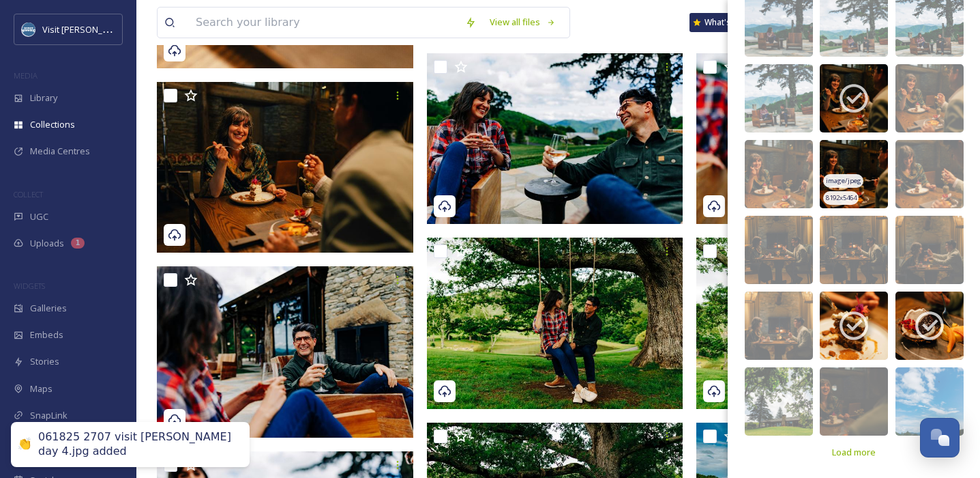
scroll to position [1207, 0]
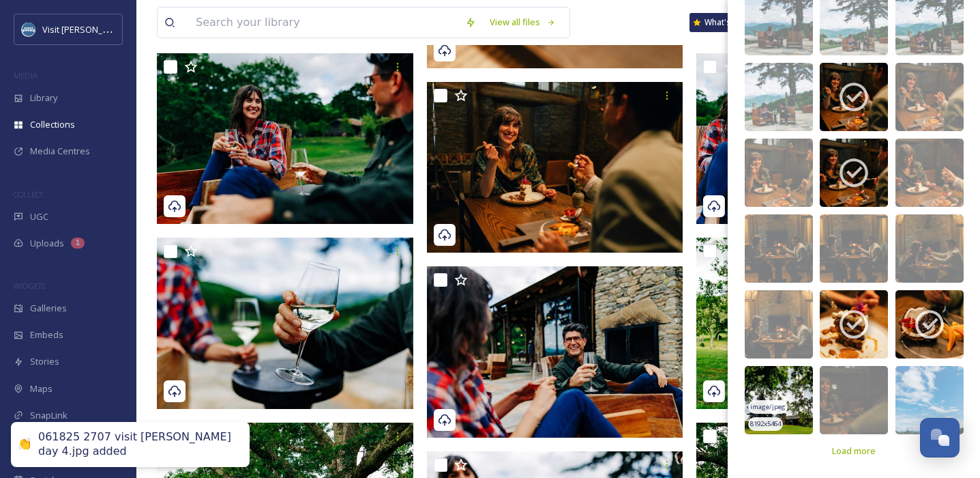
click at [770, 383] on img at bounding box center [779, 400] width 68 height 68
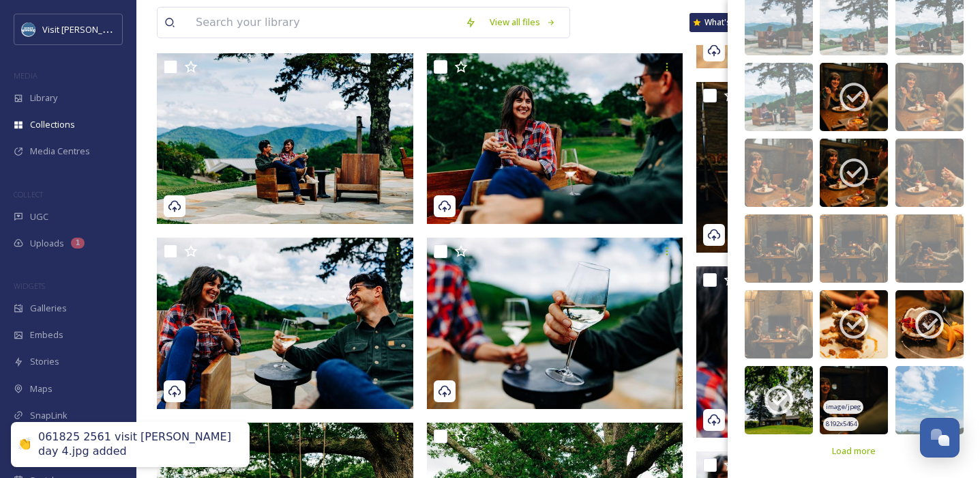
click at [820, 381] on img at bounding box center [854, 400] width 68 height 68
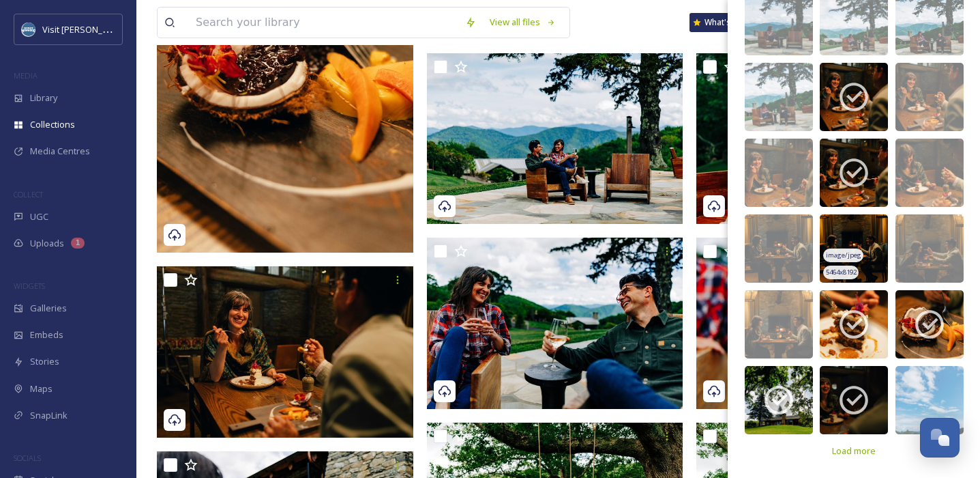
click at [820, 227] on img at bounding box center [854, 248] width 68 height 68
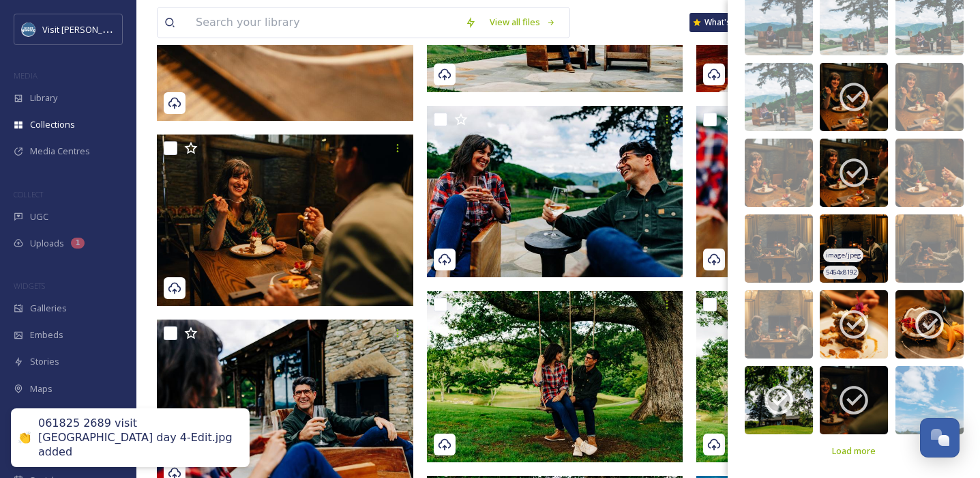
scroll to position [682, 0]
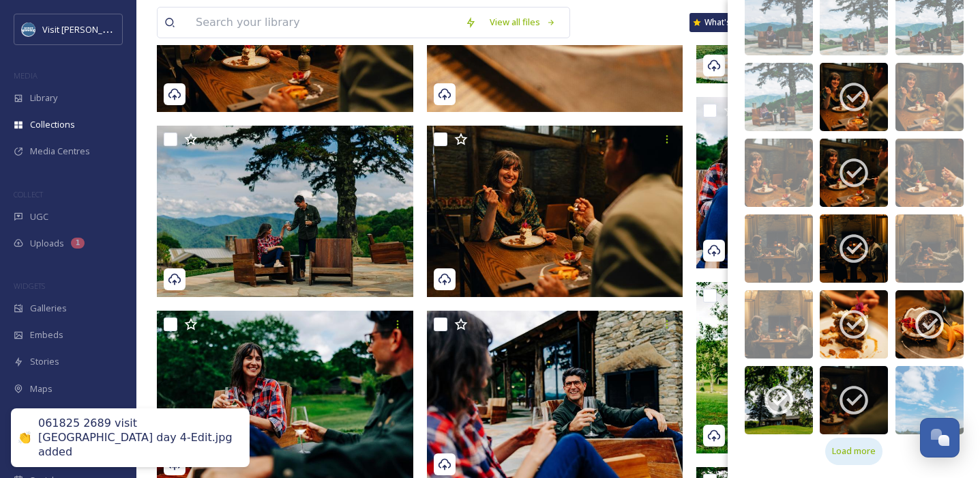
click at [820, 452] on span "Load more" at bounding box center [854, 450] width 44 height 13
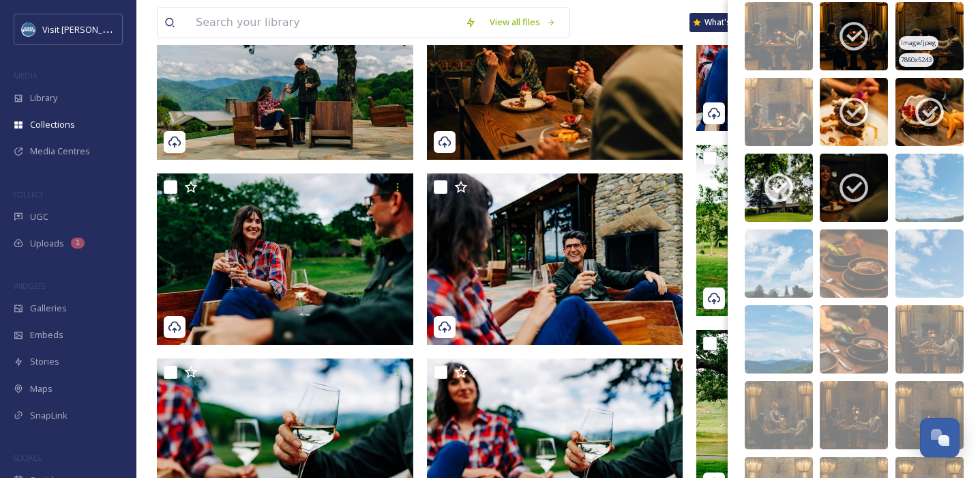
scroll to position [1422, 0]
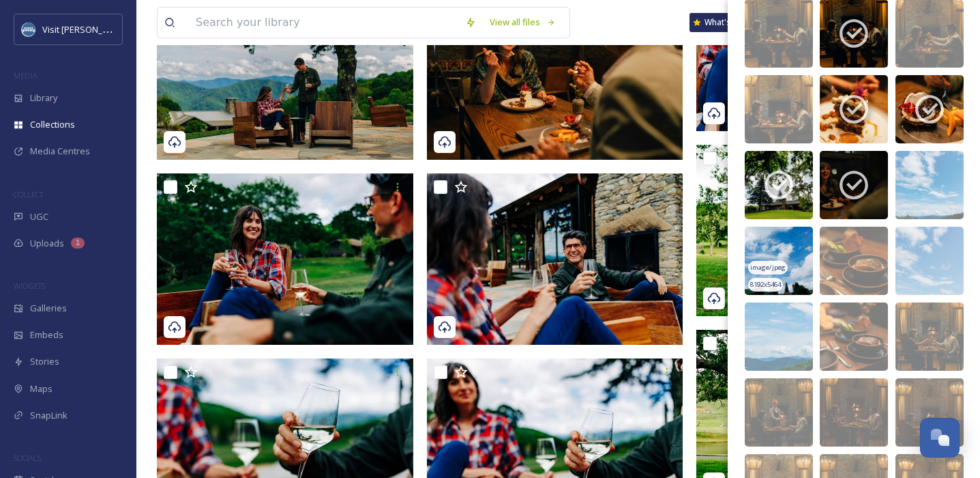
click at [776, 239] on img at bounding box center [779, 260] width 68 height 68
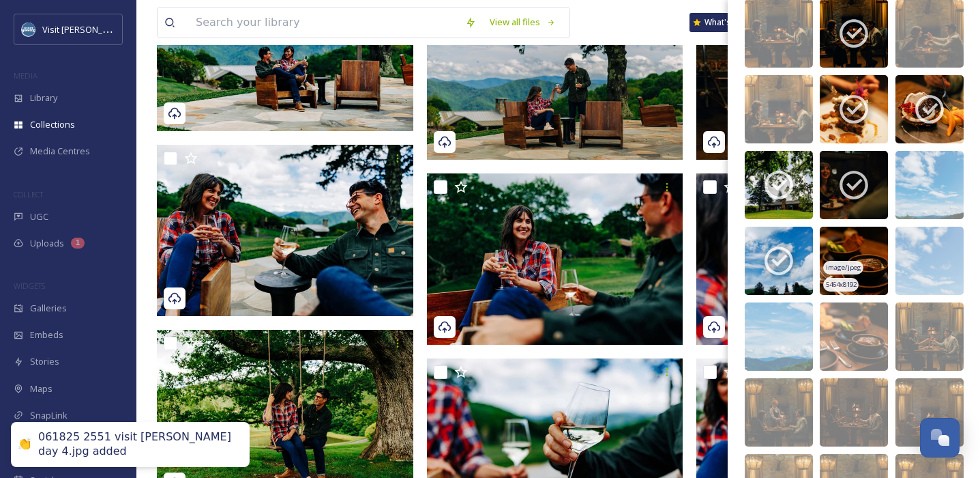
click at [820, 241] on img at bounding box center [854, 260] width 68 height 68
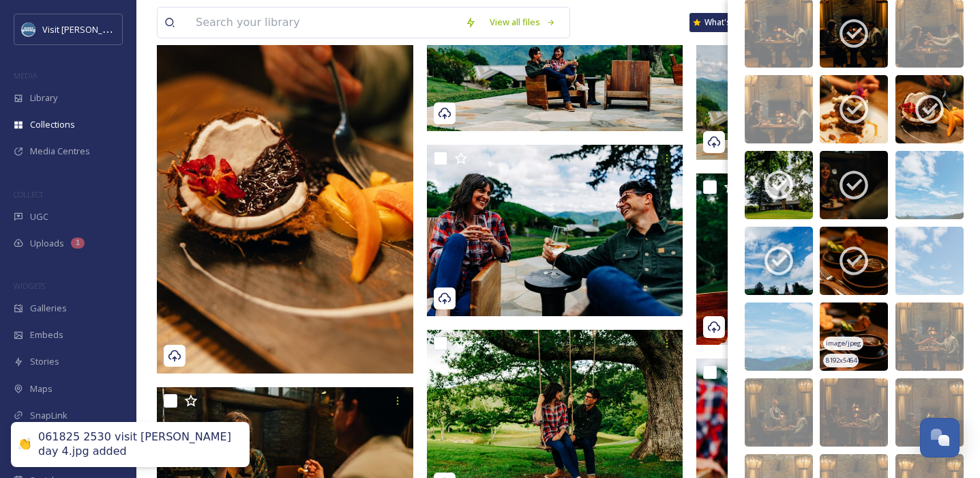
click at [820, 317] on img at bounding box center [854, 336] width 68 height 68
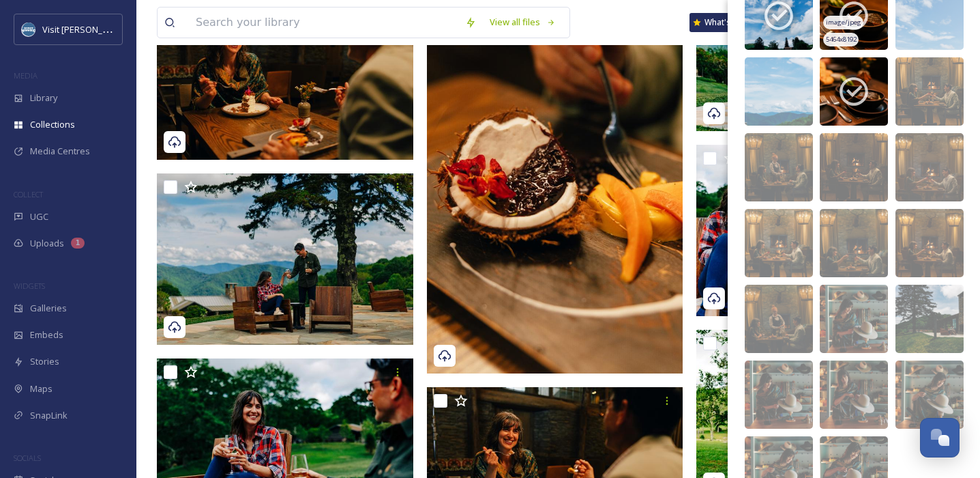
scroll to position [1669, 0]
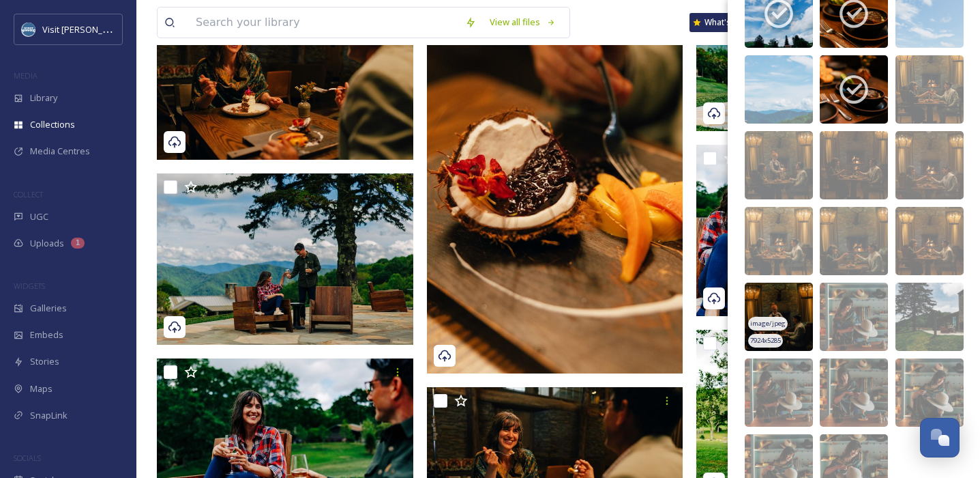
click at [772, 296] on img at bounding box center [779, 316] width 68 height 68
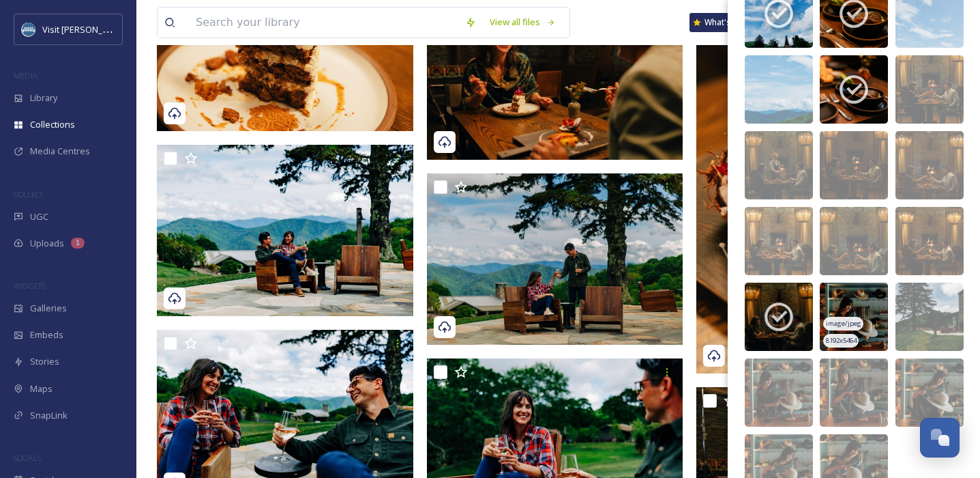
click at [820, 303] on img at bounding box center [854, 316] width 68 height 68
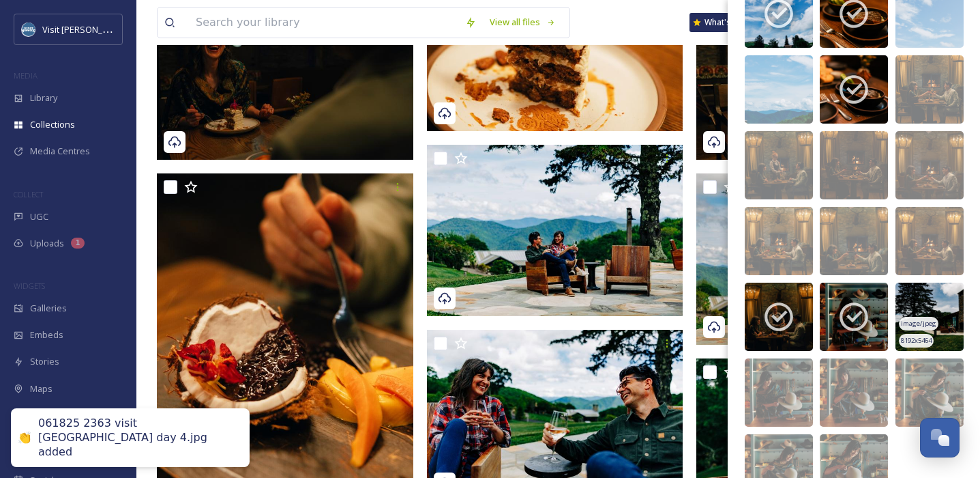
click at [820, 309] on img at bounding box center [930, 316] width 68 height 68
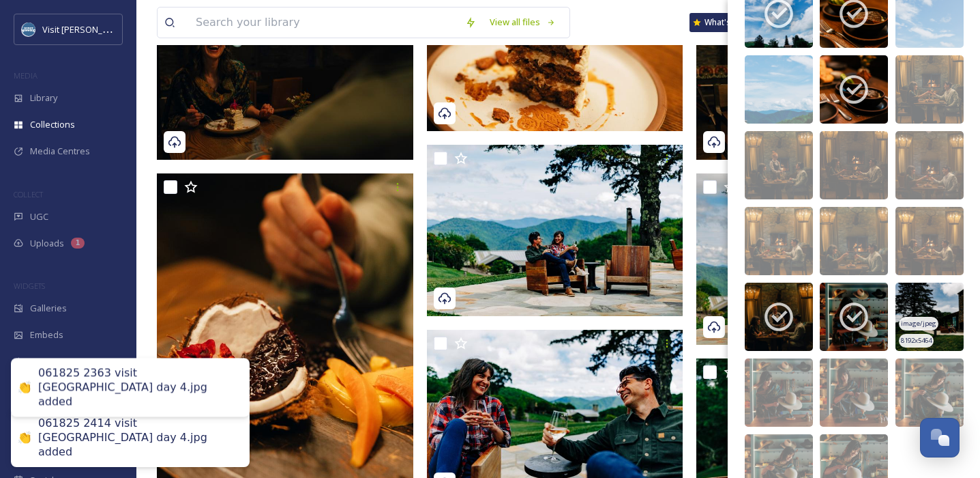
scroll to position [1738, 0]
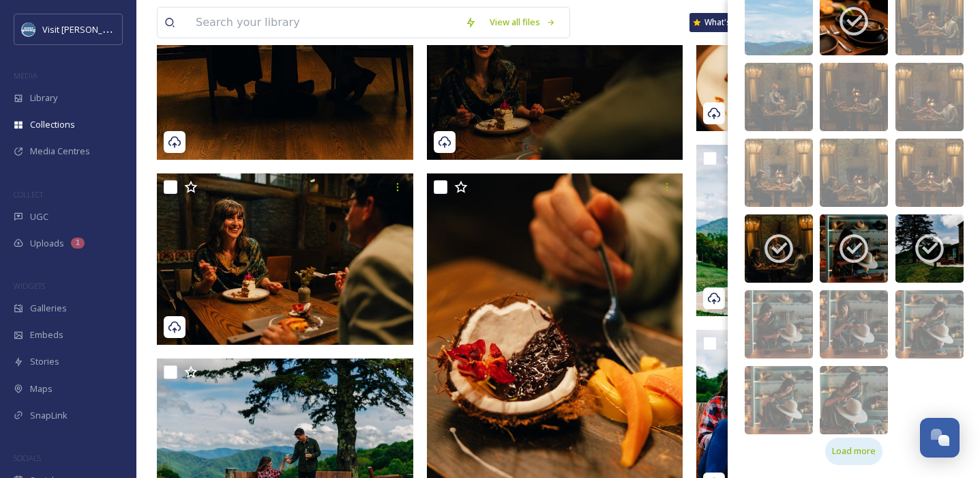
click at [820, 452] on span "Load more" at bounding box center [854, 450] width 44 height 13
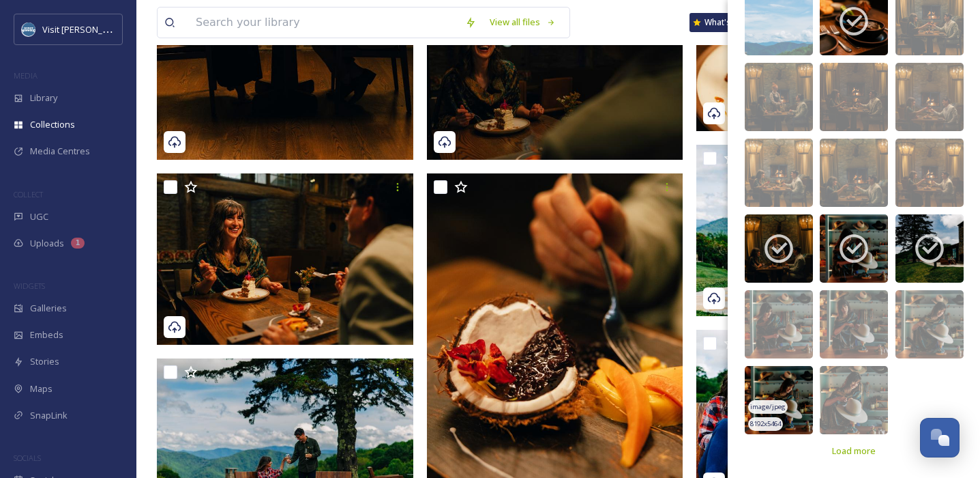
click at [781, 377] on img at bounding box center [779, 400] width 68 height 68
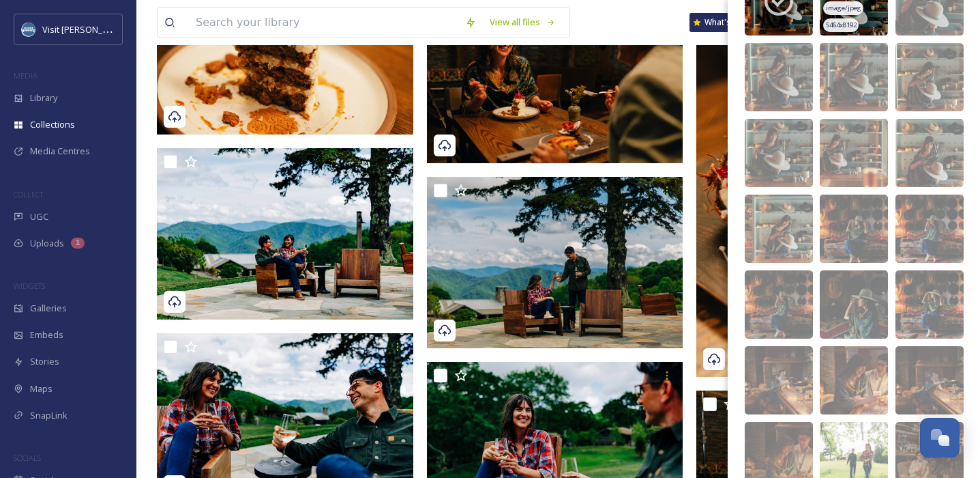
scroll to position [2137, 0]
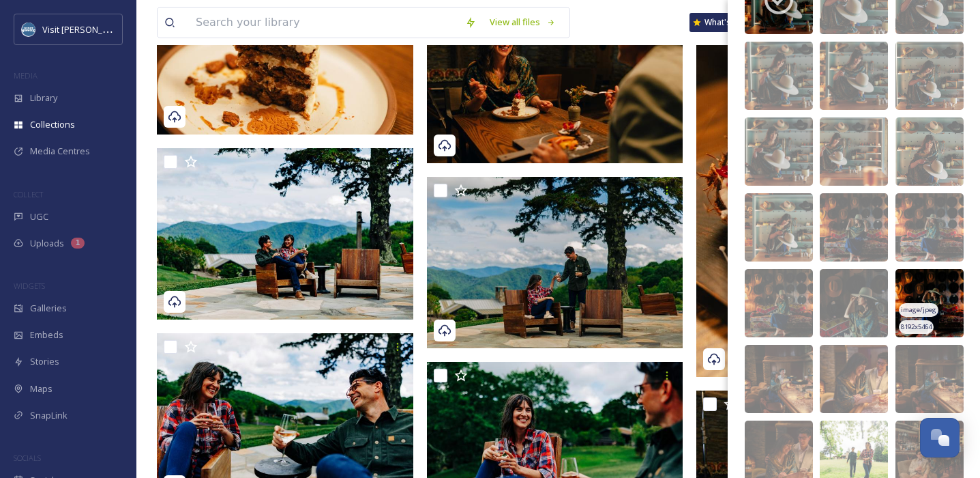
click at [820, 289] on img at bounding box center [930, 303] width 68 height 68
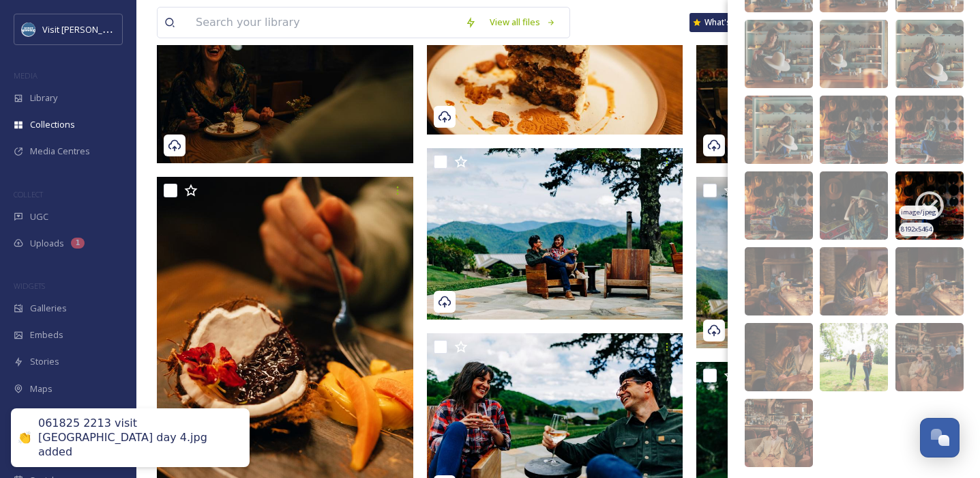
scroll to position [2263, 0]
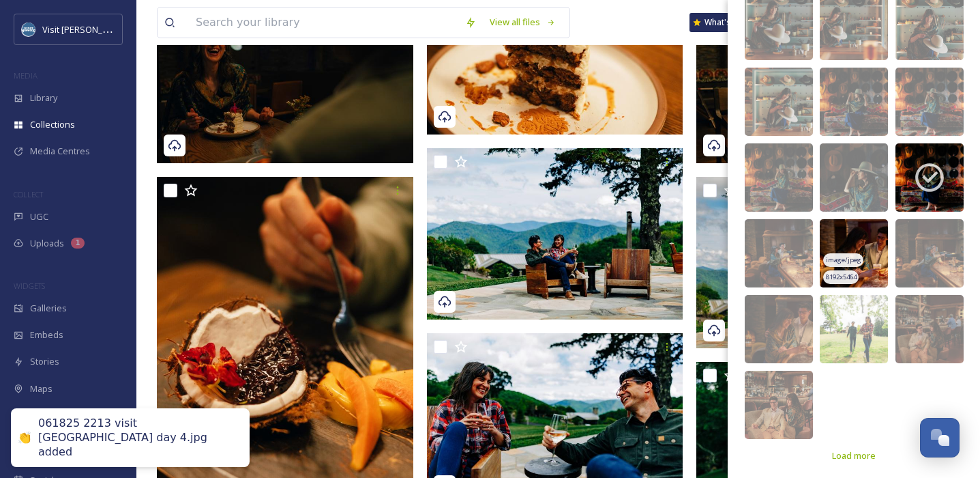
click at [820, 224] on img at bounding box center [854, 253] width 68 height 68
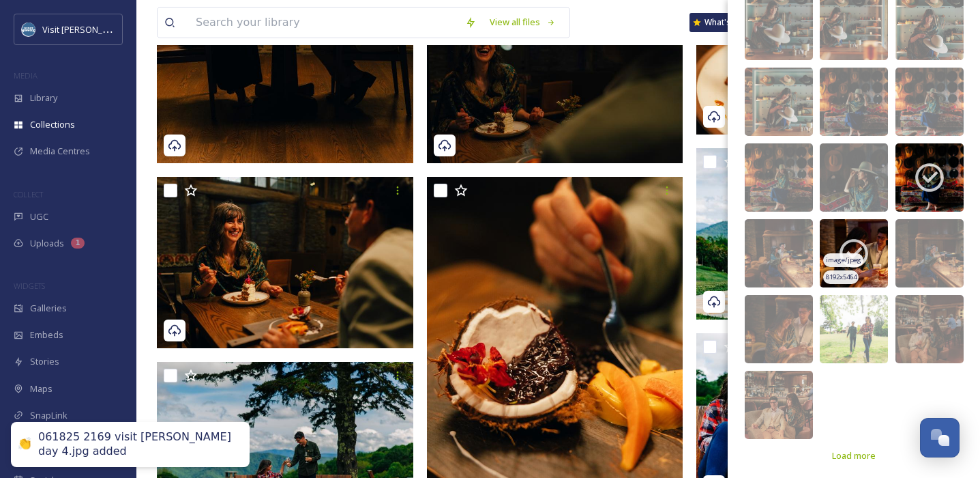
scroll to position [2268, 0]
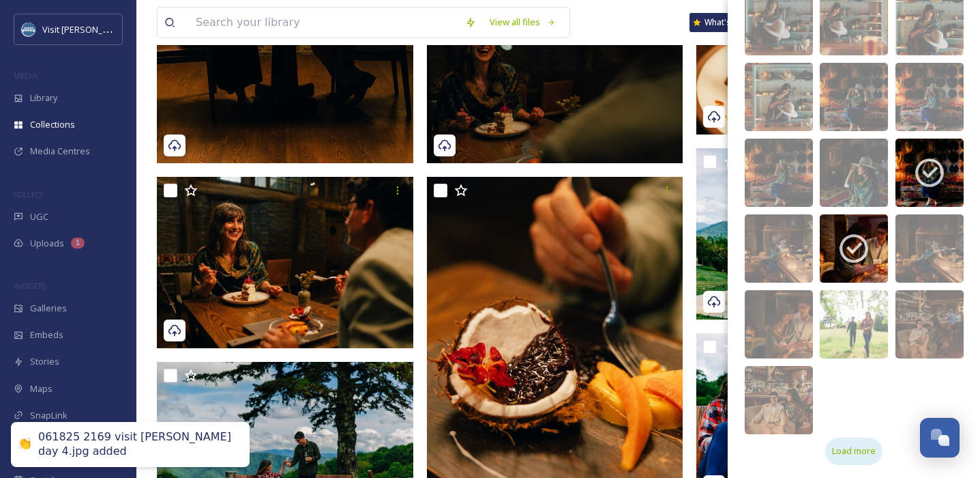
click at [820, 446] on span "Load more" at bounding box center [854, 450] width 44 height 13
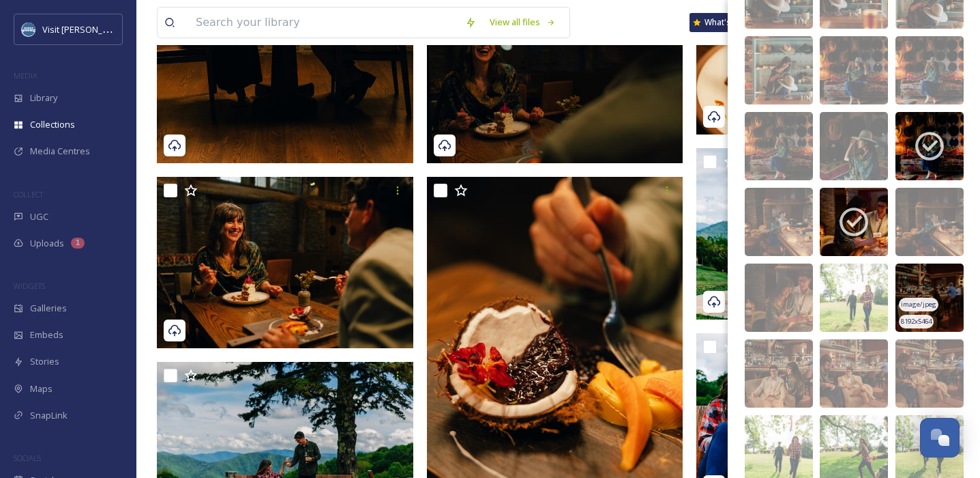
scroll to position [2301, 0]
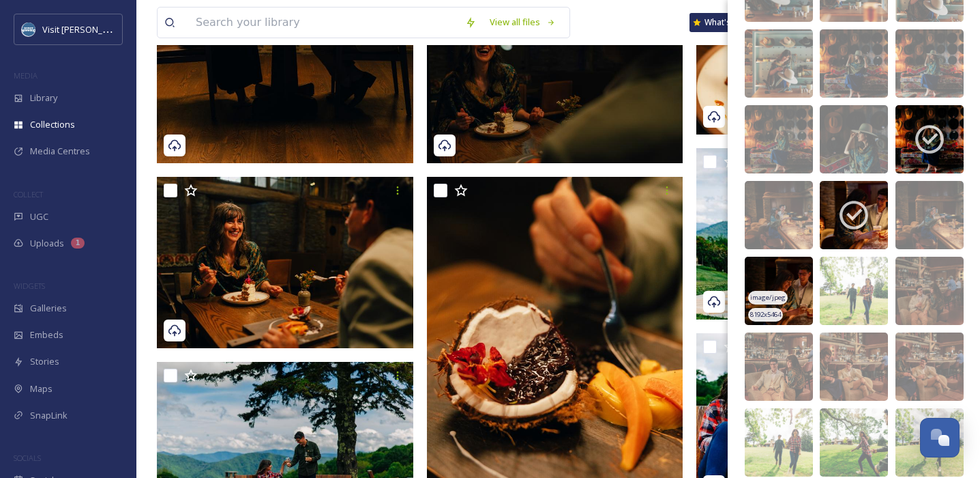
click at [779, 271] on img at bounding box center [779, 291] width 68 height 68
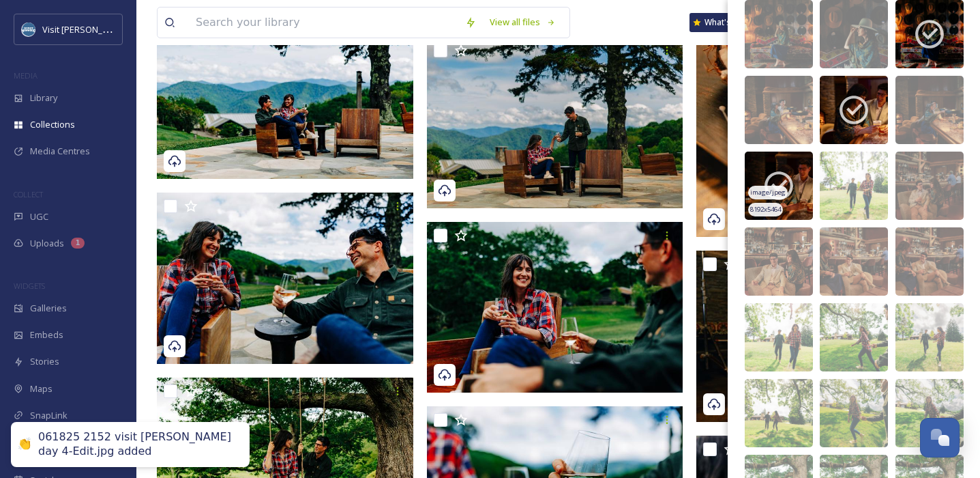
scroll to position [2436, 0]
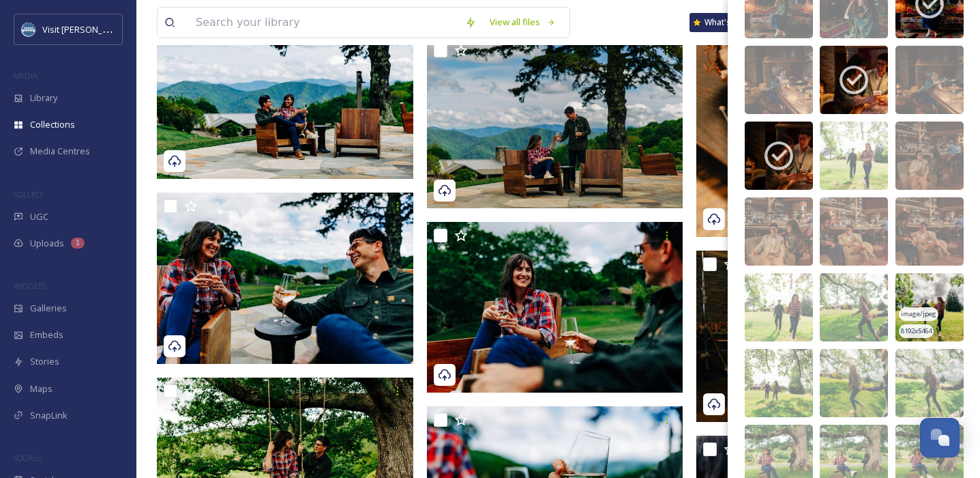
click at [820, 287] on img at bounding box center [930, 307] width 68 height 68
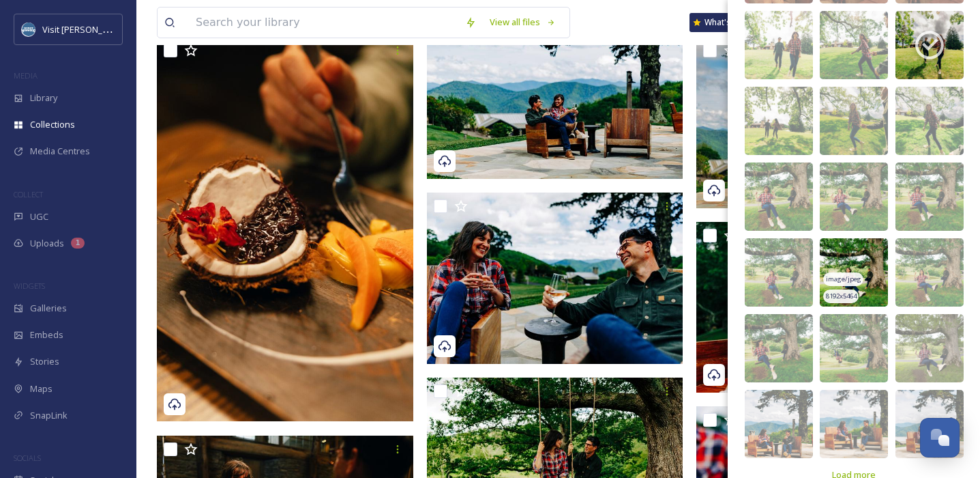
scroll to position [2722, 0]
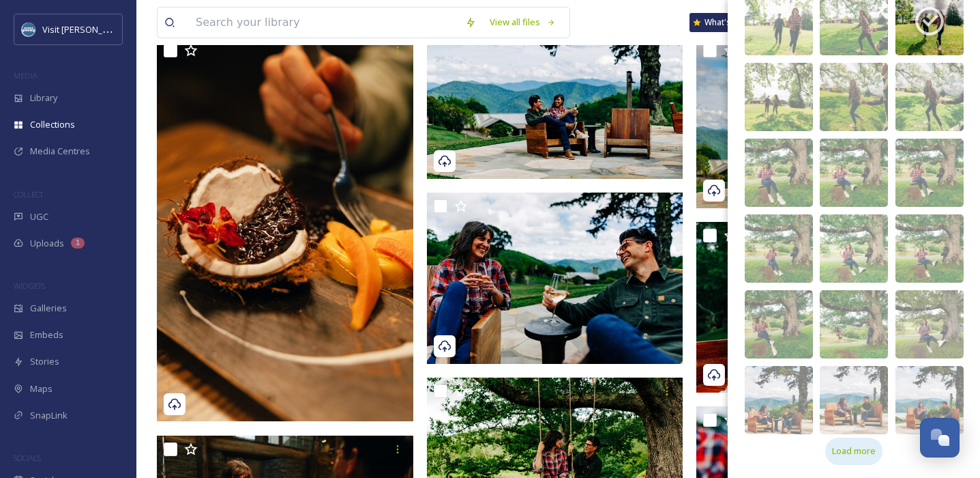
click at [820, 455] on span "Load more" at bounding box center [854, 450] width 44 height 13
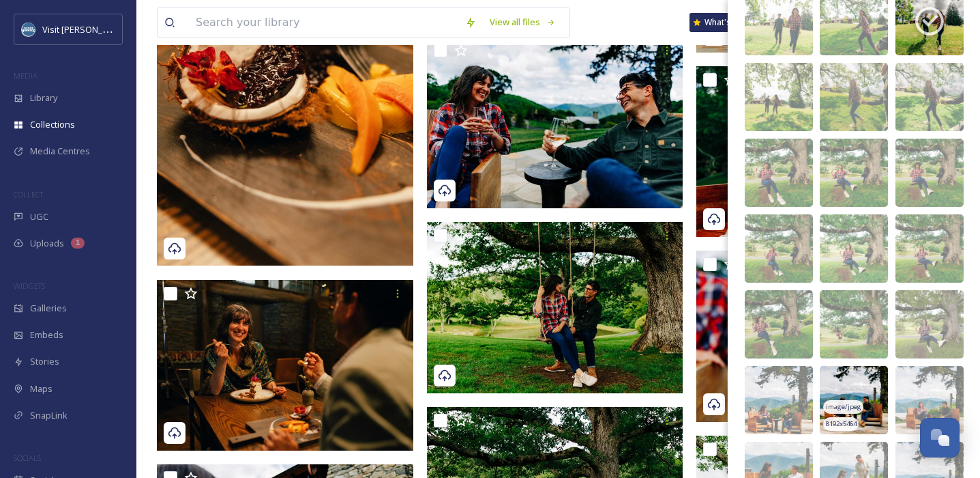
scroll to position [2847, 0]
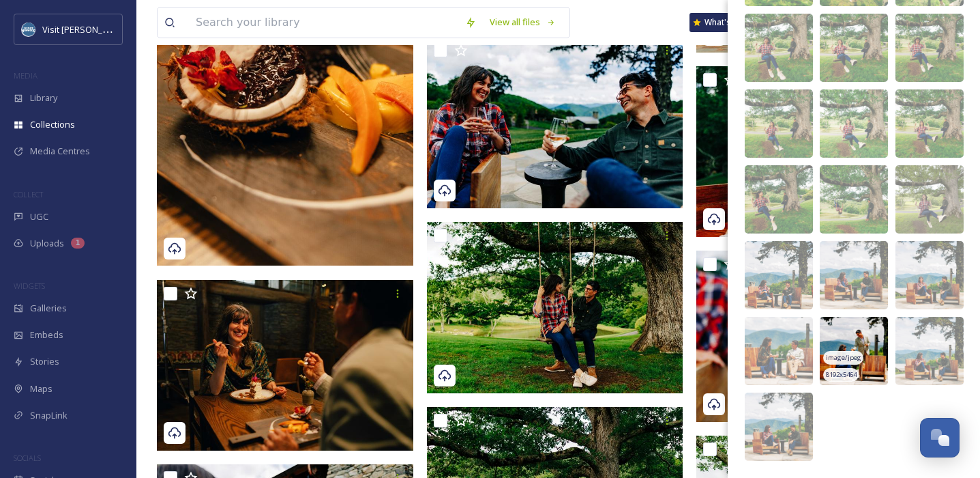
click at [820, 324] on img at bounding box center [854, 351] width 68 height 68
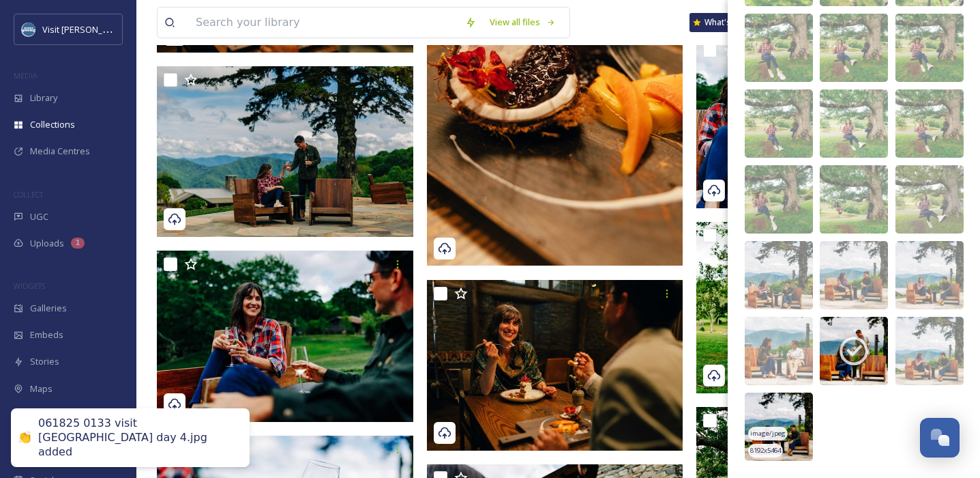
click at [781, 414] on img at bounding box center [779, 426] width 68 height 68
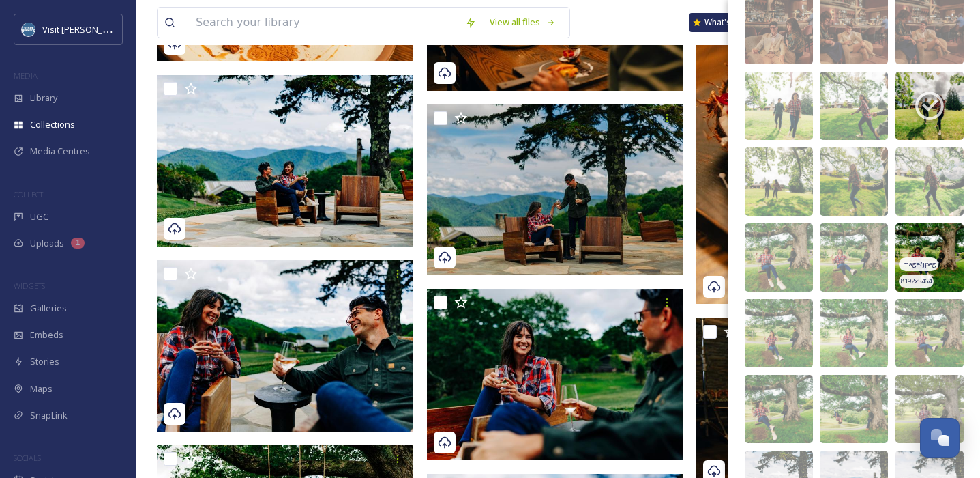
scroll to position [1423, 0]
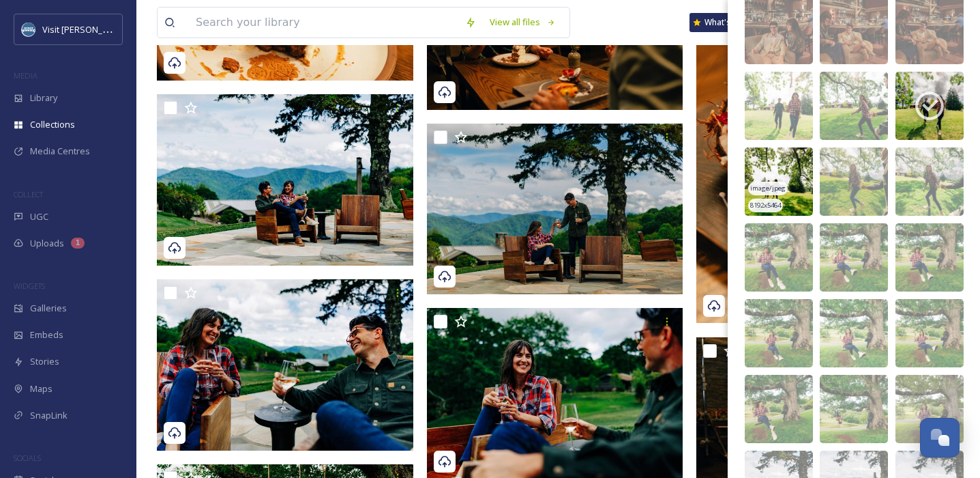
click at [776, 162] on img at bounding box center [779, 181] width 68 height 68
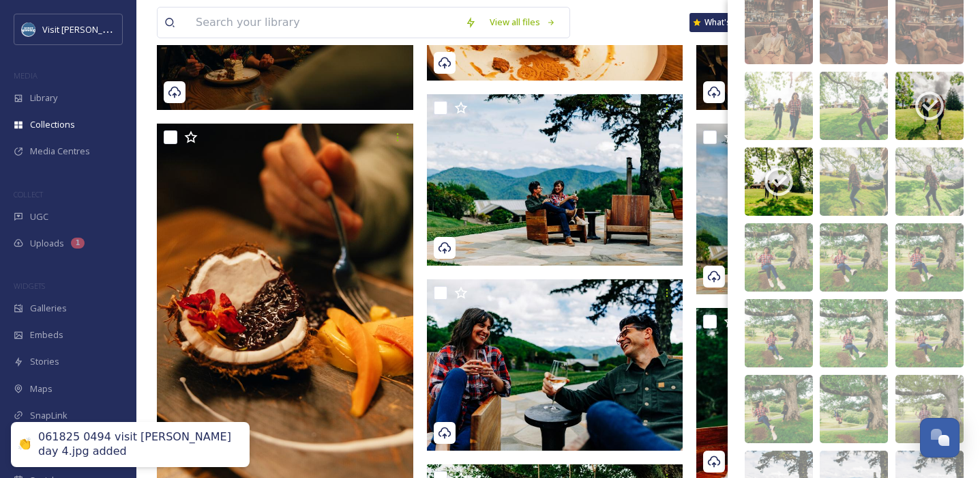
scroll to position [2356, 0]
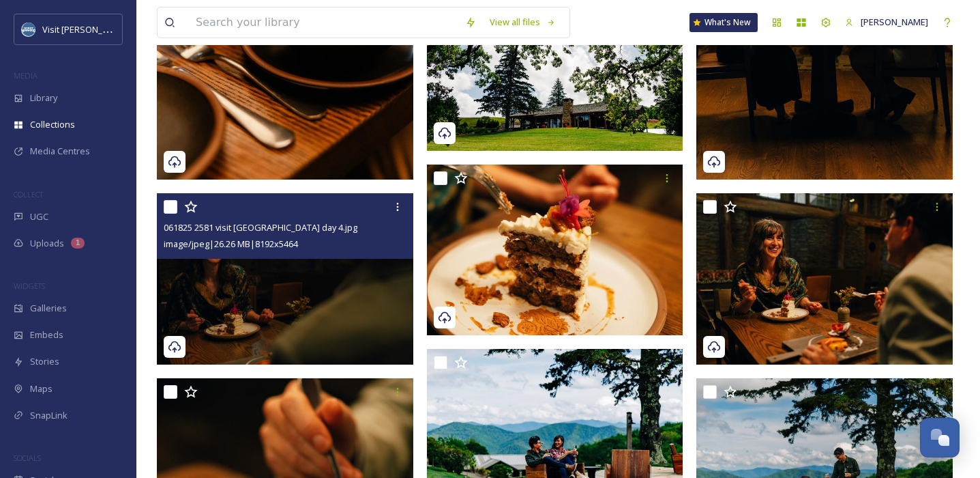
scroll to position [1169, 0]
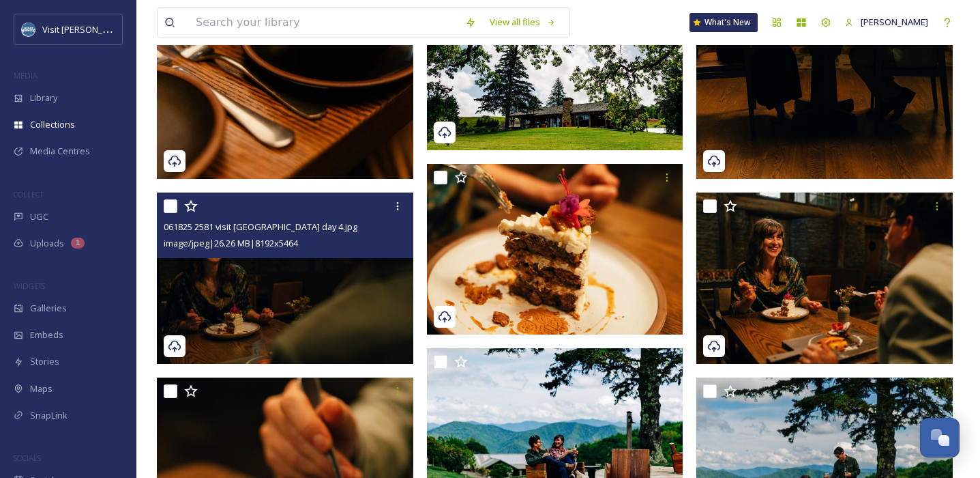
click at [301, 269] on img at bounding box center [285, 277] width 257 height 171
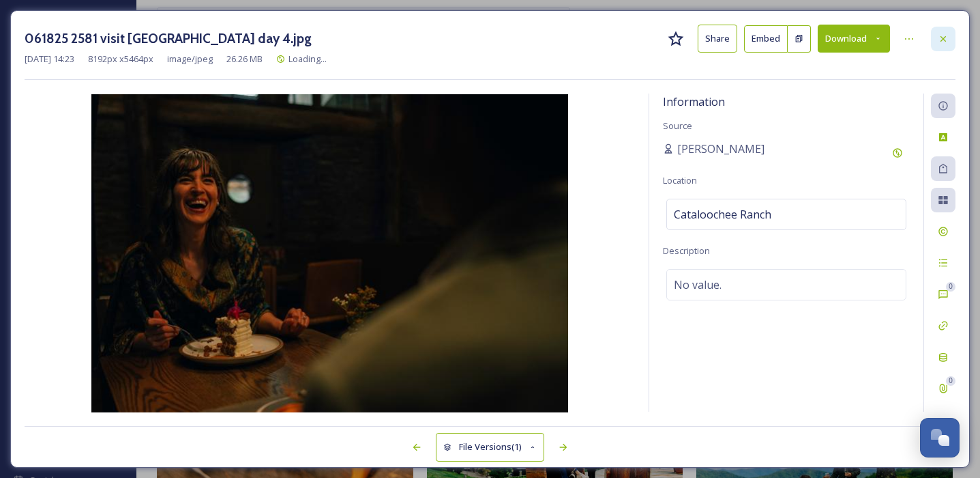
click at [820, 36] on icon at bounding box center [943, 37] width 5 height 5
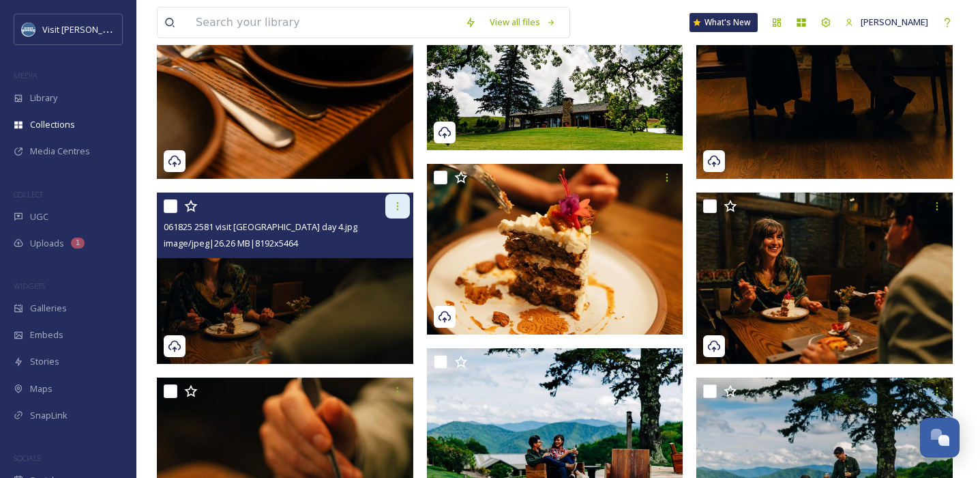
click at [393, 207] on icon at bounding box center [397, 206] width 11 height 11
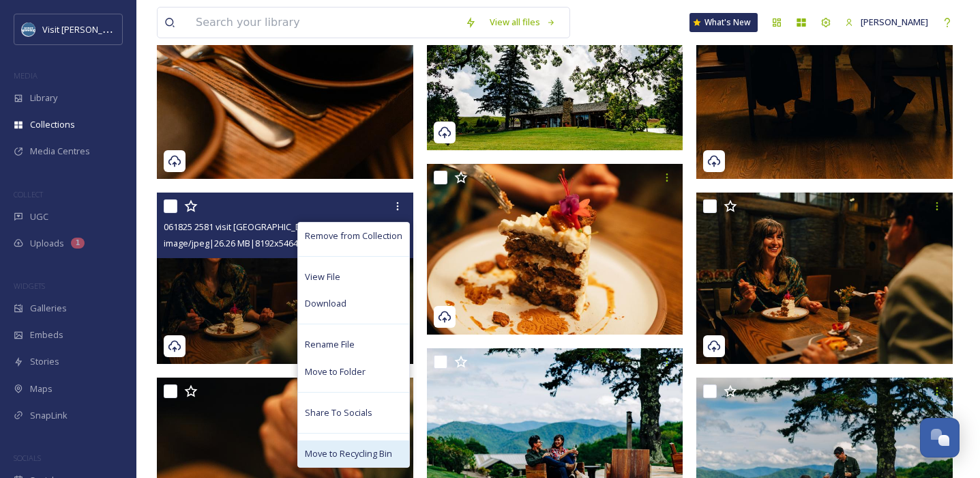
click at [340, 458] on span "Move to Recycling Bin" at bounding box center [348, 453] width 87 height 13
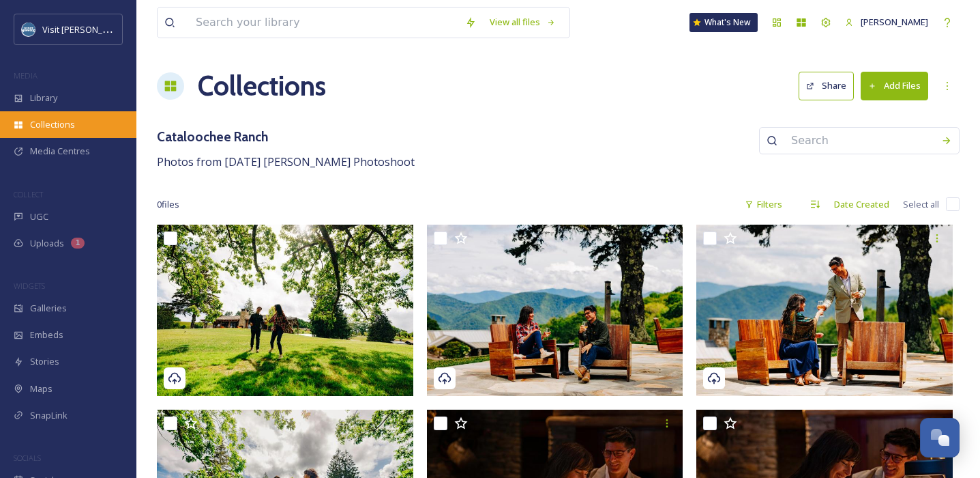
click at [64, 115] on div "Collections" at bounding box center [68, 124] width 136 height 27
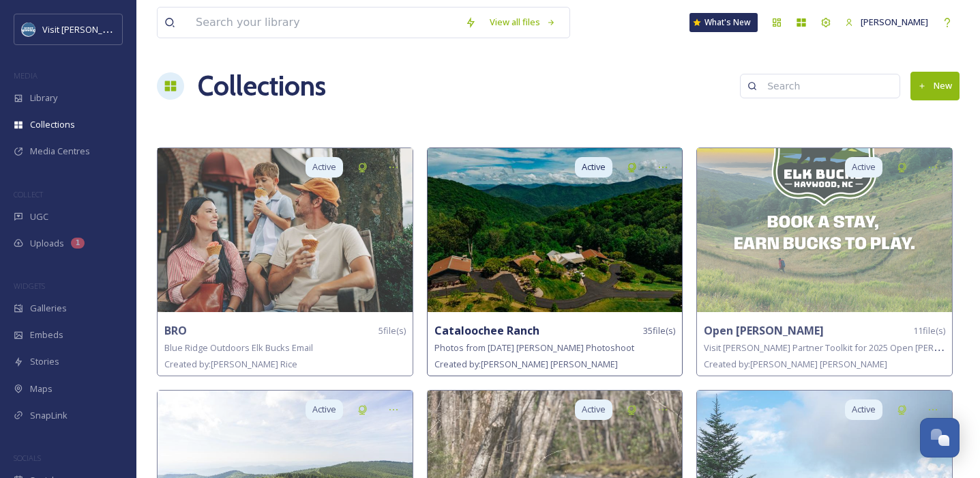
click at [523, 267] on img at bounding box center [555, 230] width 255 height 164
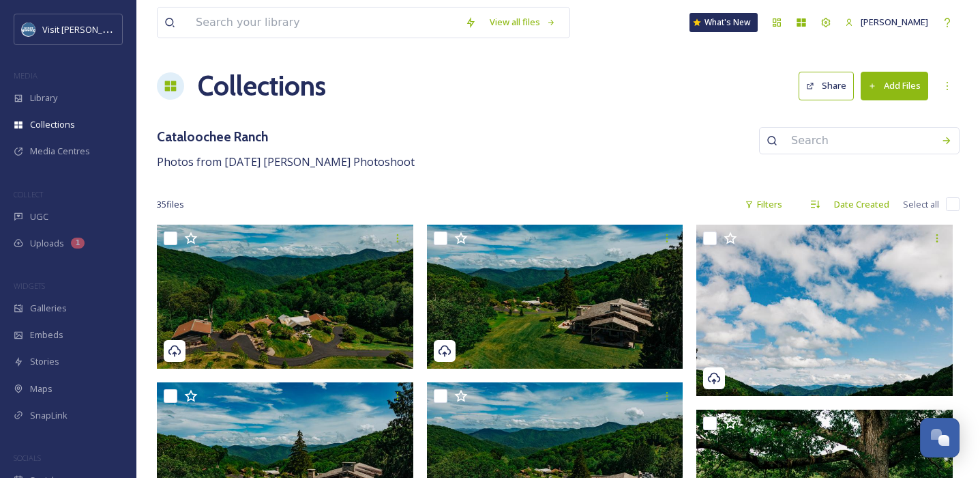
click at [820, 82] on button "Share" at bounding box center [826, 86] width 55 height 28
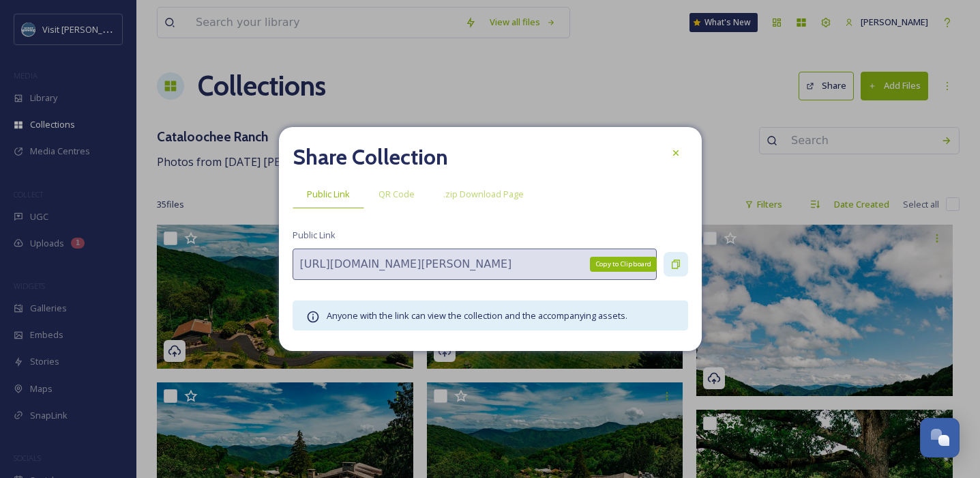
click at [677, 263] on icon at bounding box center [676, 264] width 8 height 9
click at [676, 267] on icon at bounding box center [676, 264] width 11 height 11
click at [672, 265] on icon at bounding box center [676, 264] width 11 height 11
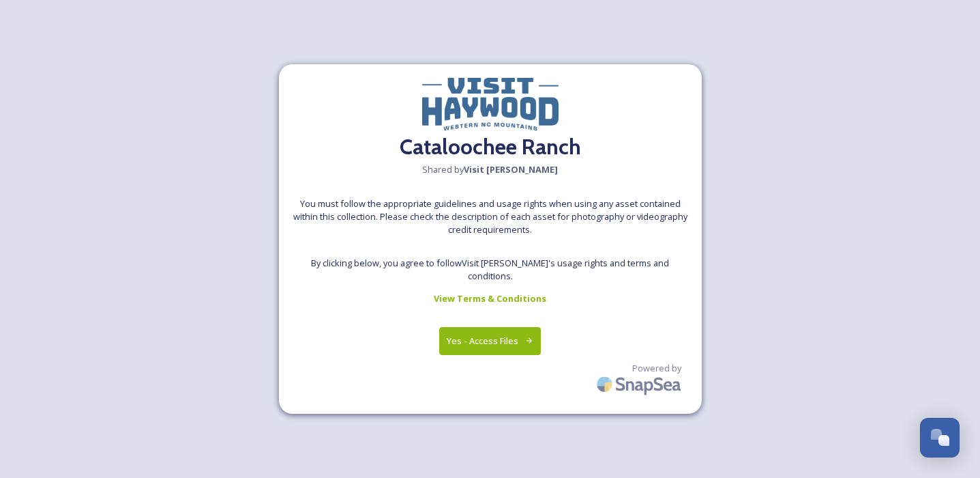
click at [495, 328] on button "Yes - Access Files" at bounding box center [490, 341] width 102 height 28
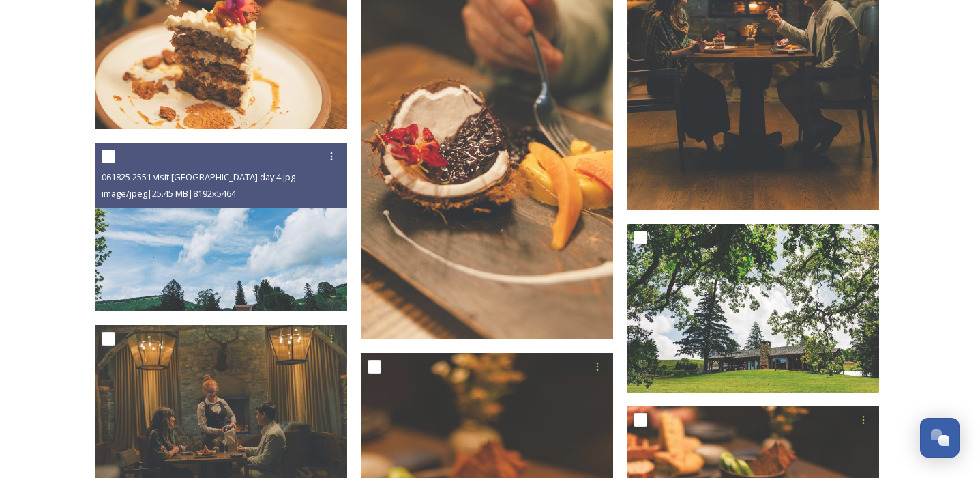
scroll to position [1333, 0]
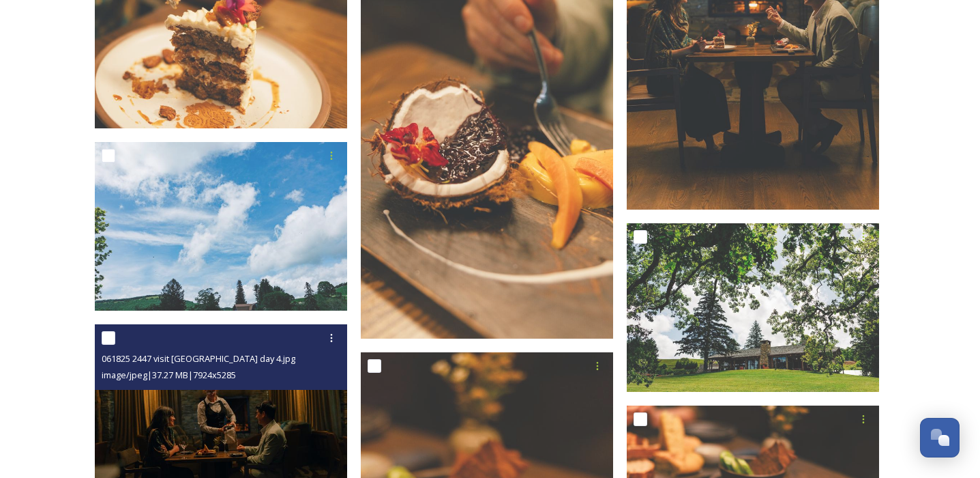
click at [190, 408] on img at bounding box center [221, 408] width 252 height 168
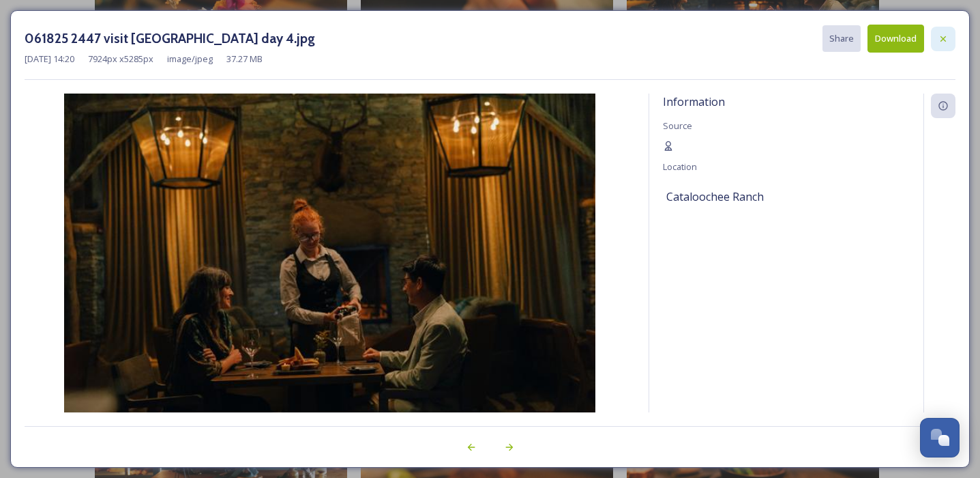
click at [939, 32] on div at bounding box center [943, 39] width 25 height 25
